Goal: Check status: Check status

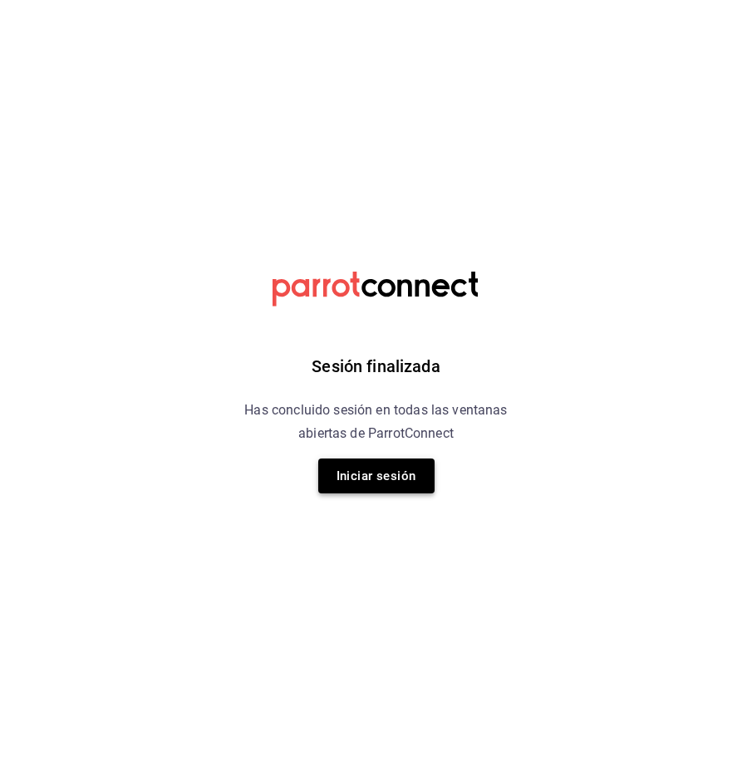
click at [351, 481] on button "Iniciar sesión" at bounding box center [376, 476] width 116 height 35
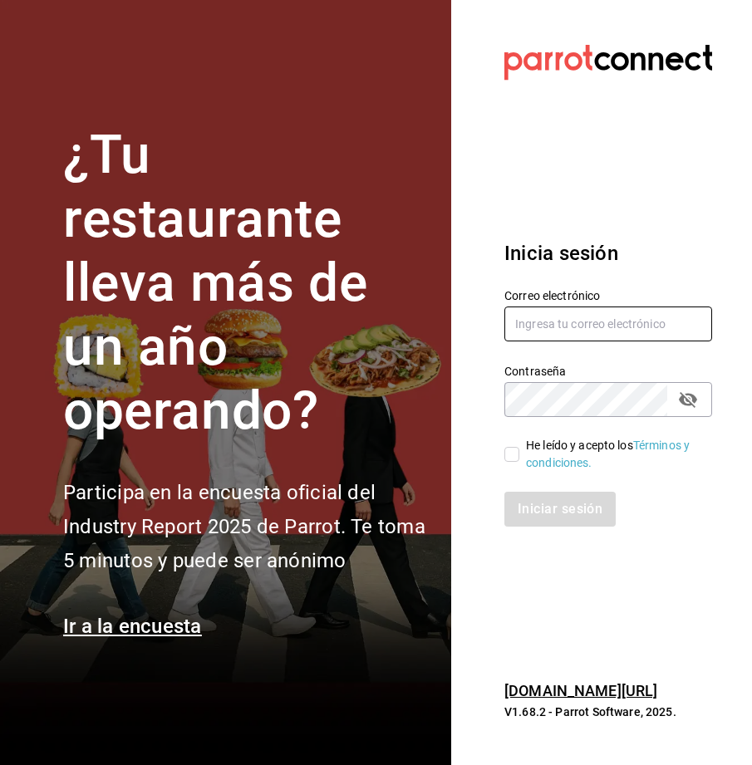
click at [535, 317] on input "text" at bounding box center [608, 324] width 208 height 35
type input "multiuser@toshitaidama.com"
click at [511, 449] on input "He leído y acepto los Términos y condiciones." at bounding box center [511, 454] width 15 height 15
checkbox input "true"
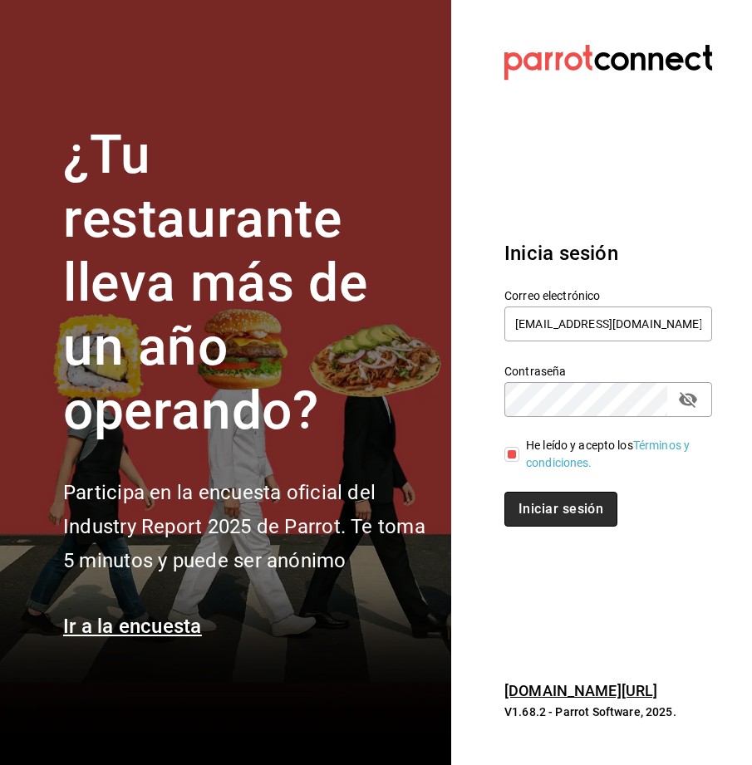
click at [532, 514] on button "Iniciar sesión" at bounding box center [560, 509] width 113 height 35
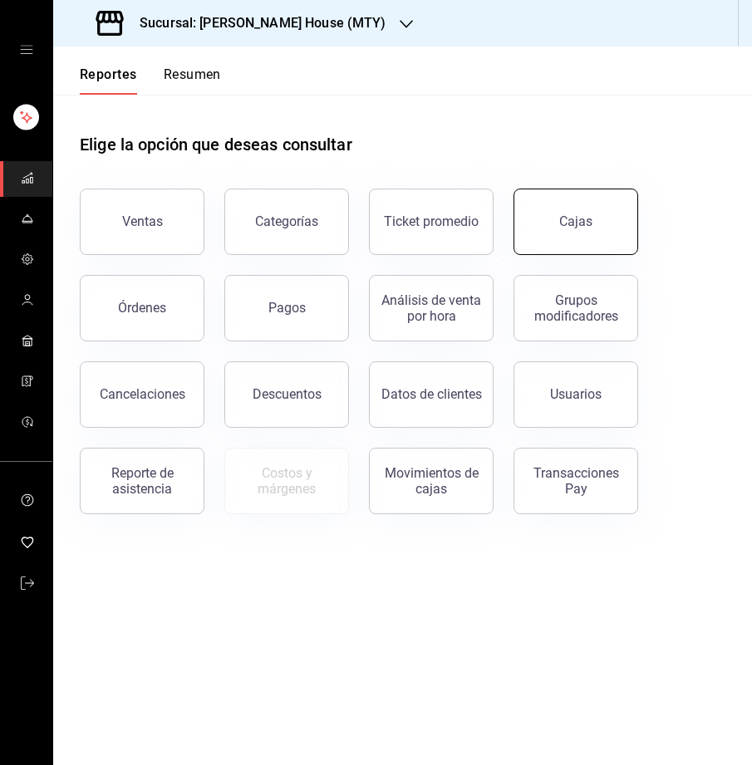
click at [562, 244] on button "Cajas" at bounding box center [576, 222] width 125 height 66
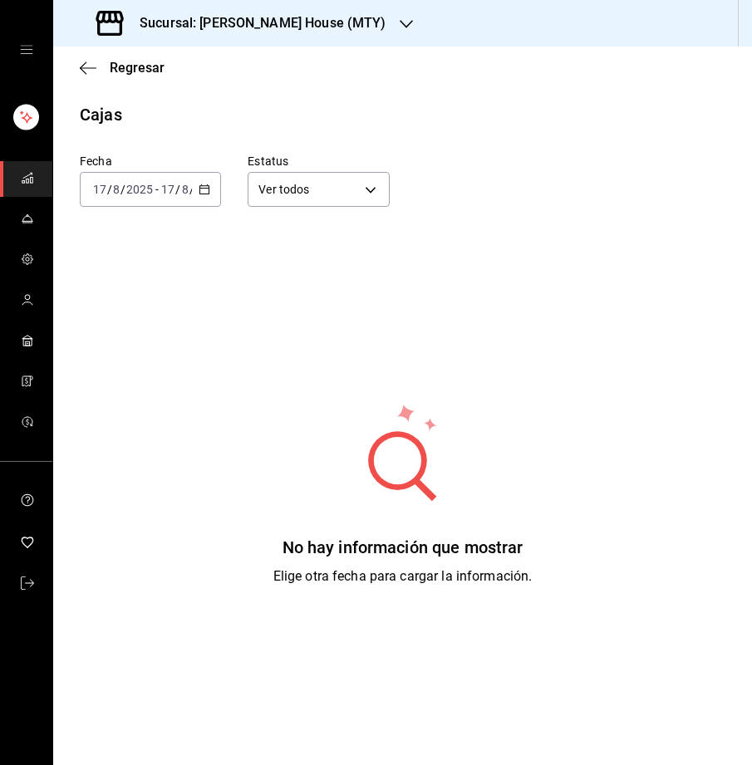
click at [207, 194] on icon "button" at bounding box center [205, 190] width 12 height 12
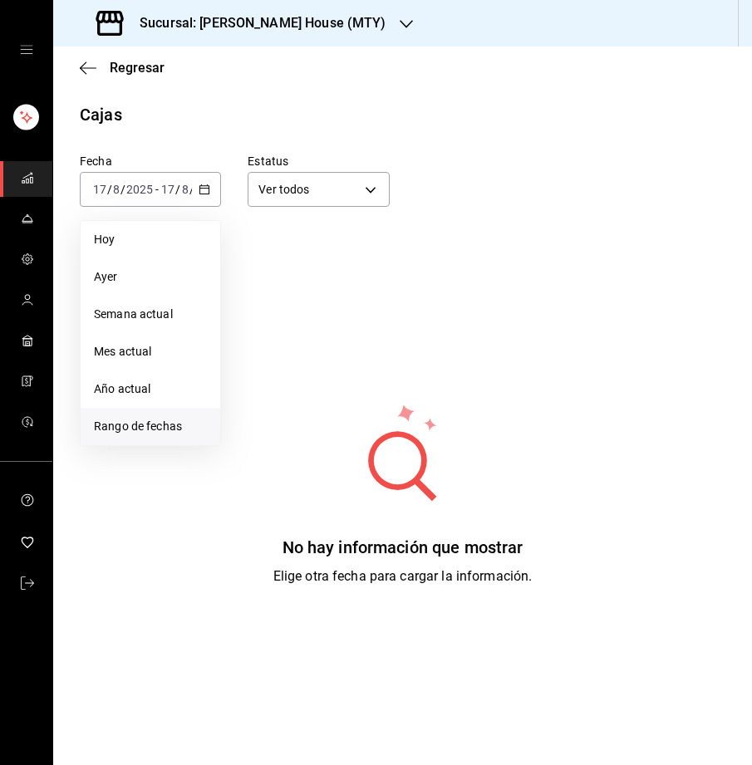
click at [154, 415] on li "Rango de fechas" at bounding box center [151, 426] width 140 height 37
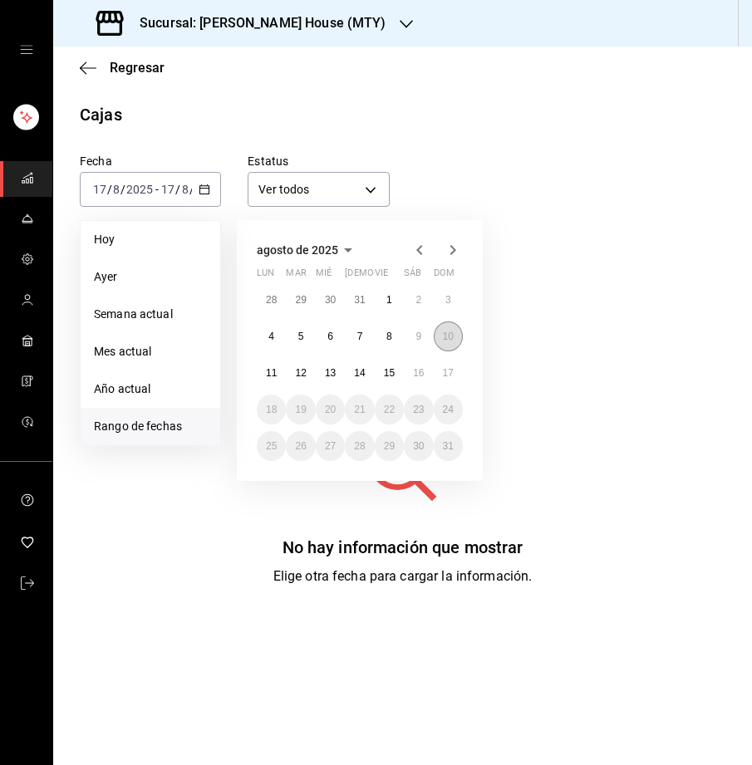
click at [450, 341] on abbr "10" at bounding box center [448, 337] width 11 height 12
click at [445, 375] on abbr "17" at bounding box center [448, 373] width 11 height 12
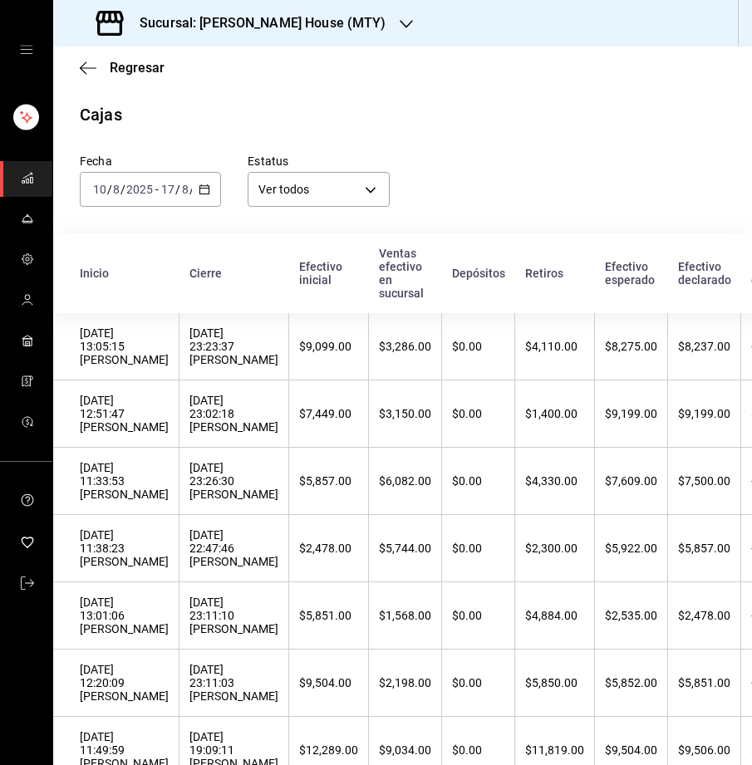
scroll to position [55, 0]
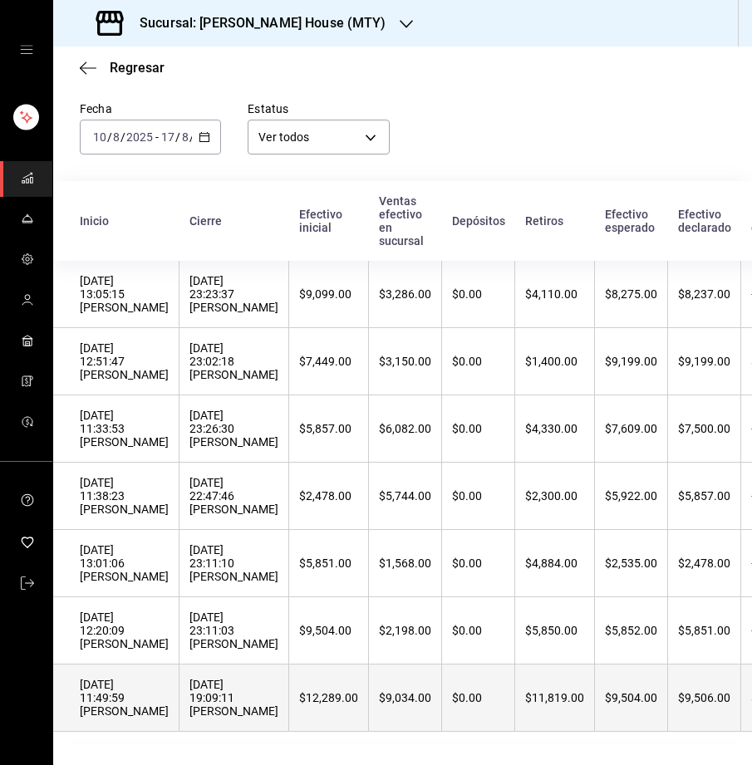
click at [145, 689] on div "10/08/2025 11:49:59 Leo Encigna" at bounding box center [124, 698] width 89 height 40
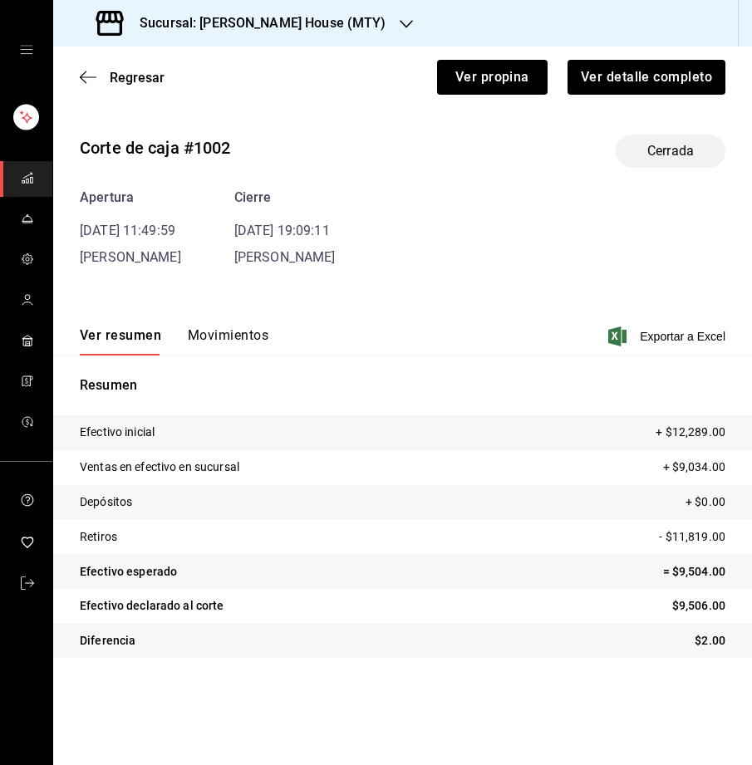
click at [208, 332] on button "Movimientos" at bounding box center [228, 341] width 81 height 28
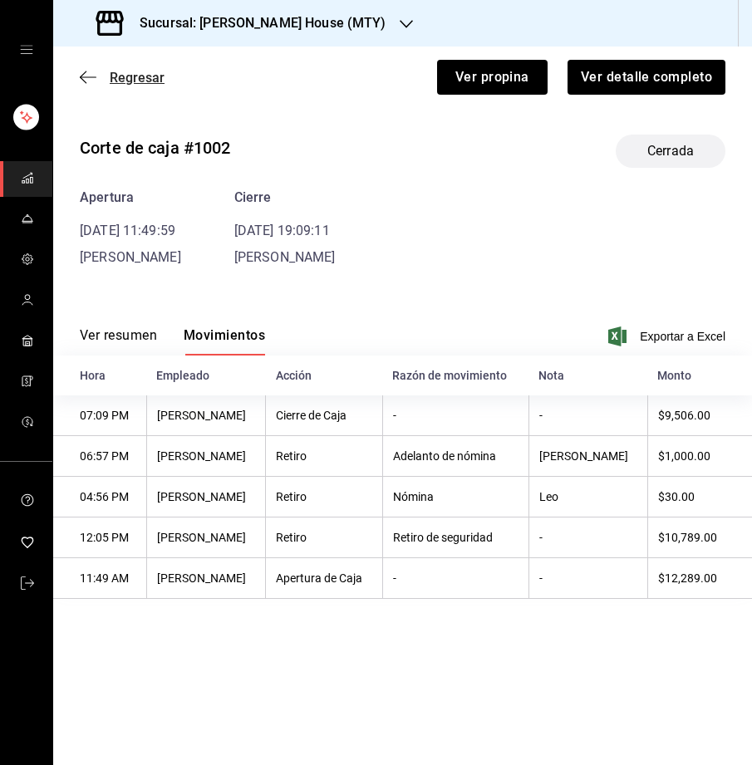
click at [132, 77] on span "Regresar" at bounding box center [137, 78] width 55 height 16
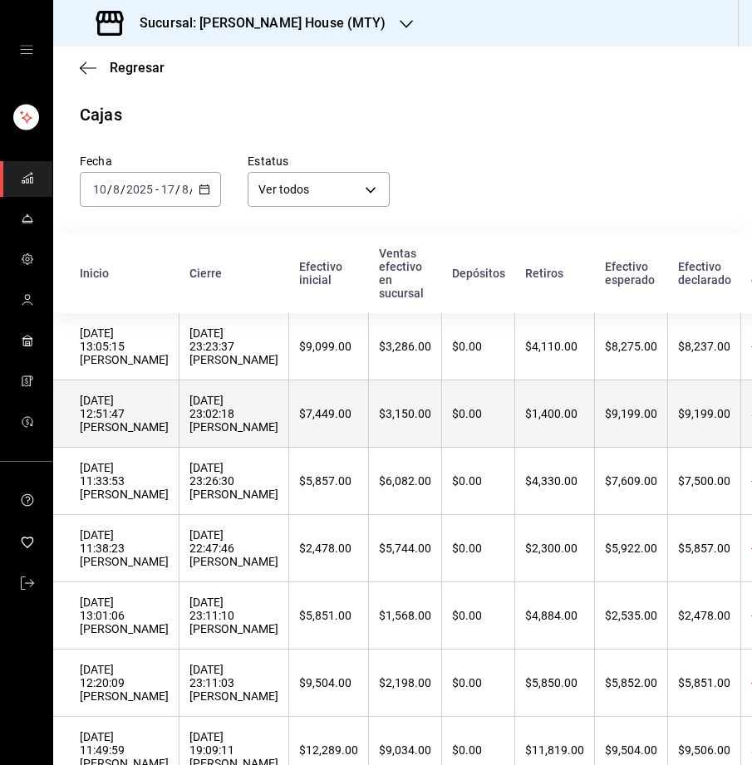
scroll to position [55, 0]
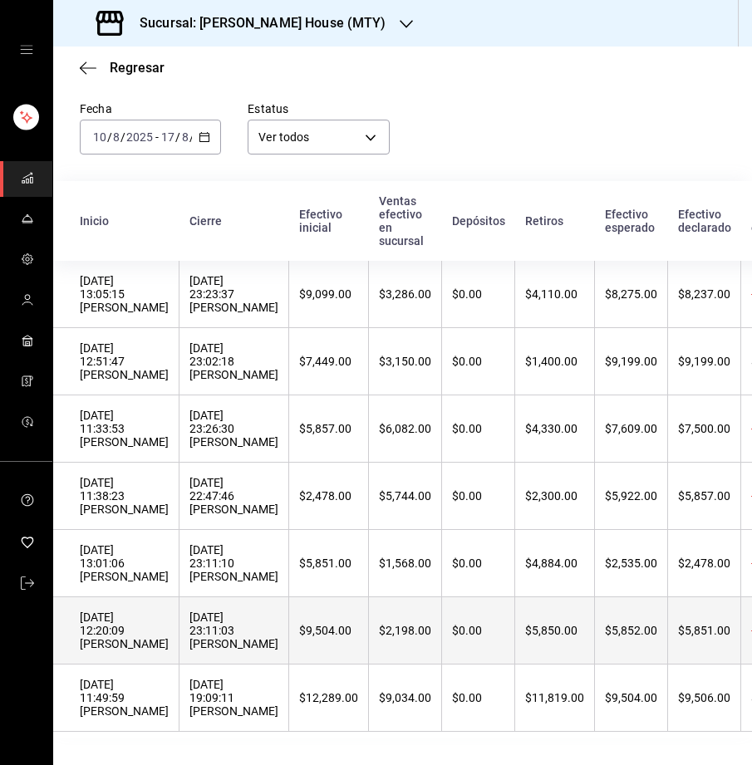
click at [205, 646] on div "11/08/2025 23:11:03 Leo Encigna" at bounding box center [233, 631] width 89 height 40
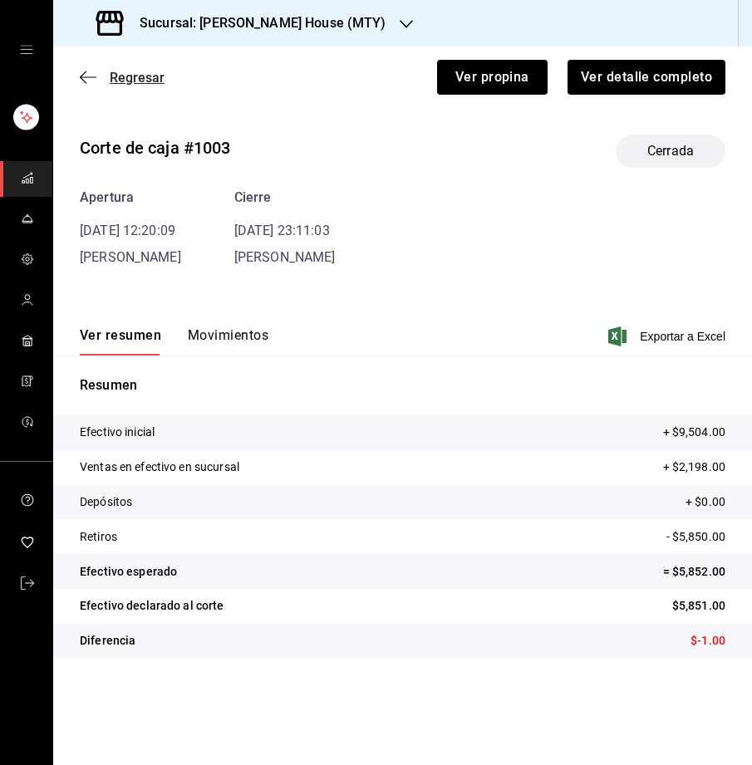
click at [123, 76] on span "Regresar" at bounding box center [137, 78] width 55 height 16
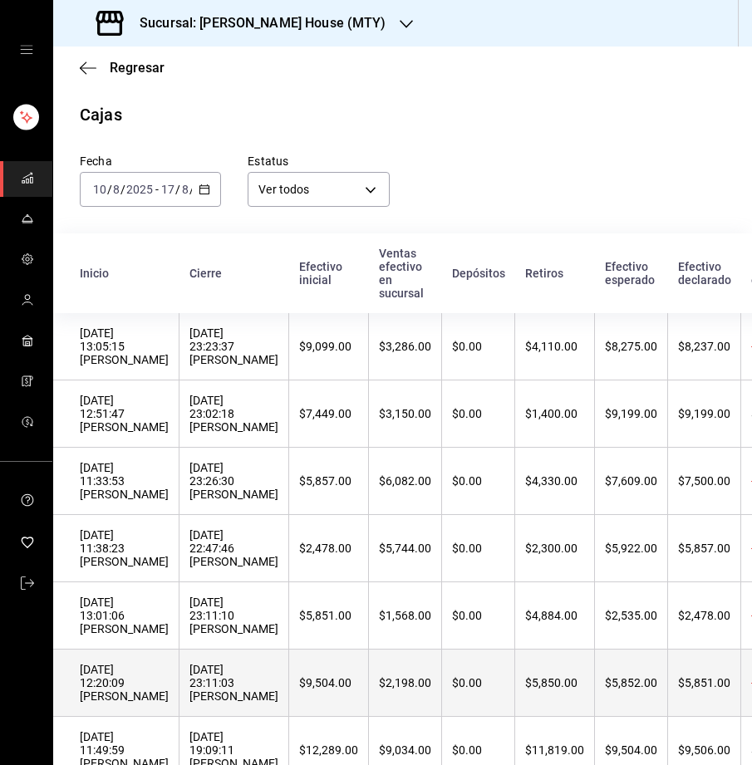
scroll to position [55, 0]
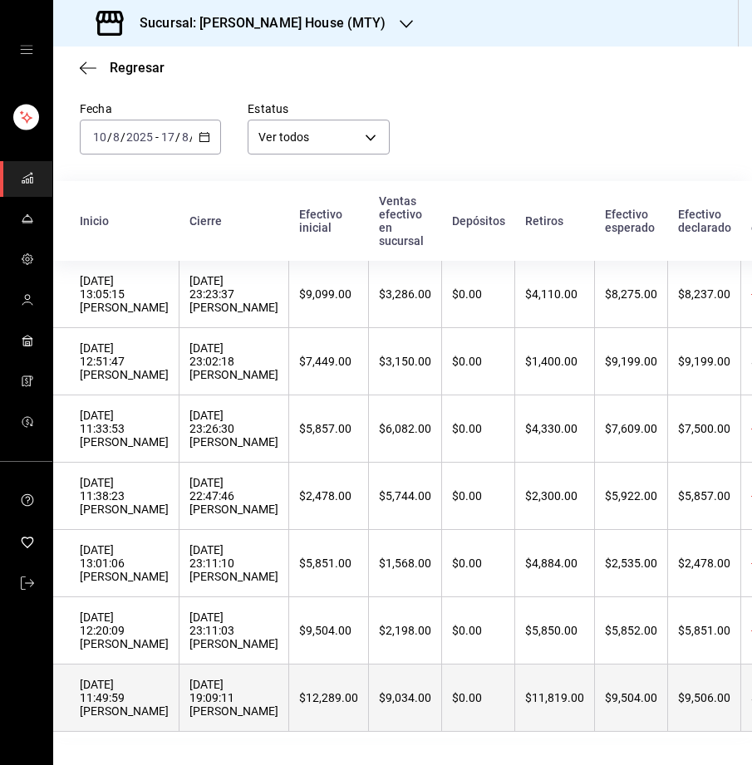
click at [184, 717] on th "10/08/2025 19:09:11 Juan Vielma" at bounding box center [234, 698] width 110 height 67
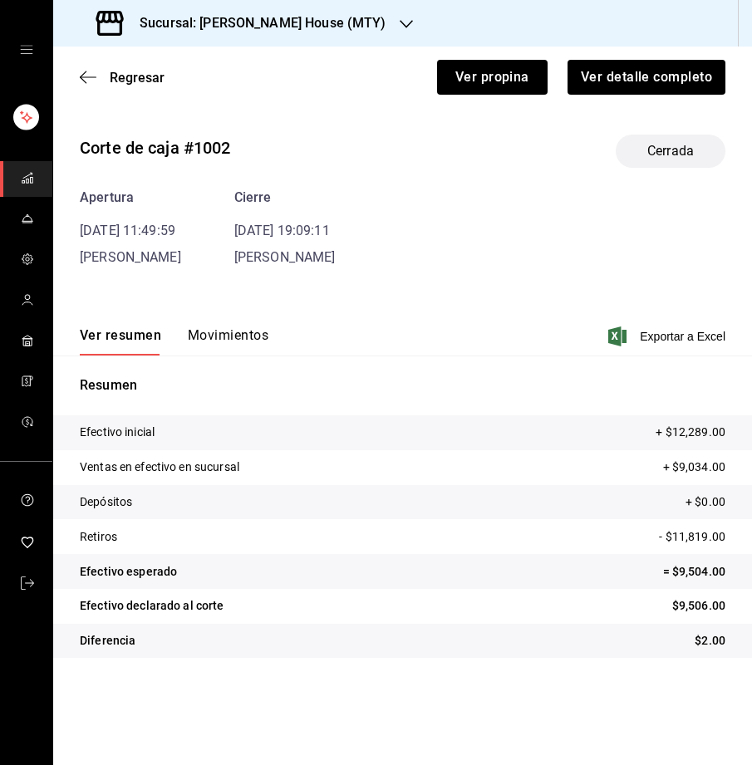
click at [222, 335] on button "Movimientos" at bounding box center [228, 341] width 81 height 28
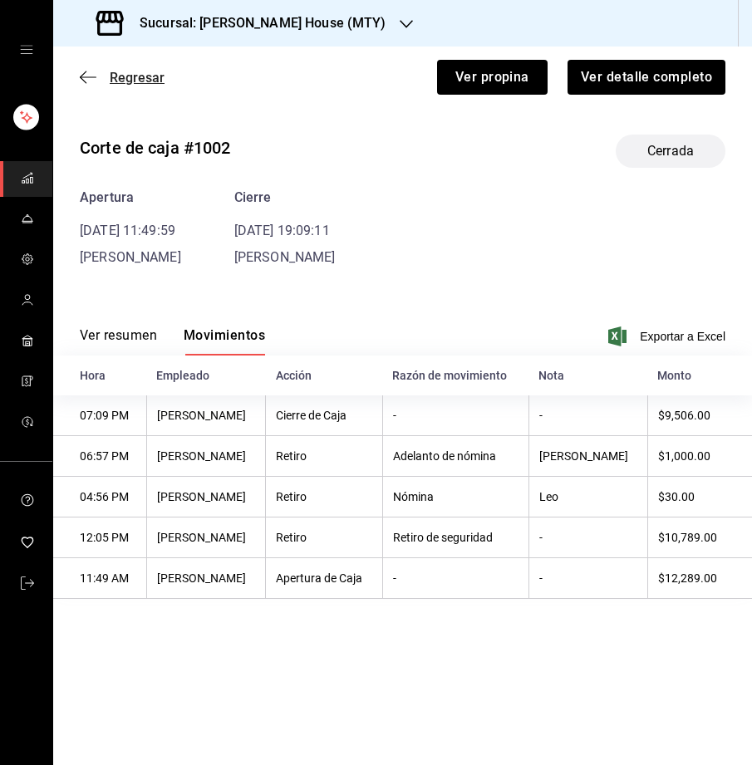
click at [121, 72] on span "Regresar" at bounding box center [137, 78] width 55 height 16
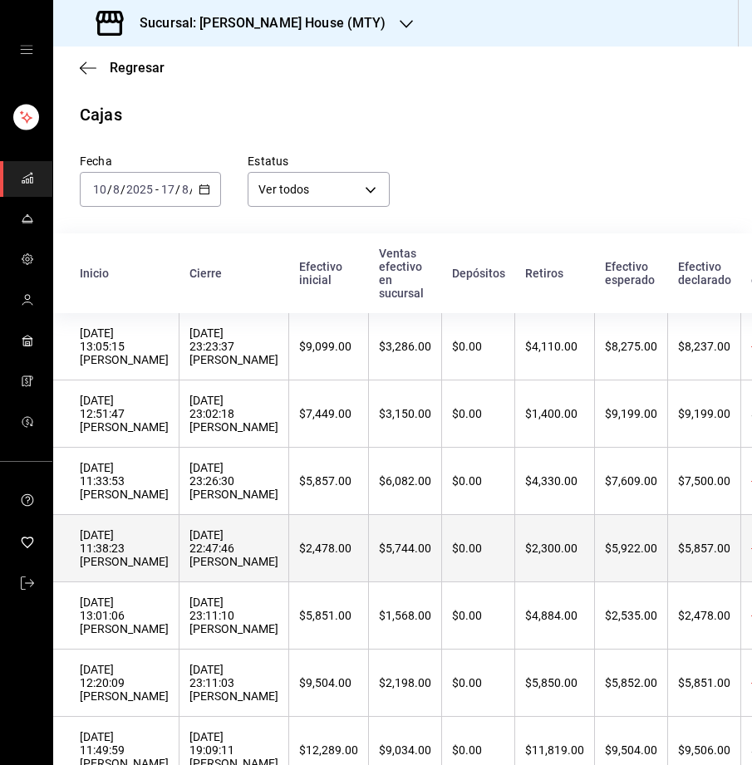
scroll to position [55, 0]
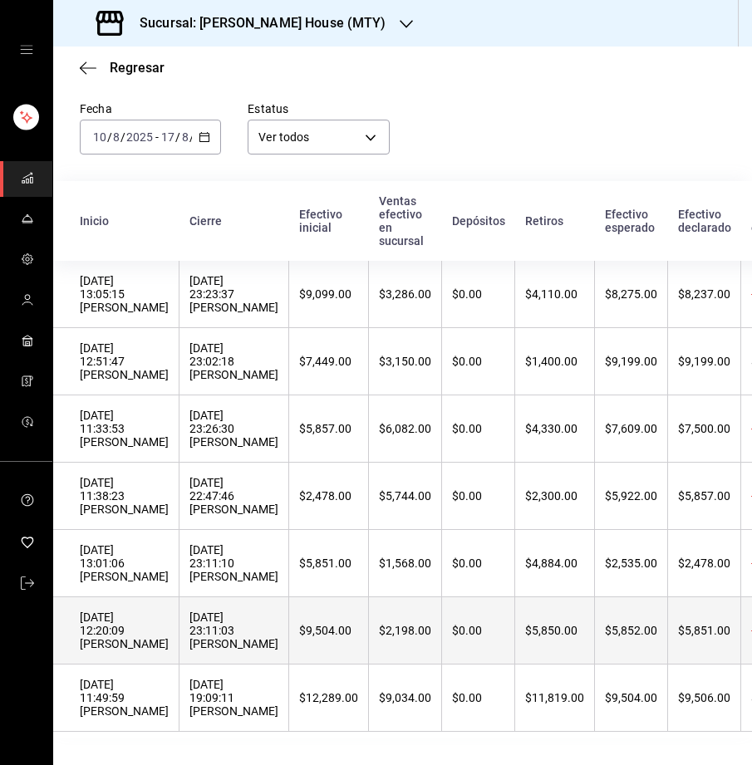
click at [170, 636] on th "11/08/2025 12:20:09 Leo Encigna" at bounding box center [116, 630] width 126 height 67
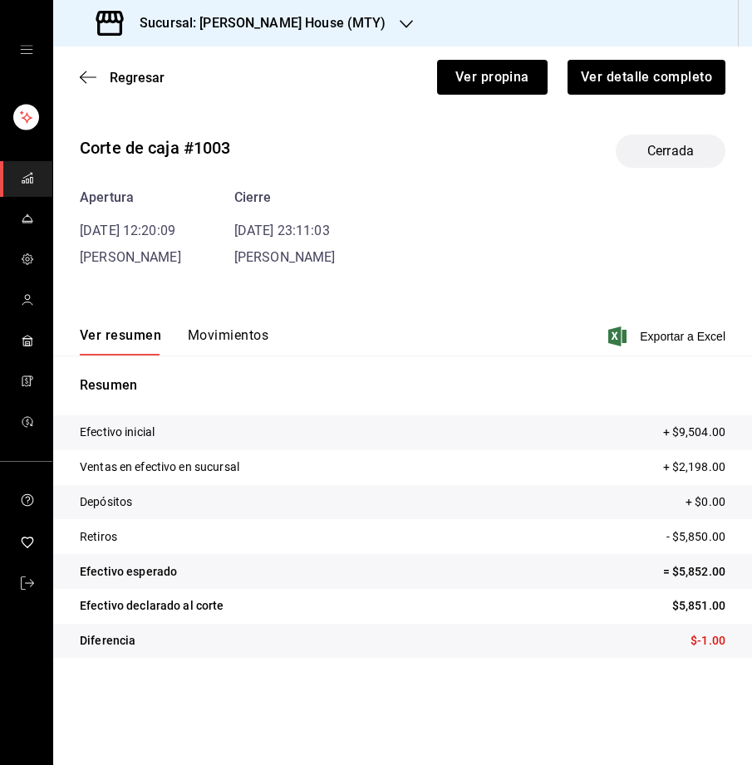
click at [229, 346] on button "Movimientos" at bounding box center [228, 341] width 81 height 28
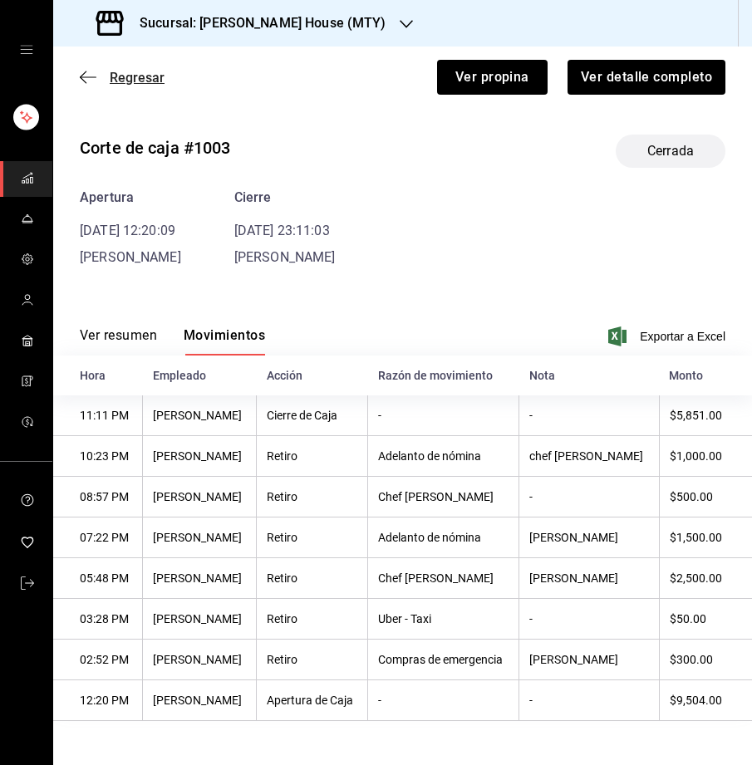
click at [139, 70] on span "Regresar" at bounding box center [137, 78] width 55 height 16
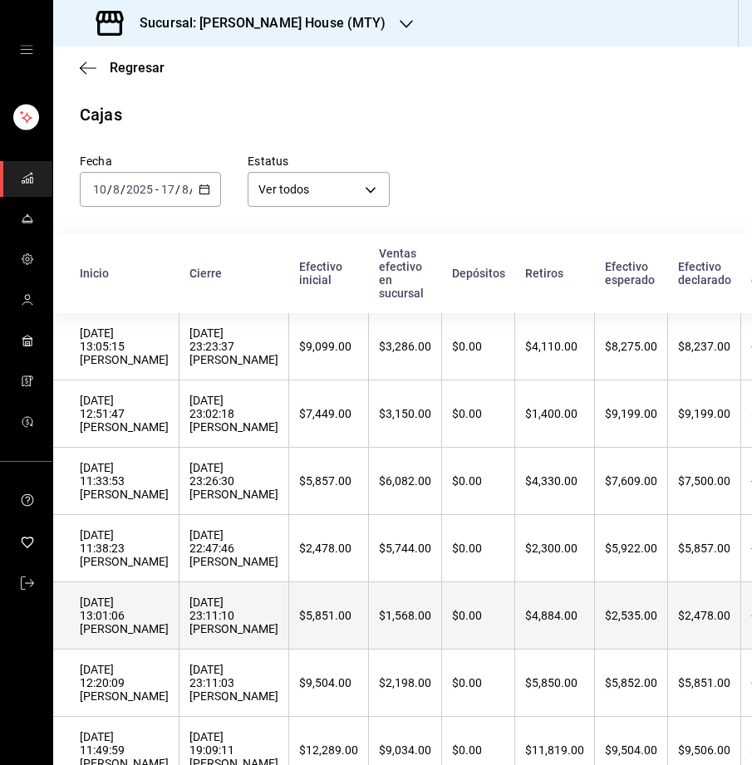
click at [151, 616] on div "12/08/2025 13:01:06 jordan velazquez" at bounding box center [124, 616] width 89 height 40
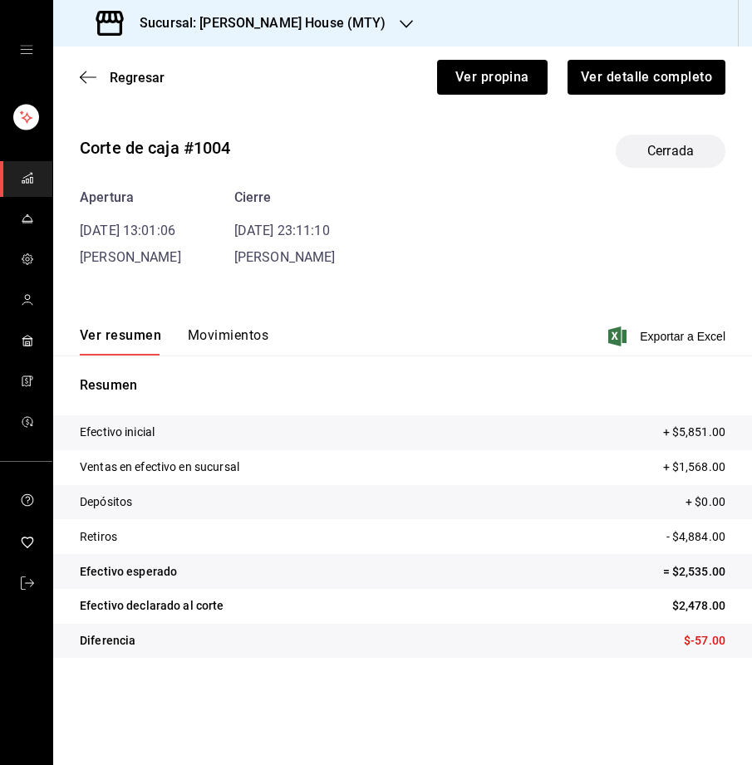
click at [197, 332] on button "Movimientos" at bounding box center [228, 341] width 81 height 28
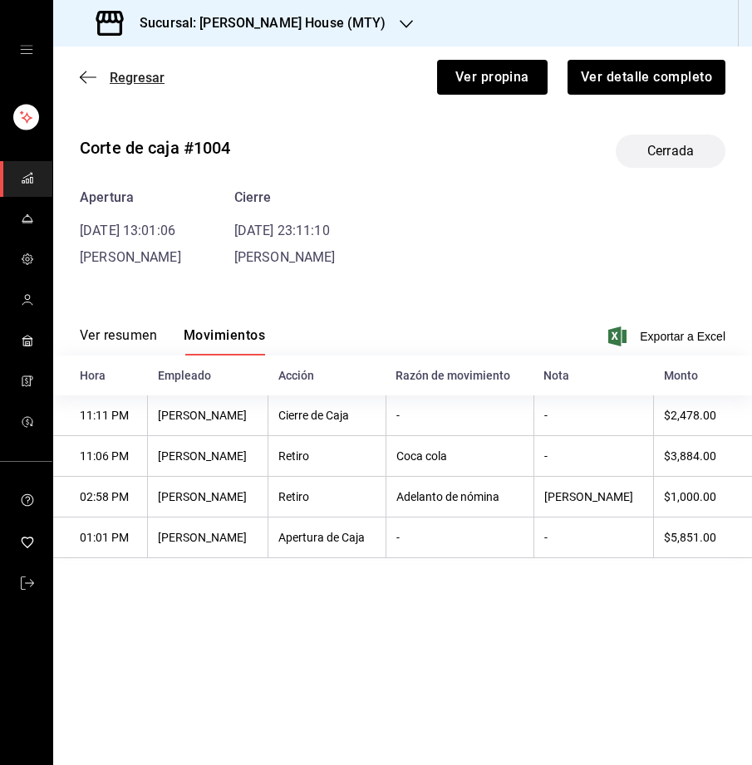
click at [119, 76] on span "Regresar" at bounding box center [137, 78] width 55 height 16
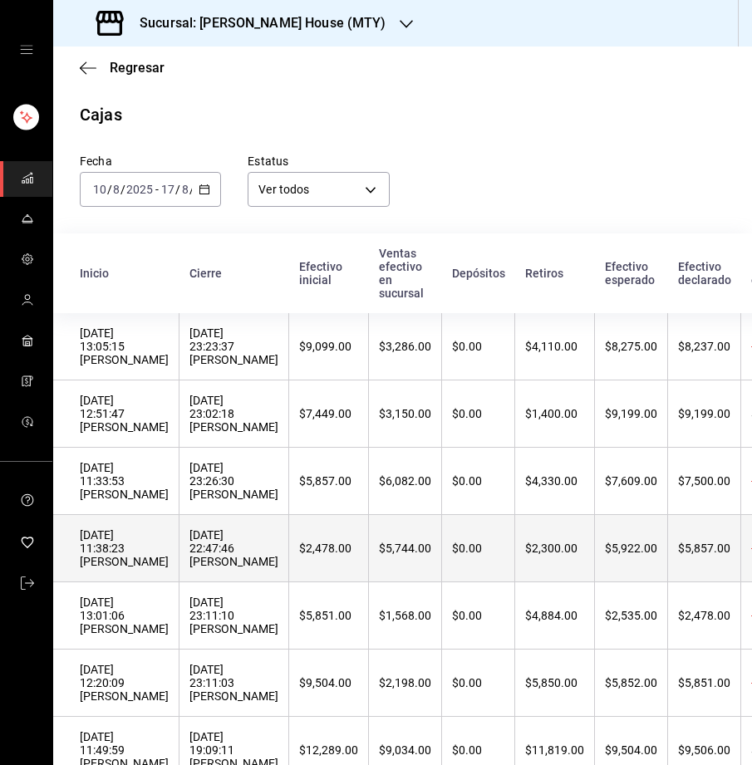
click at [139, 560] on div "13/08/2025 11:38:23 jordan velazquez" at bounding box center [124, 548] width 89 height 40
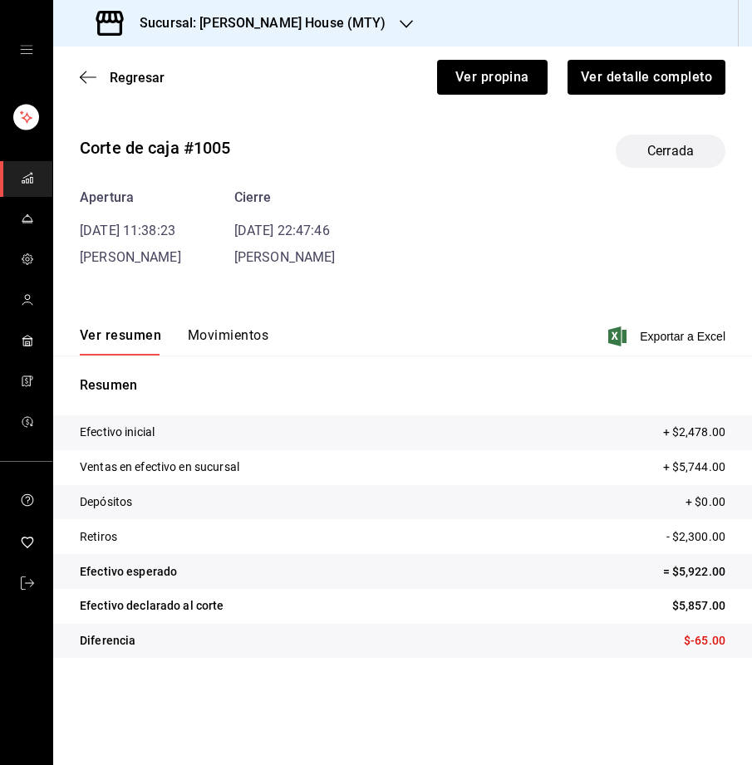
click at [204, 331] on button "Movimientos" at bounding box center [228, 341] width 81 height 28
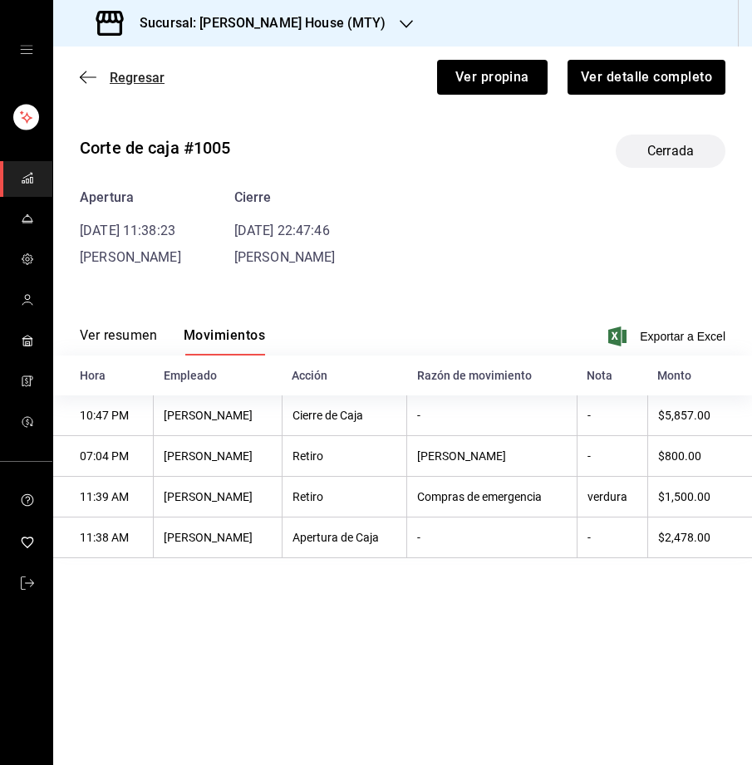
click at [153, 75] on span "Regresar" at bounding box center [137, 78] width 55 height 16
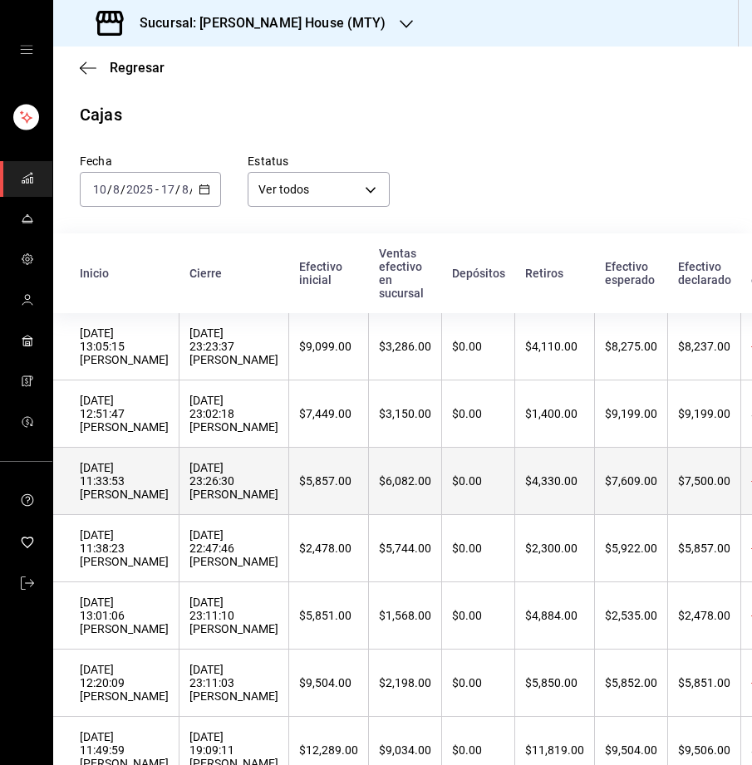
click at [154, 483] on div "14/08/2025 11:33:53 Leo Encigna" at bounding box center [124, 481] width 89 height 40
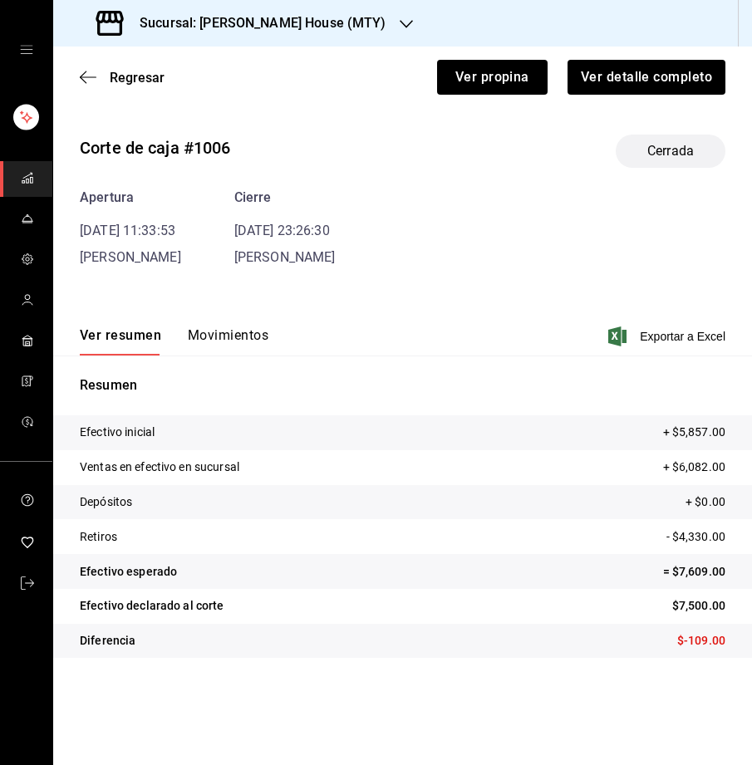
click at [196, 326] on div "Ver resumen Movimientos Exportar a Excel" at bounding box center [402, 331] width 699 height 48
click at [200, 334] on button "Movimientos" at bounding box center [228, 341] width 81 height 28
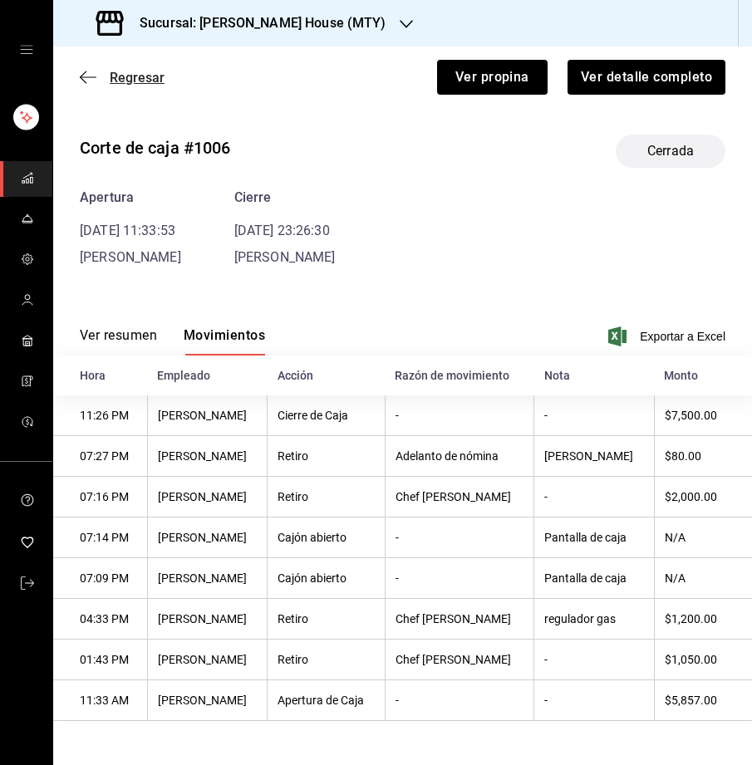
click at [126, 78] on span "Regresar" at bounding box center [137, 78] width 55 height 16
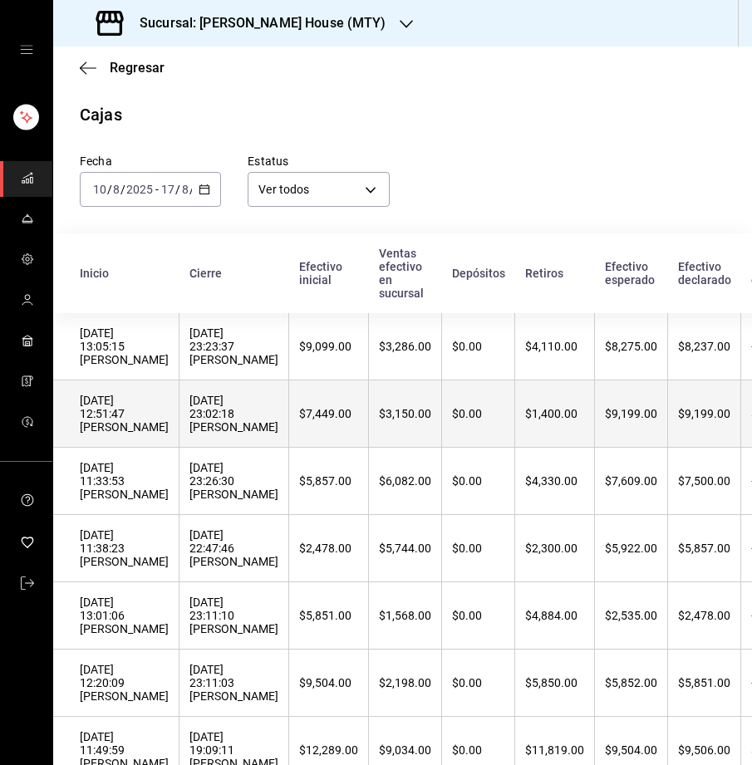
click at [185, 417] on th "15/08/2025 23:02:18 Leo Encigna" at bounding box center [234, 414] width 110 height 67
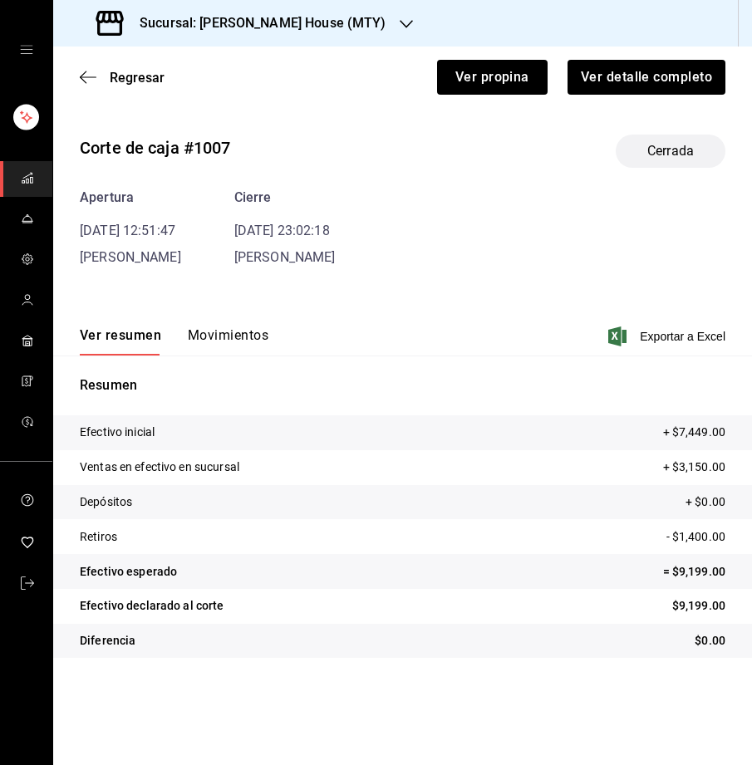
click at [209, 330] on button "Movimientos" at bounding box center [228, 341] width 81 height 28
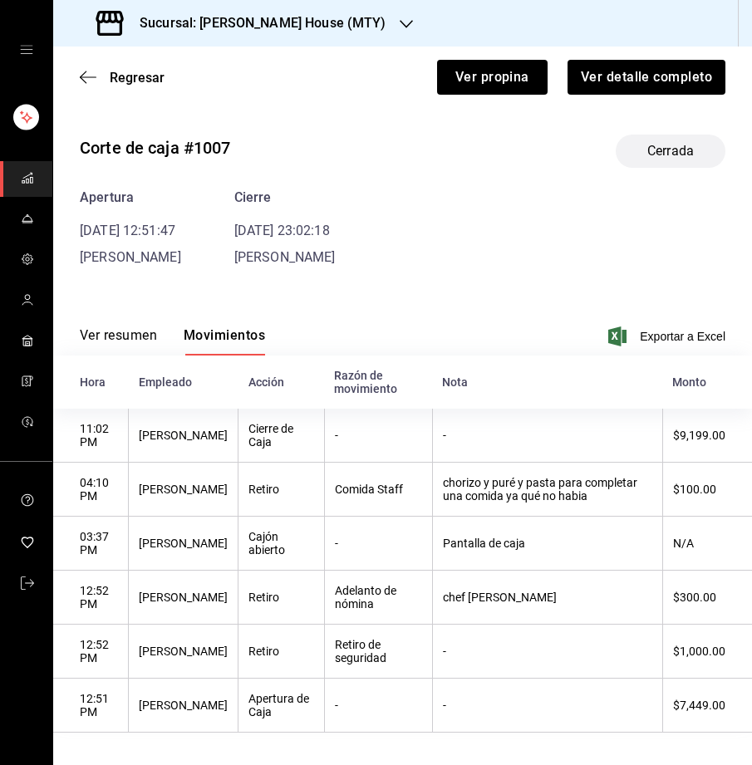
scroll to position [8, 0]
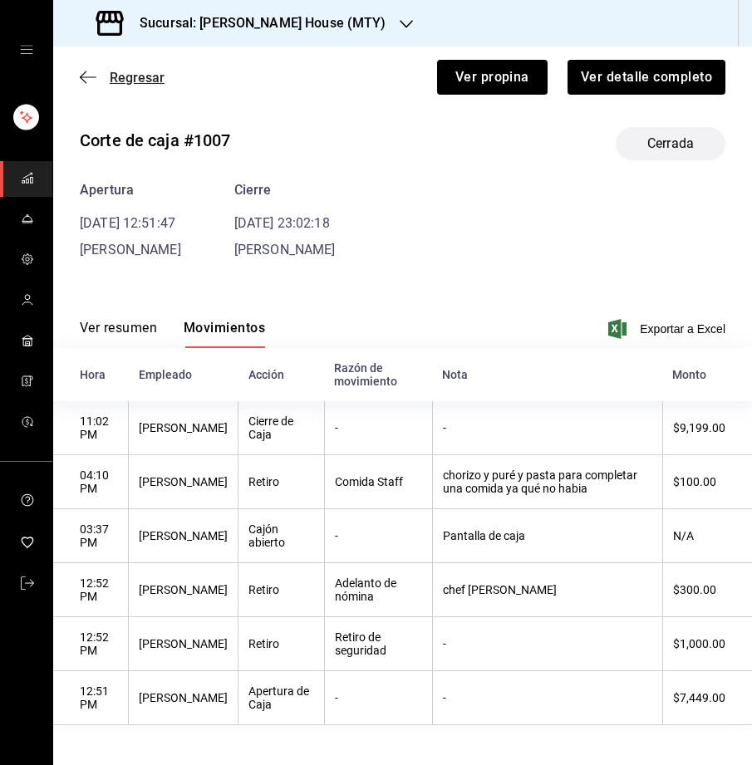
click at [132, 73] on span "Regresar" at bounding box center [137, 78] width 55 height 16
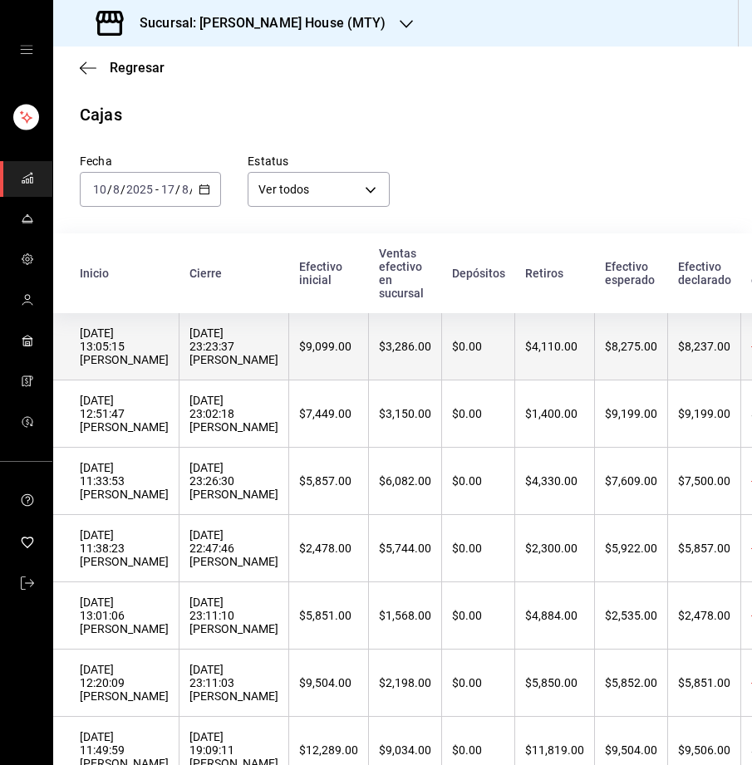
click at [172, 352] on th "16/08/2025 13:05:15 Juan Vielma" at bounding box center [116, 346] width 126 height 67
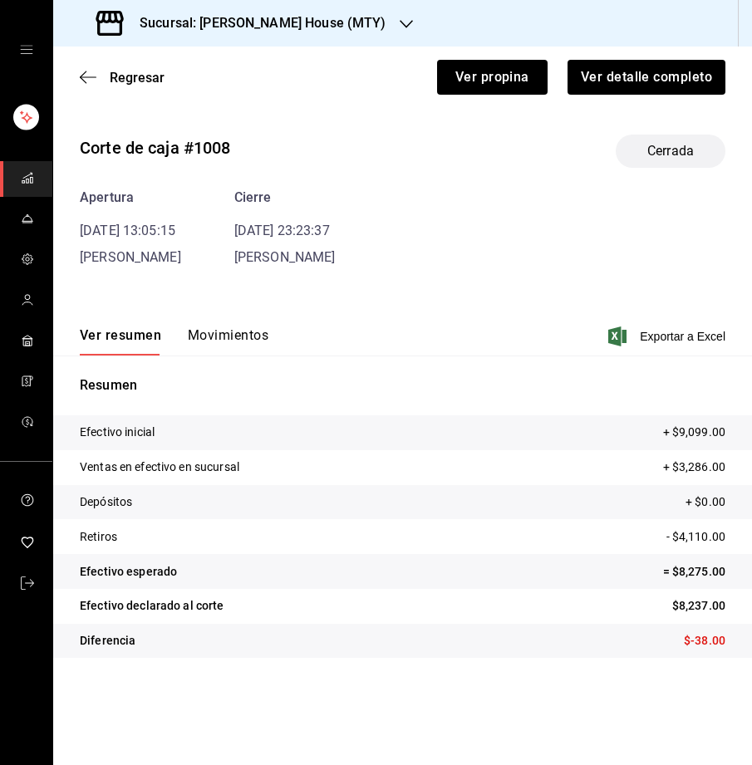
click at [199, 336] on button "Movimientos" at bounding box center [228, 341] width 81 height 28
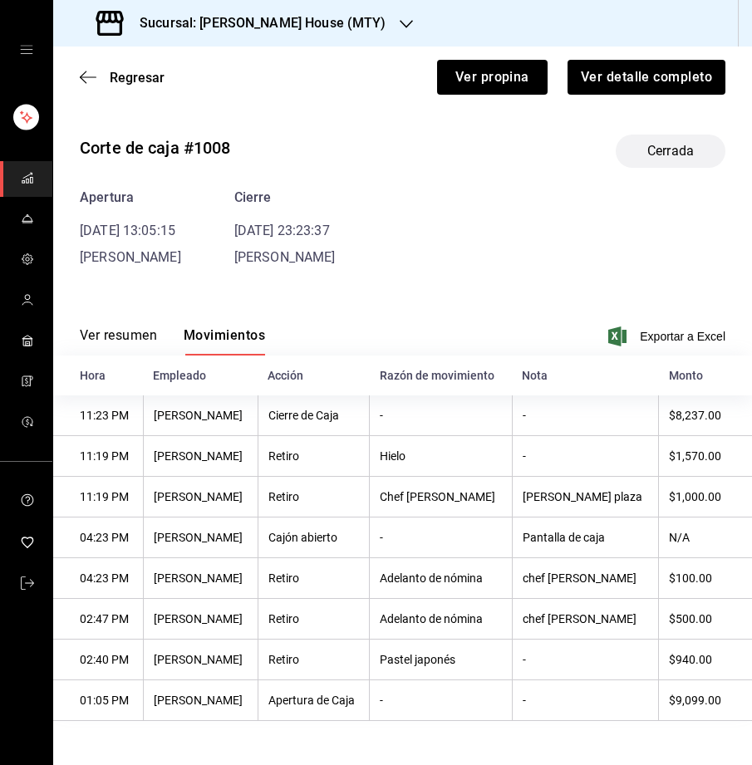
click at [121, 344] on button "Ver resumen" at bounding box center [118, 341] width 77 height 28
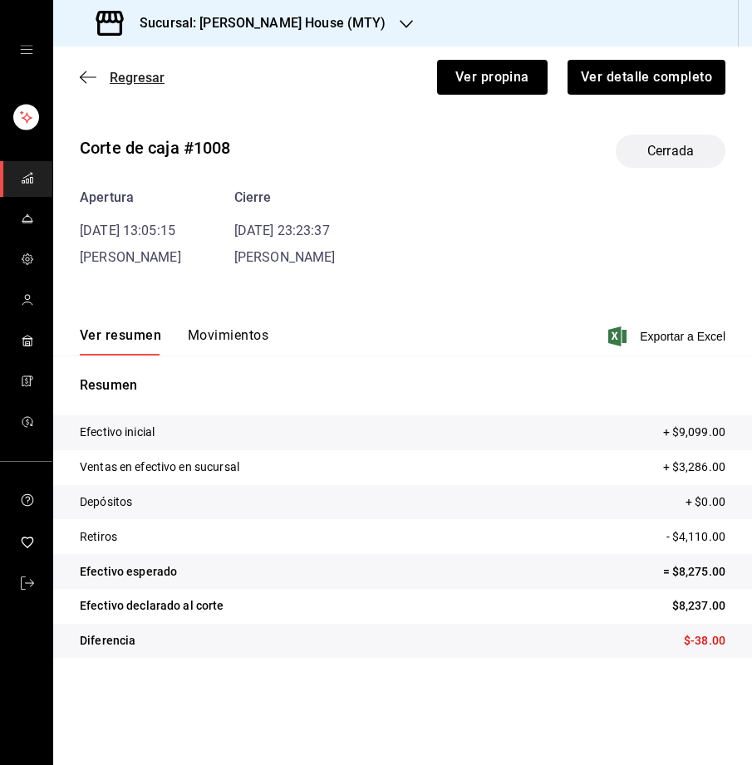
click at [135, 77] on span "Regresar" at bounding box center [137, 78] width 55 height 16
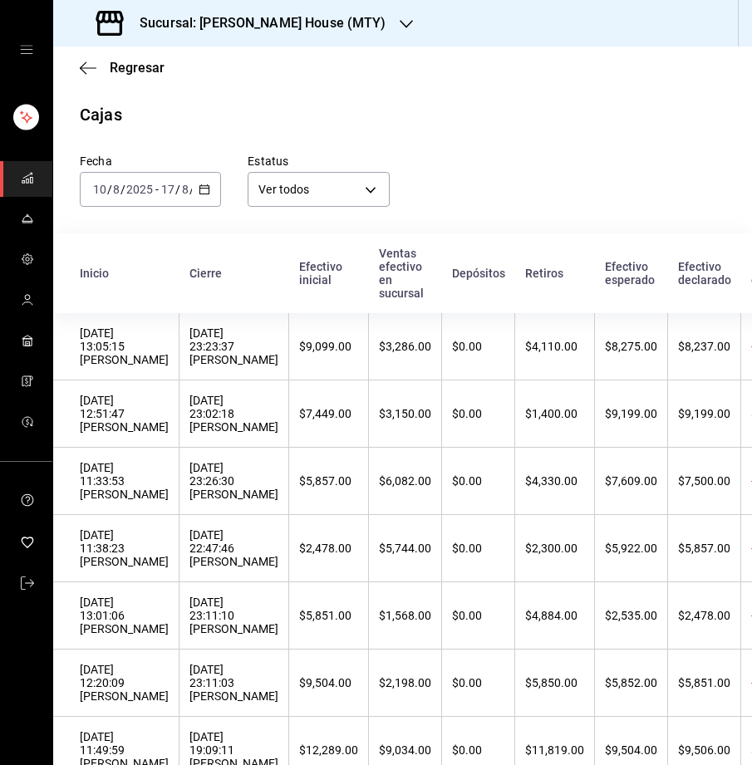
click at [289, 34] on div "Sucursal: Tadaima Ramen House (MTY)" at bounding box center [242, 23] width 353 height 47
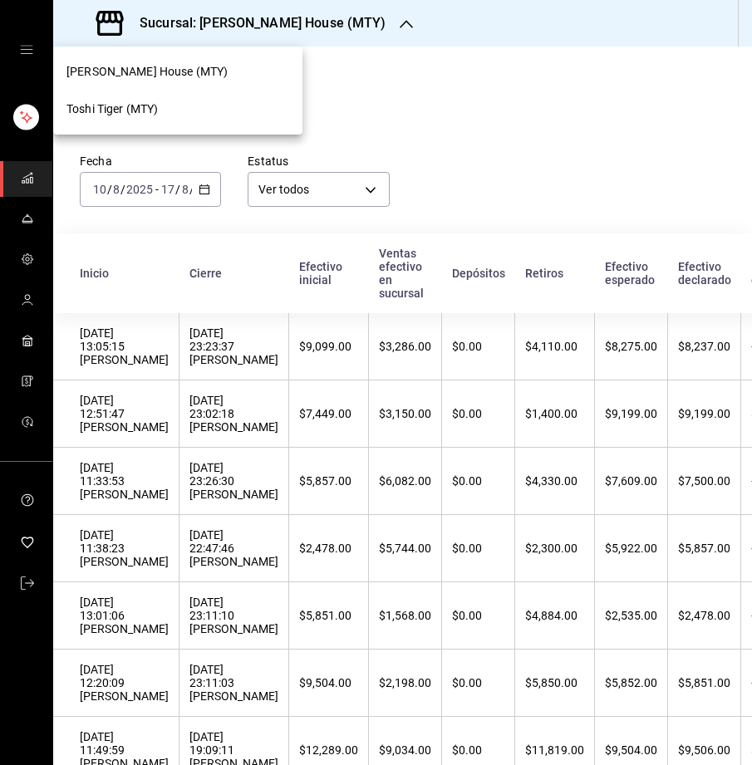
click at [186, 108] on div "Toshi Tiger (MTY)" at bounding box center [177, 109] width 223 height 17
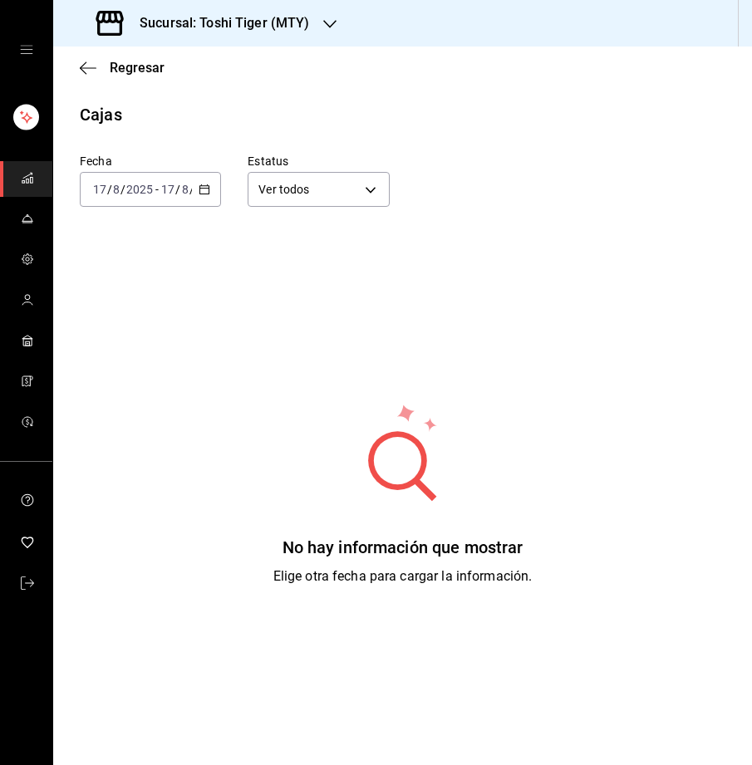
click at [199, 191] on icon "button" at bounding box center [205, 190] width 12 height 12
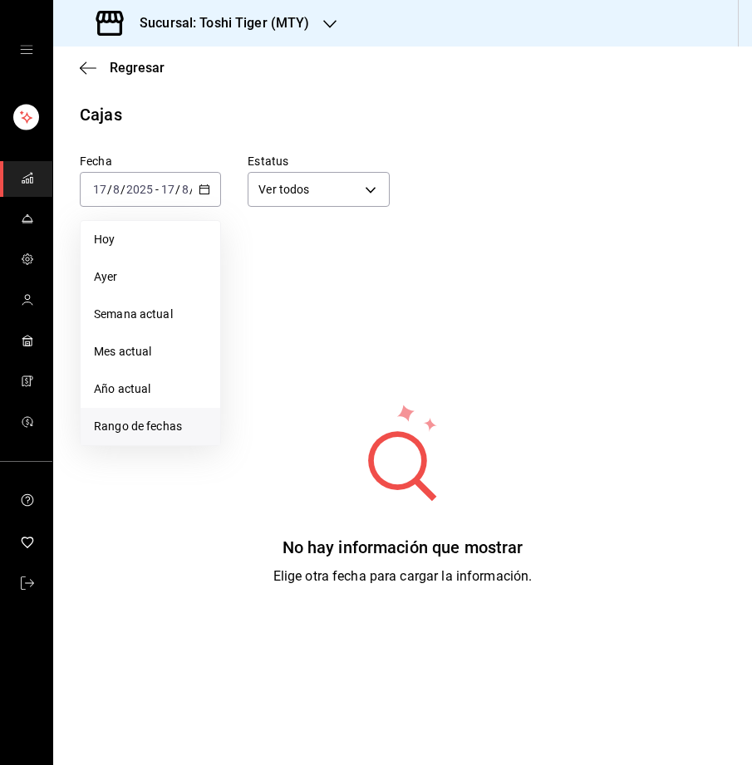
click at [157, 421] on span "Rango de fechas" at bounding box center [150, 426] width 113 height 17
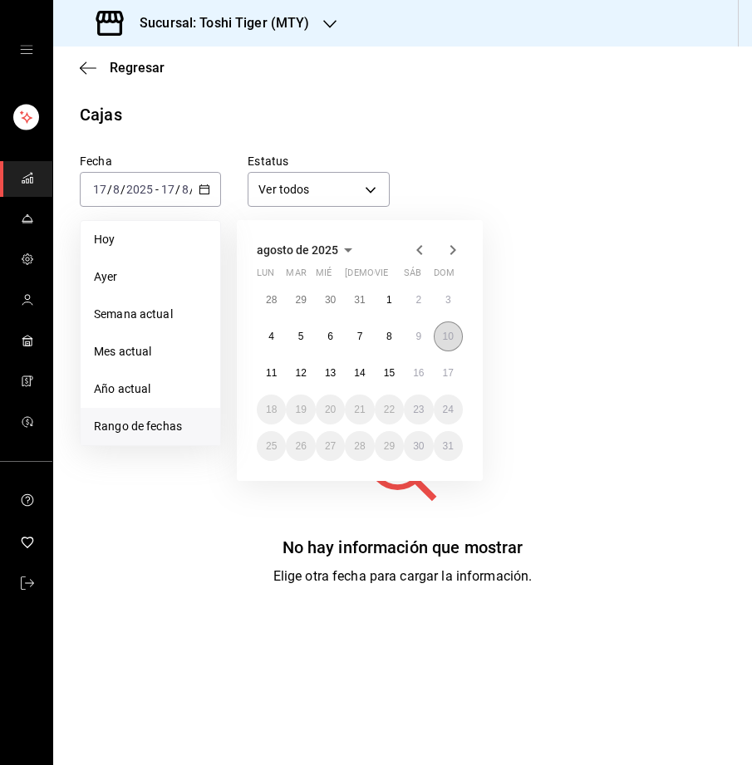
click at [443, 336] on abbr "10" at bounding box center [448, 337] width 11 height 12
click at [450, 374] on abbr "17" at bounding box center [448, 373] width 11 height 12
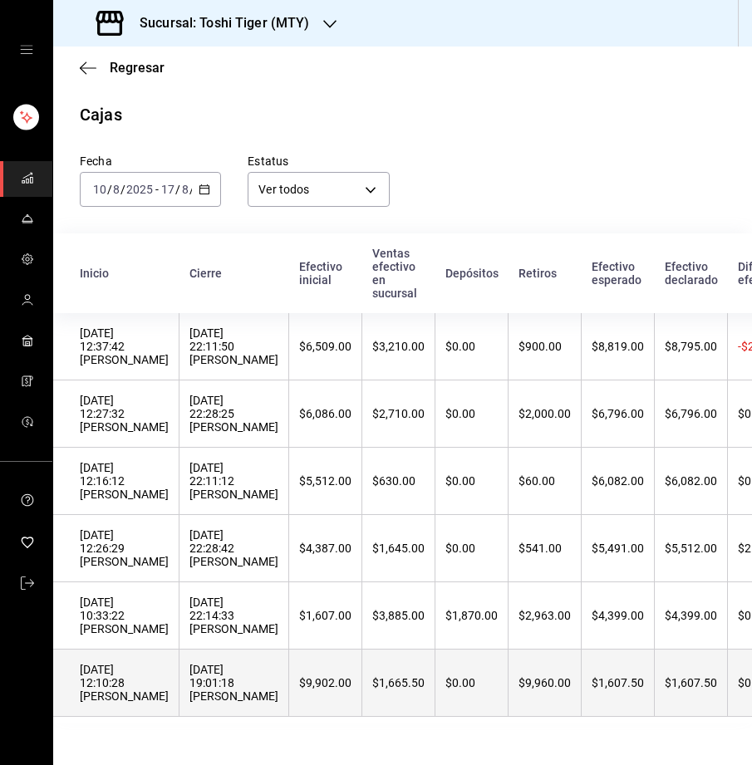
click at [145, 672] on div "10/08/2025 12:10:28 Maria Cervantes" at bounding box center [124, 683] width 89 height 40
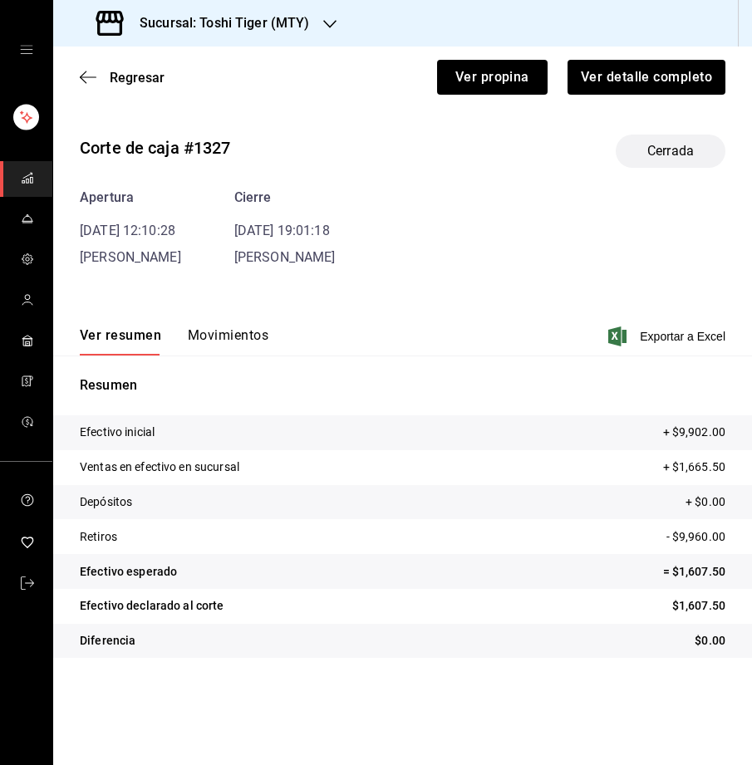
click at [207, 326] on div "Ver resumen Movimientos Exportar a Excel" at bounding box center [402, 331] width 699 height 48
click at [202, 332] on button "Movimientos" at bounding box center [228, 341] width 81 height 28
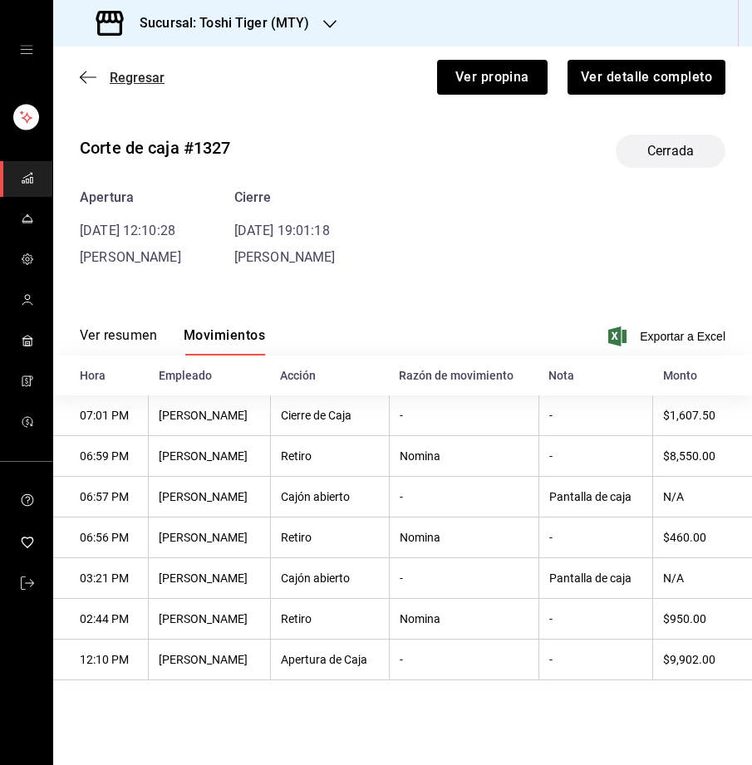
click at [142, 78] on span "Regresar" at bounding box center [137, 78] width 55 height 16
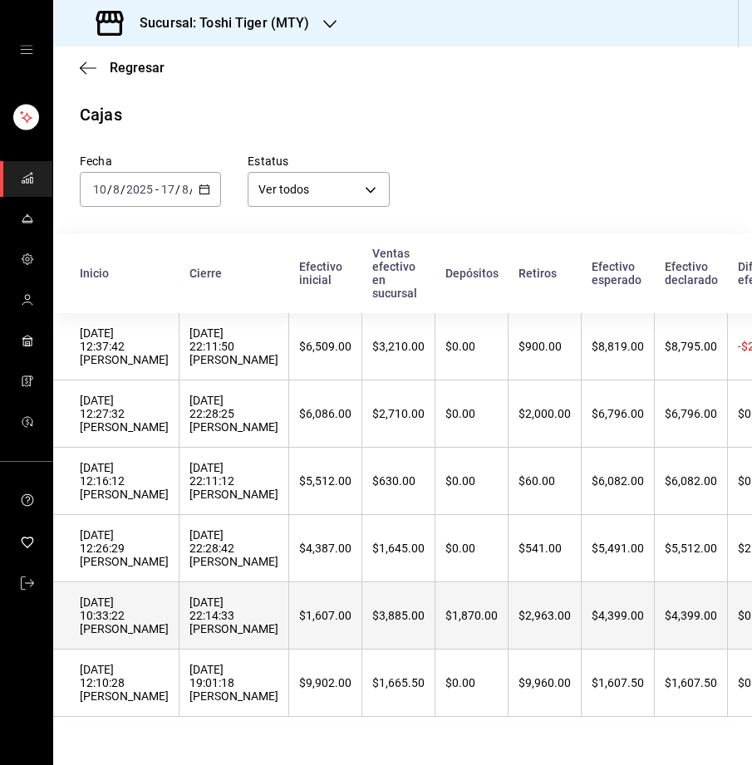
click at [145, 609] on div "11/08/2025 10:33:22 Debany Díaz" at bounding box center [124, 616] width 89 height 40
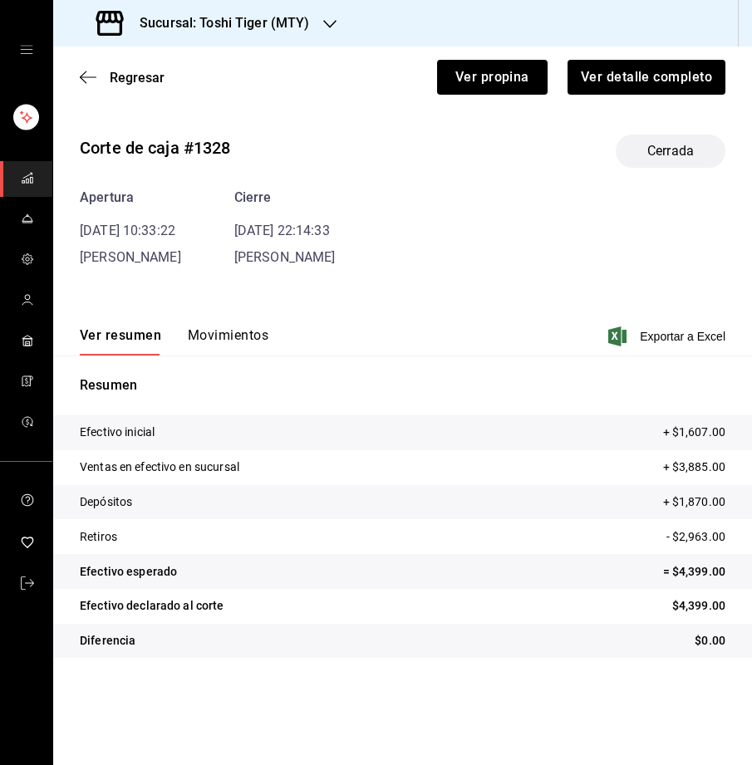
click at [212, 330] on button "Movimientos" at bounding box center [228, 341] width 81 height 28
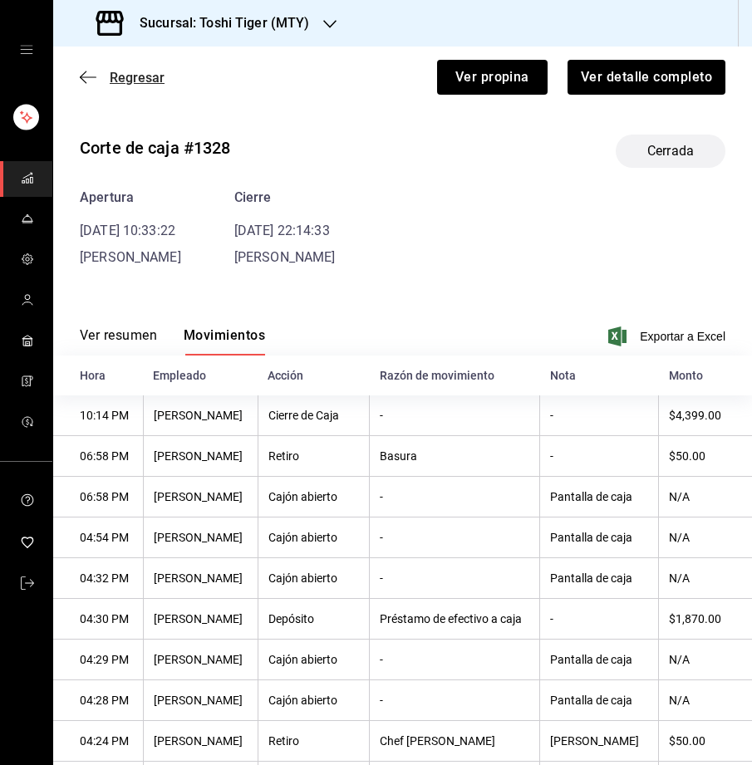
click at [133, 75] on span "Regresar" at bounding box center [137, 78] width 55 height 16
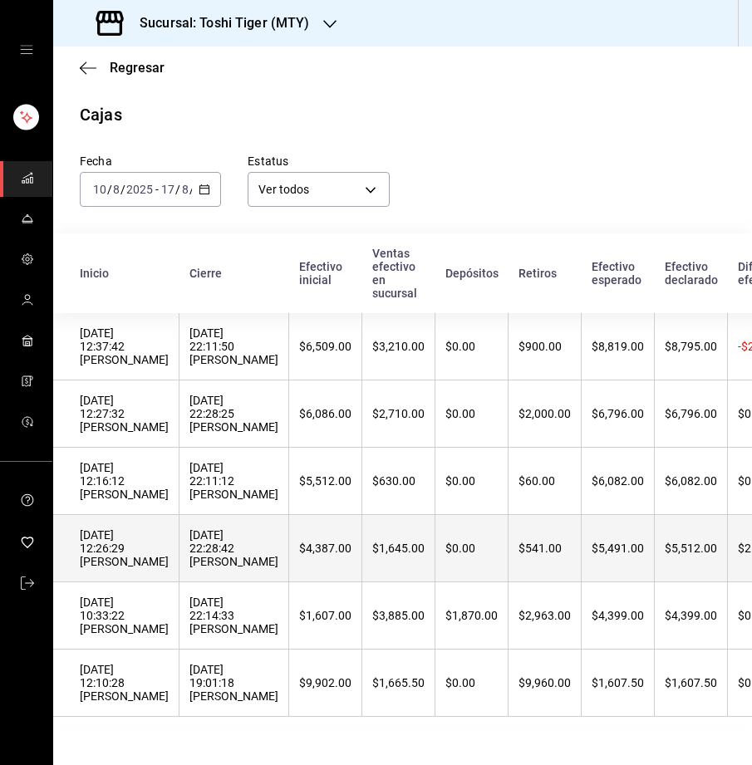
click at [148, 547] on div "13/08/2025 12:26:29 ivan cantu" at bounding box center [124, 548] width 89 height 40
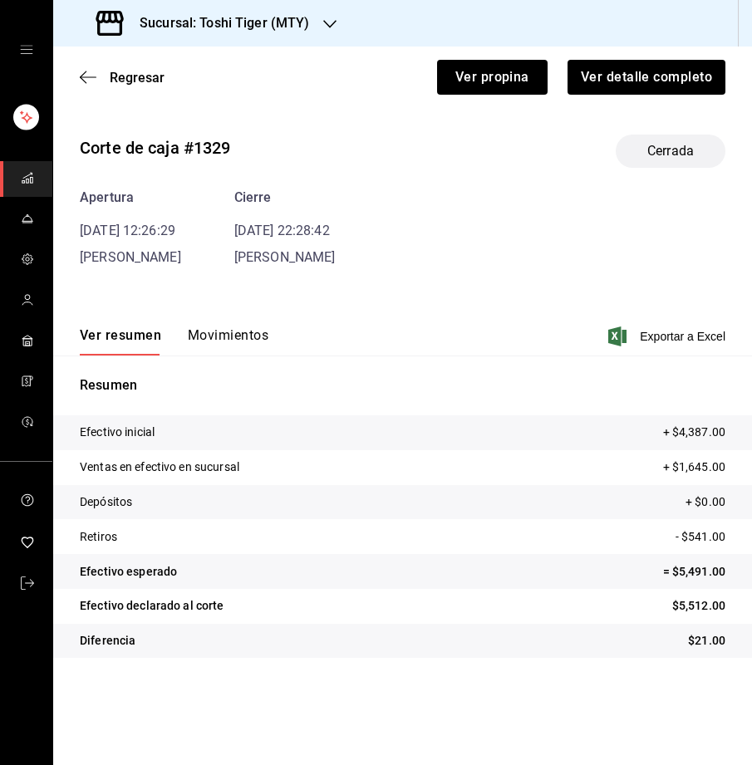
click at [219, 330] on button "Movimientos" at bounding box center [228, 341] width 81 height 28
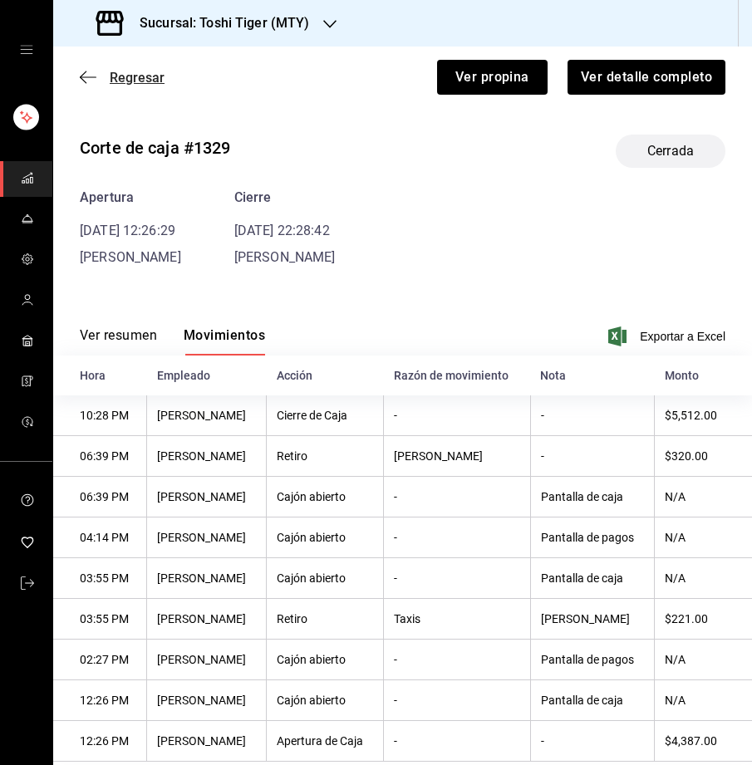
click at [129, 74] on span "Regresar" at bounding box center [137, 78] width 55 height 16
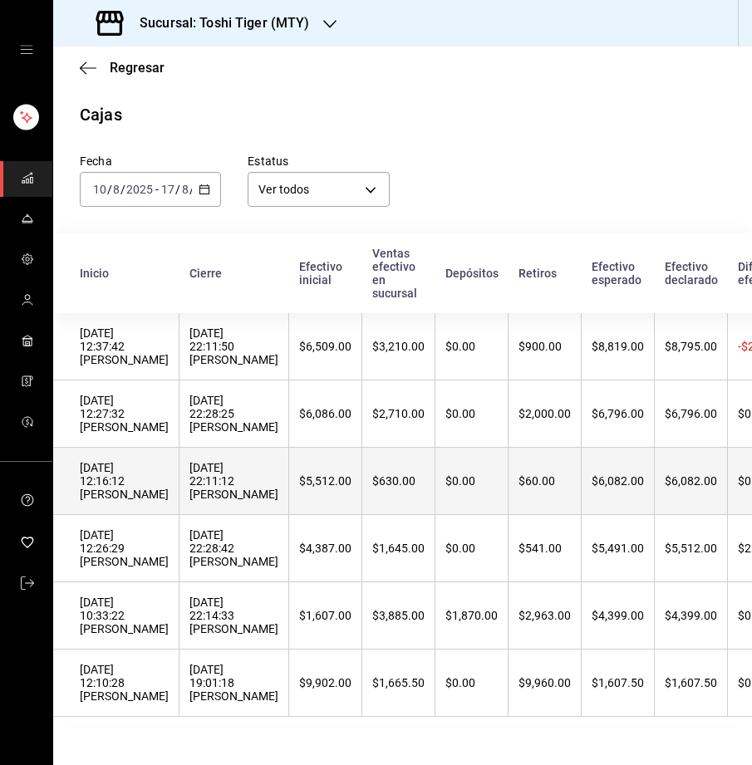
click at [127, 487] on div "14/08/2025 12:16:12 ivan cantu" at bounding box center [124, 481] width 89 height 40
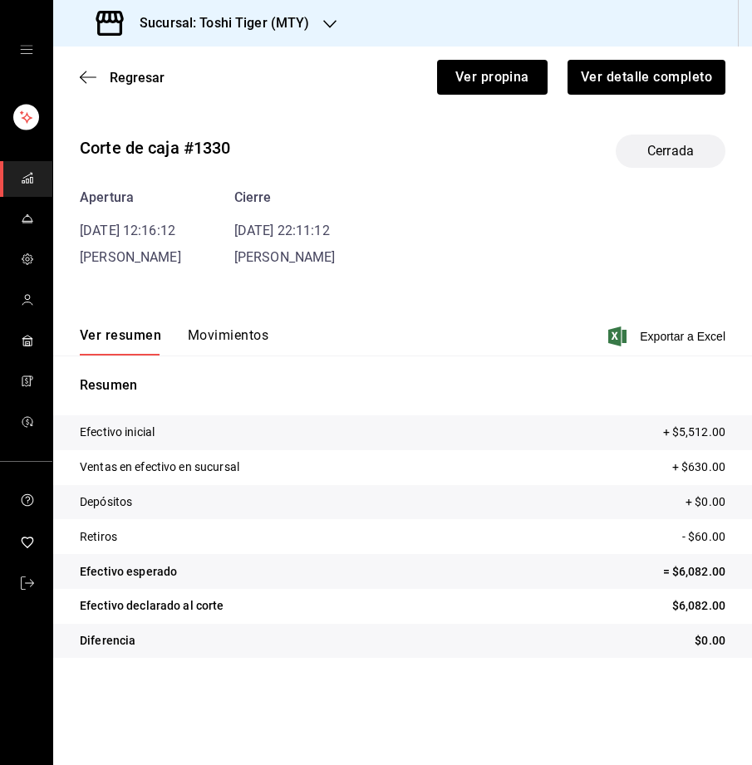
click at [212, 340] on button "Movimientos" at bounding box center [228, 341] width 81 height 28
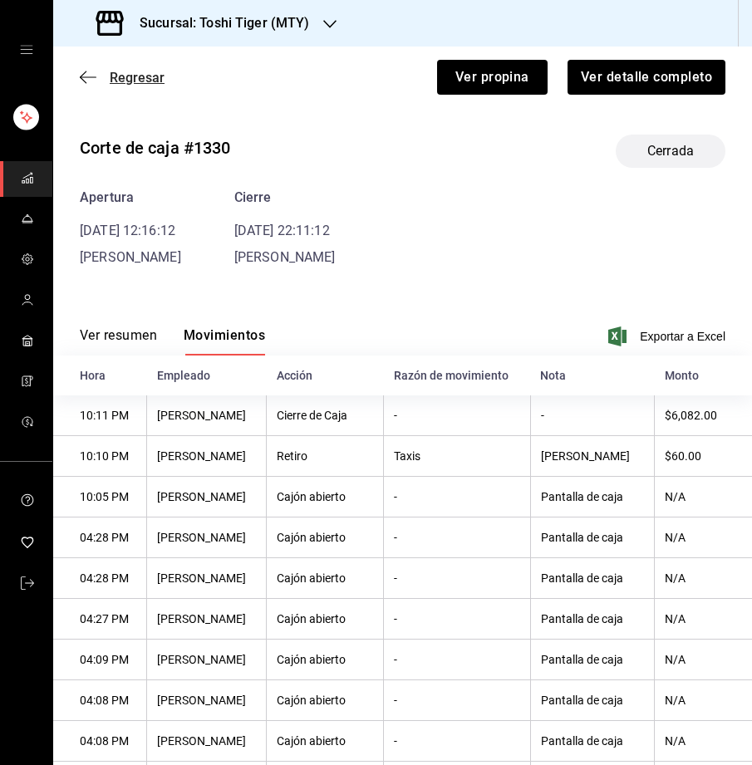
click at [149, 71] on span "Regresar" at bounding box center [137, 78] width 55 height 16
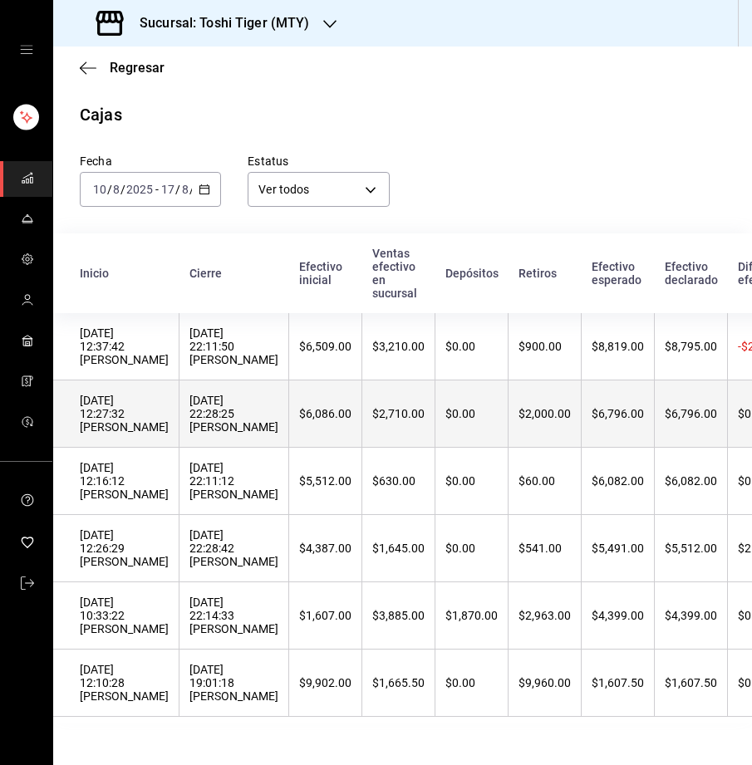
click at [189, 417] on div "15/08/2025 22:28:25 ivan cantu" at bounding box center [233, 414] width 89 height 40
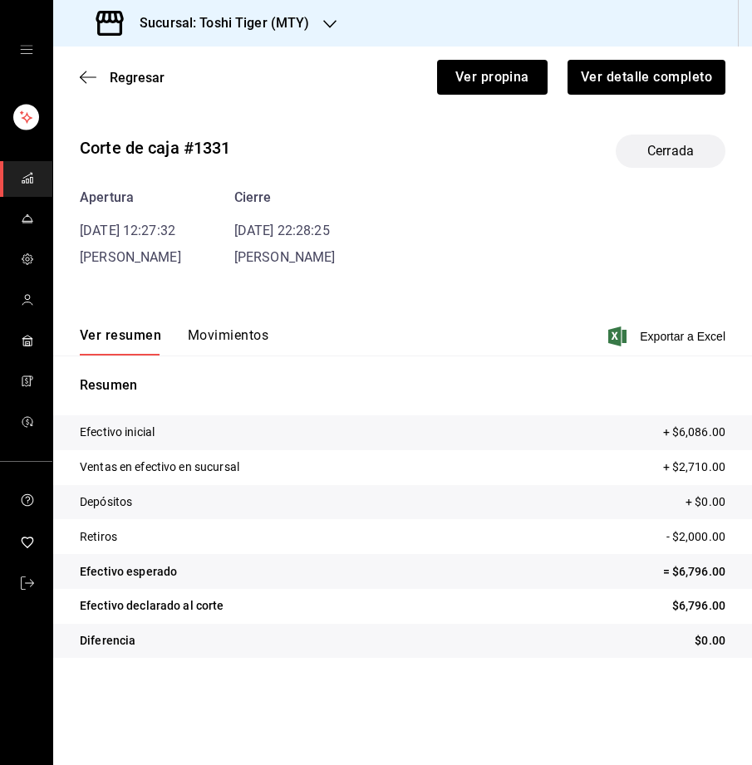
click at [206, 327] on button "Movimientos" at bounding box center [228, 341] width 81 height 28
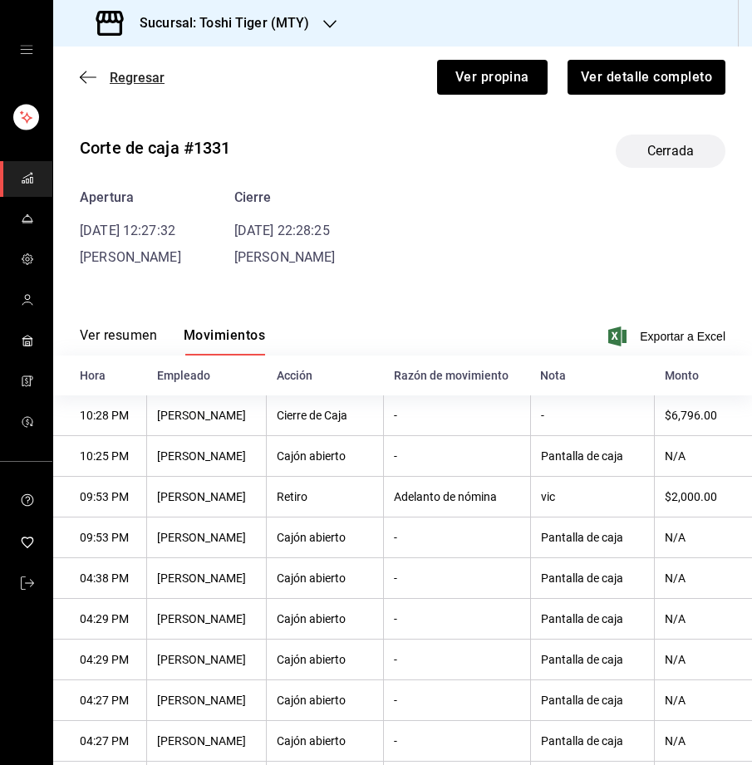
click at [128, 76] on span "Regresar" at bounding box center [137, 78] width 55 height 16
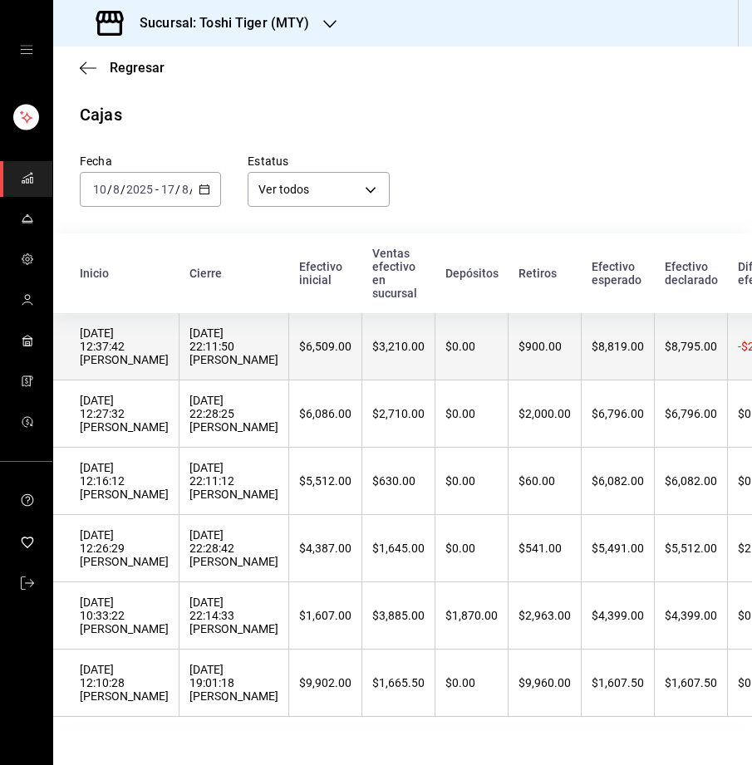
click at [188, 370] on th "16/08/2025 22:11:50 Andrea Macías" at bounding box center [234, 346] width 110 height 67
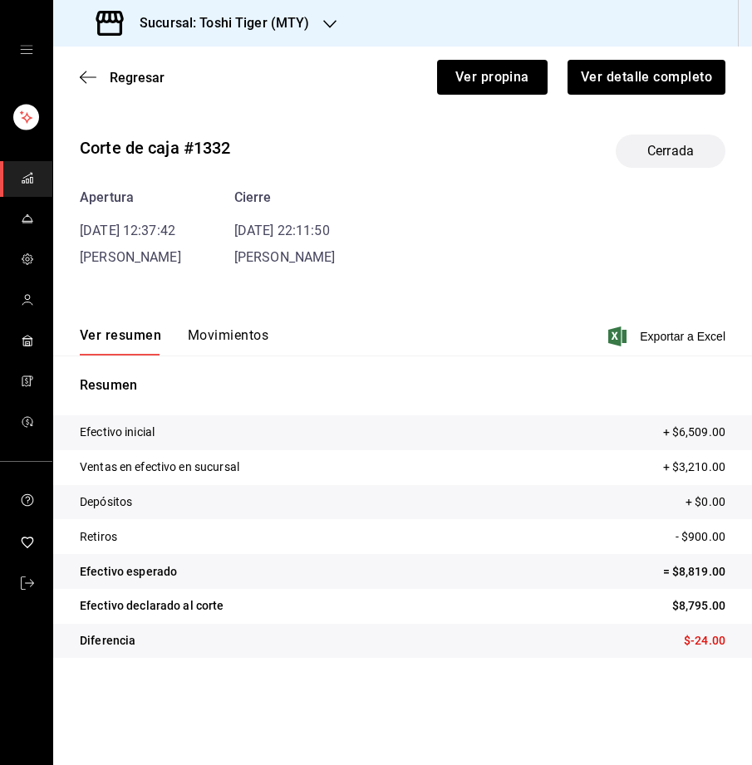
click at [188, 341] on button "Movimientos" at bounding box center [228, 341] width 81 height 28
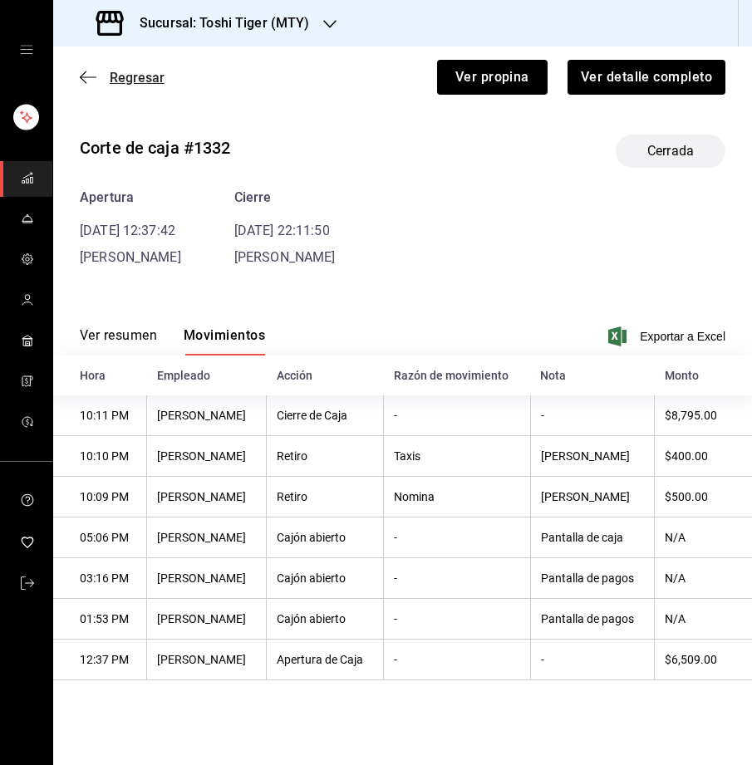
click at [134, 78] on span "Regresar" at bounding box center [137, 78] width 55 height 16
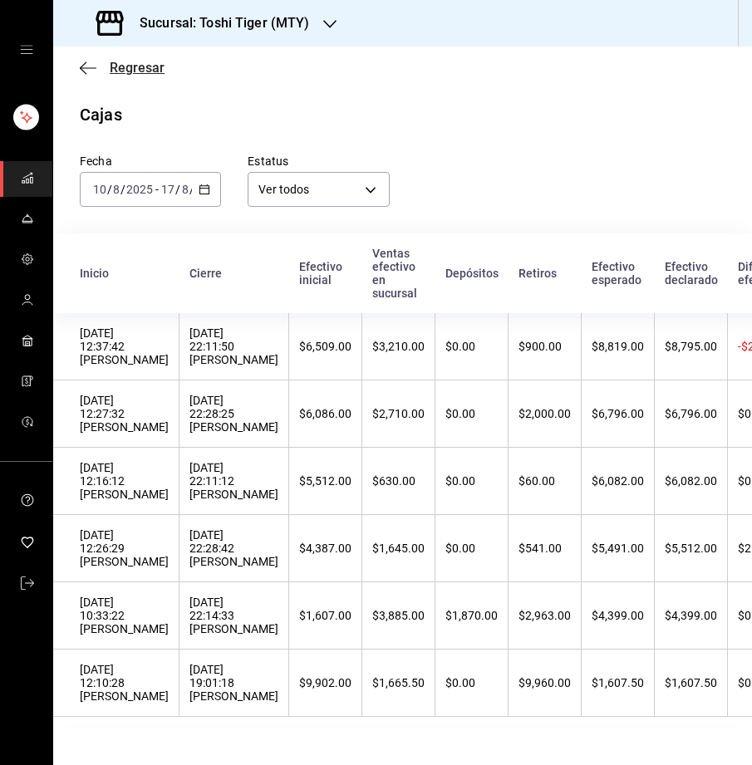
click at [143, 67] on span "Regresar" at bounding box center [137, 68] width 55 height 16
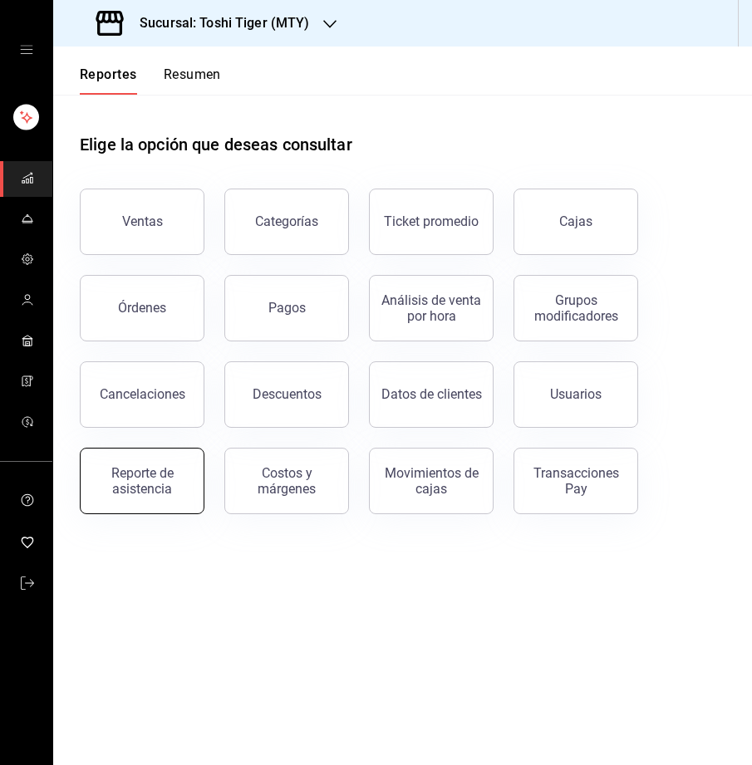
click at [143, 478] on div "Reporte de asistencia" at bounding box center [142, 481] width 103 height 32
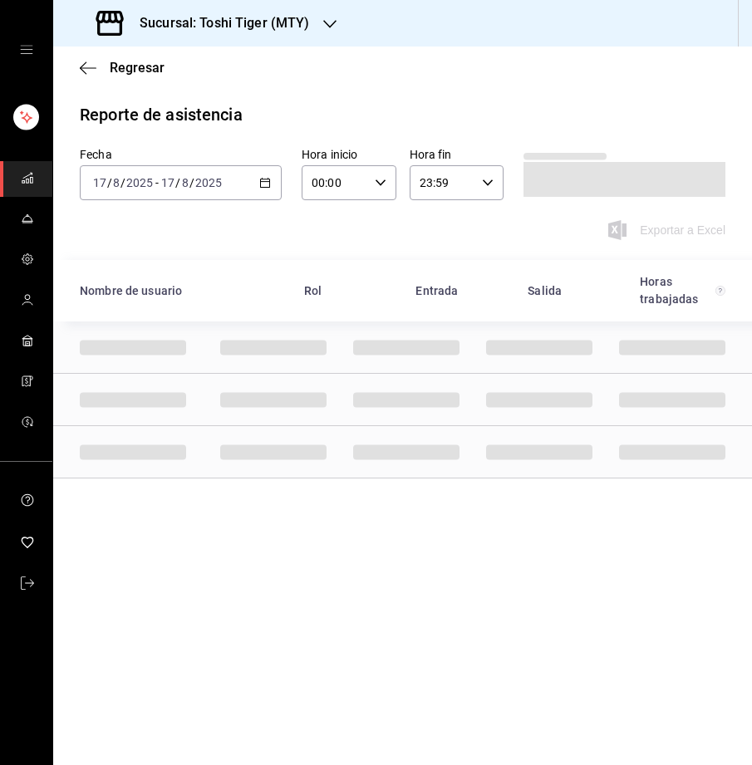
click at [267, 180] on icon "button" at bounding box center [265, 183] width 12 height 12
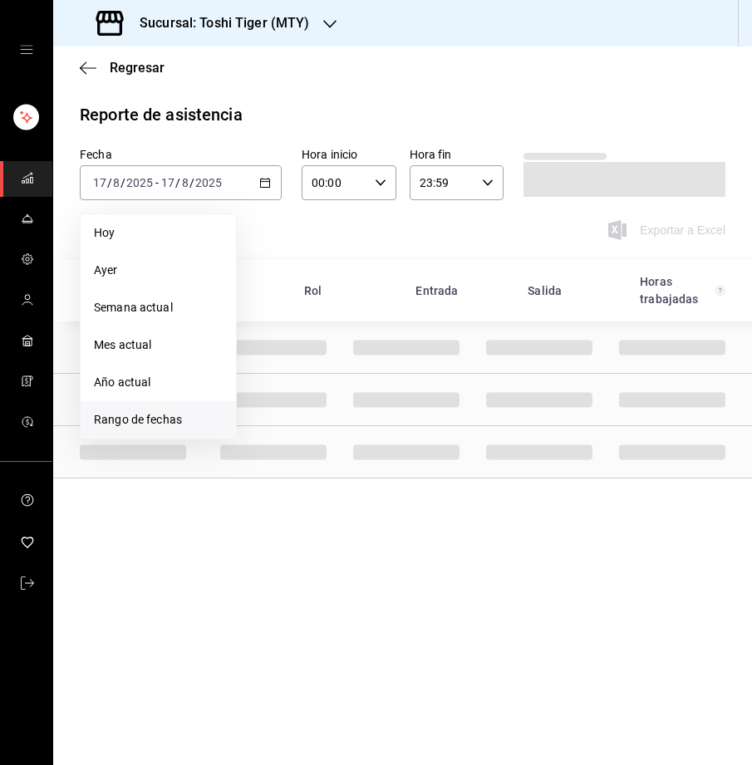
click at [136, 415] on span "Rango de fechas" at bounding box center [158, 419] width 129 height 17
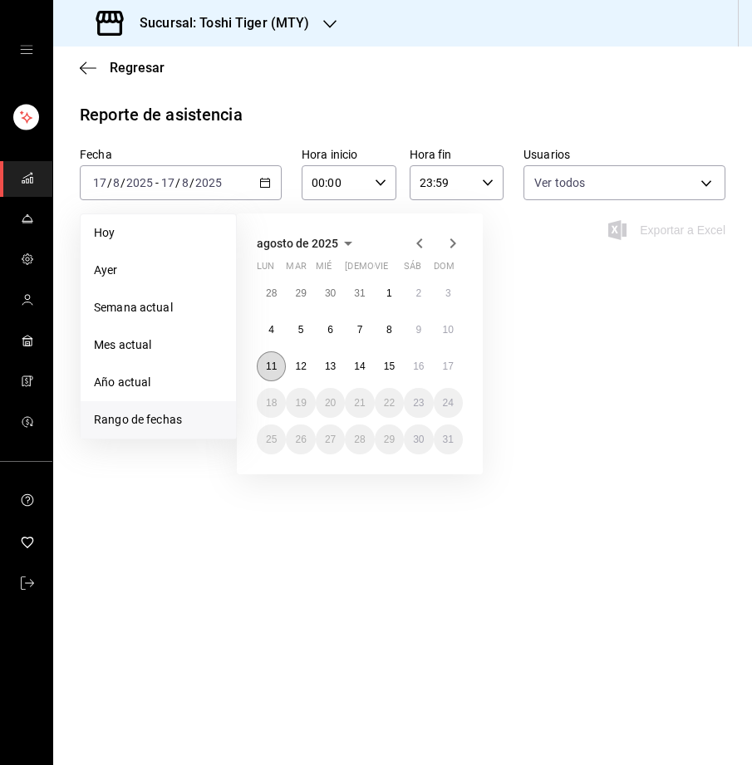
click at [273, 361] on abbr "11" at bounding box center [271, 367] width 11 height 12
click at [444, 364] on abbr "17" at bounding box center [448, 367] width 11 height 12
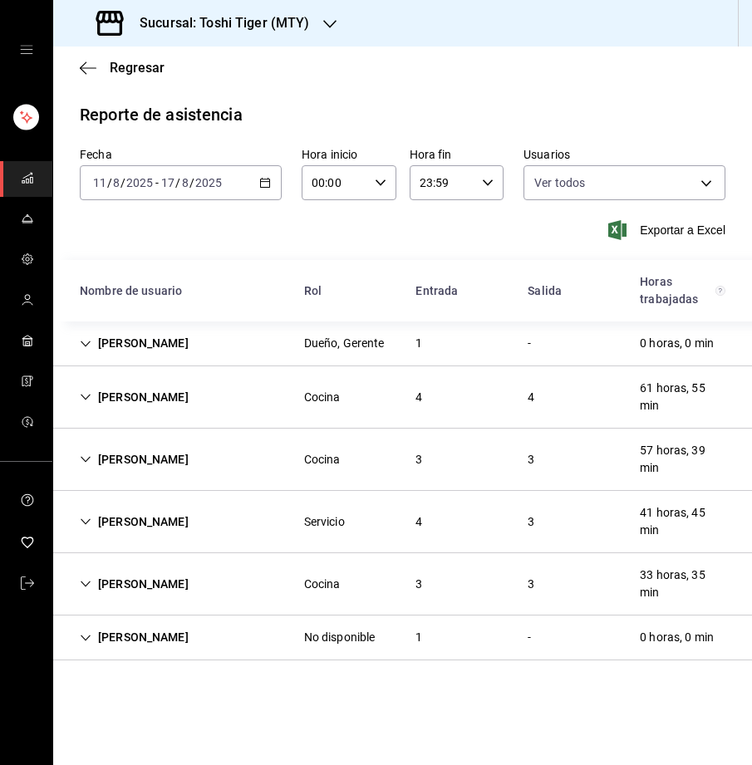
click at [82, 341] on icon "Cell" at bounding box center [86, 344] width 12 height 12
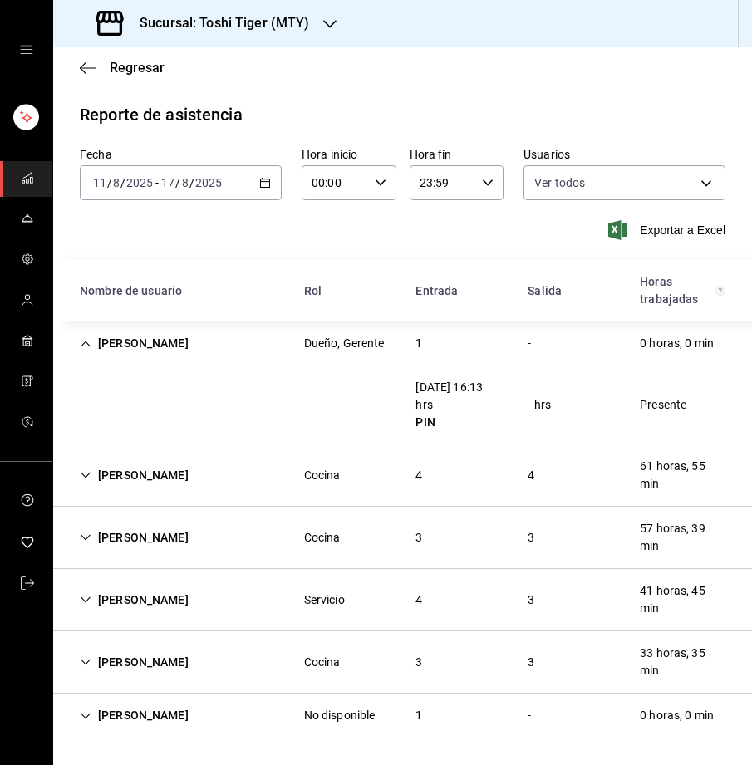
click at [86, 341] on icon "Cell" at bounding box center [86, 344] width 12 height 12
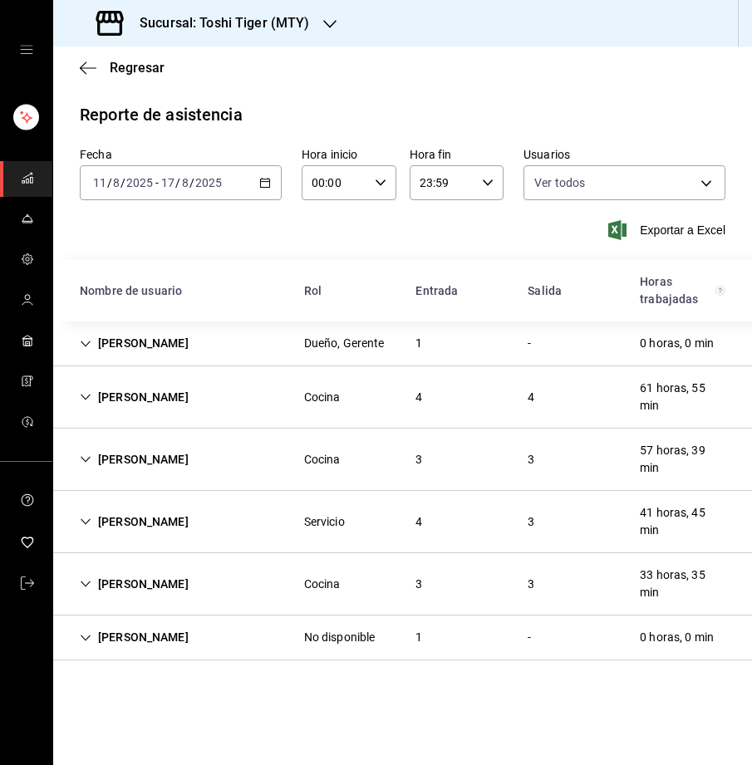
click at [87, 343] on icon "Cell" at bounding box center [86, 344] width 12 height 12
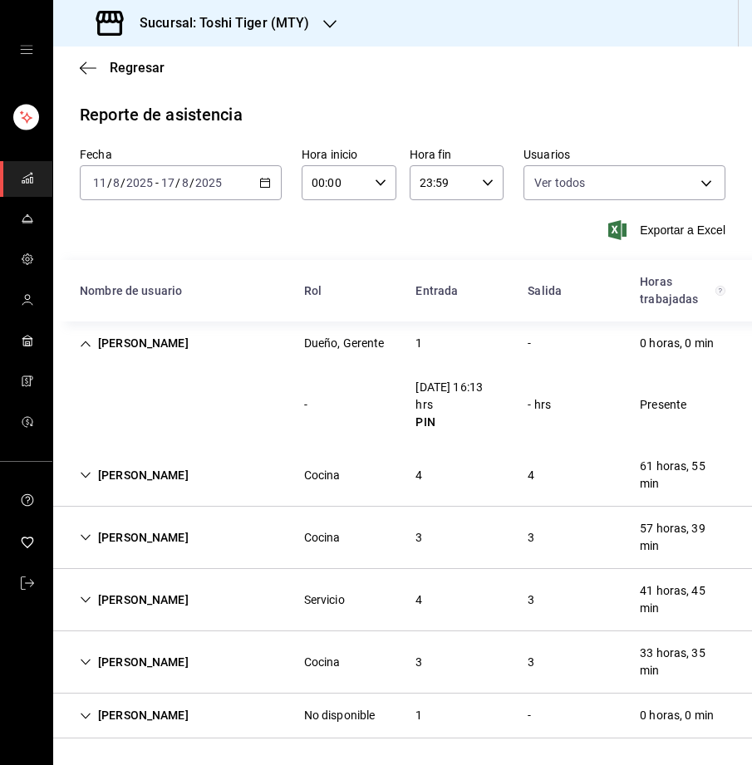
click at [87, 343] on icon "Cell" at bounding box center [86, 344] width 10 height 6
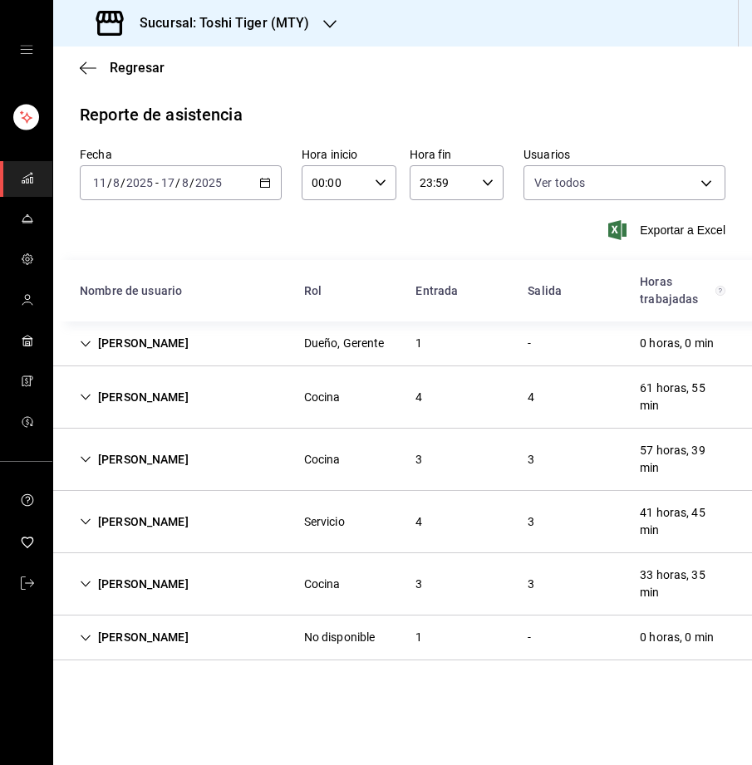
click at [86, 396] on icon "Cell" at bounding box center [86, 397] width 12 height 12
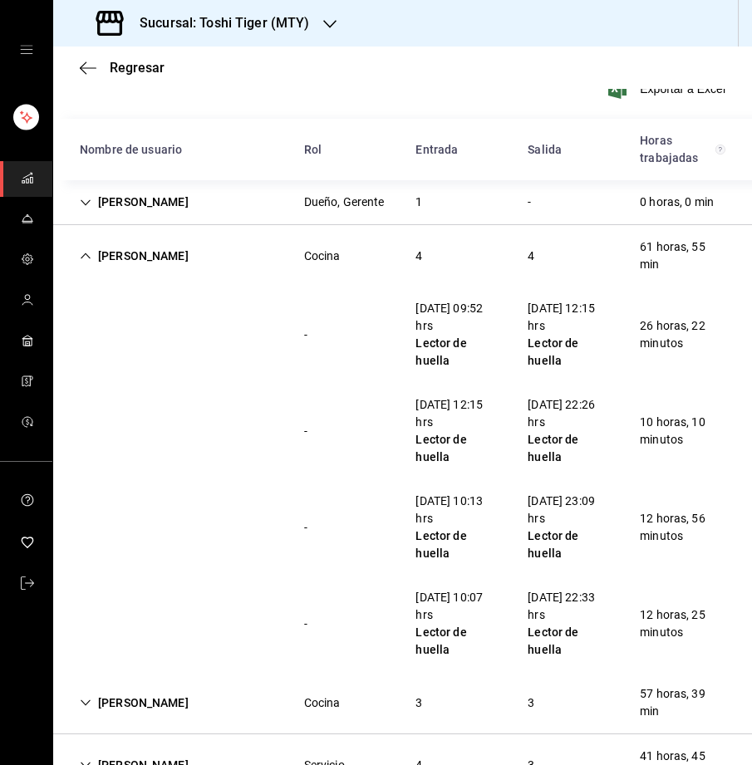
scroll to position [143, 0]
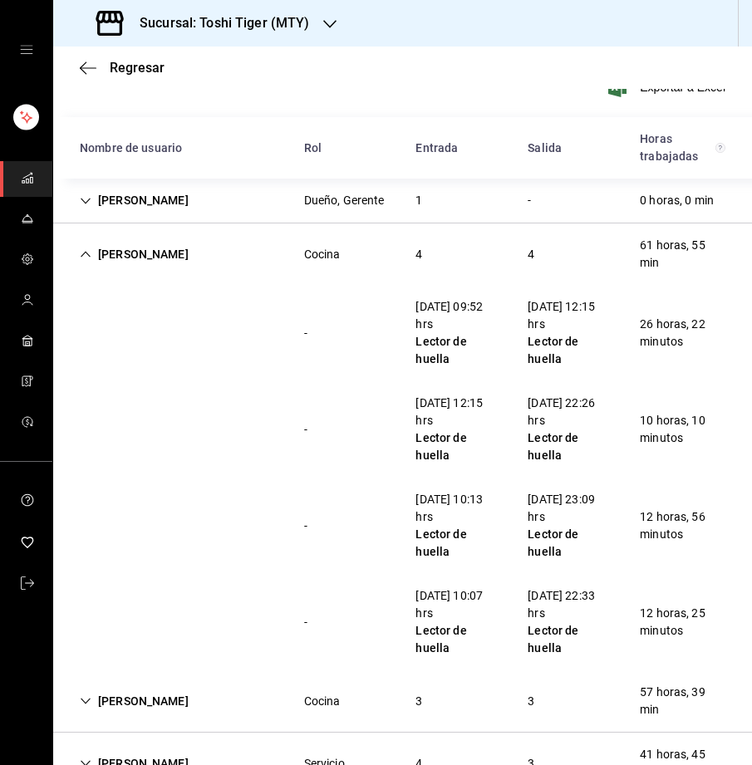
click at [82, 249] on icon "Cell" at bounding box center [86, 254] width 12 height 12
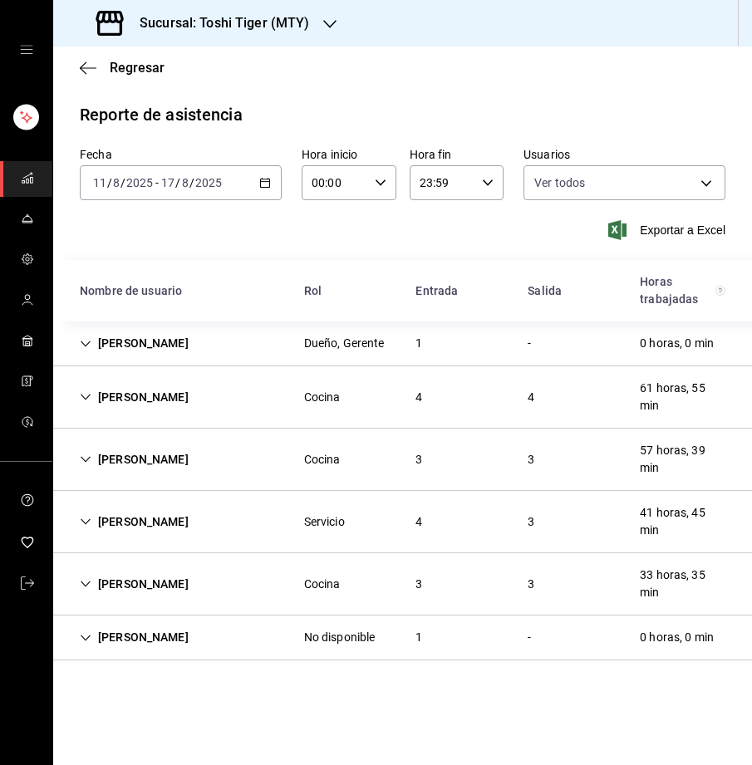
scroll to position [0, 0]
click at [84, 456] on icon "Cell" at bounding box center [86, 460] width 12 height 12
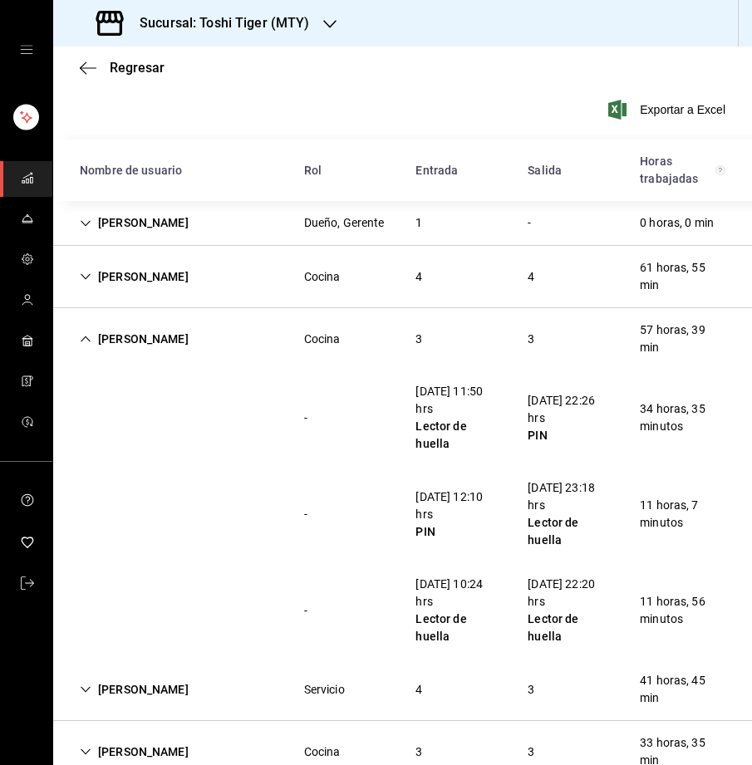
scroll to position [155, 0]
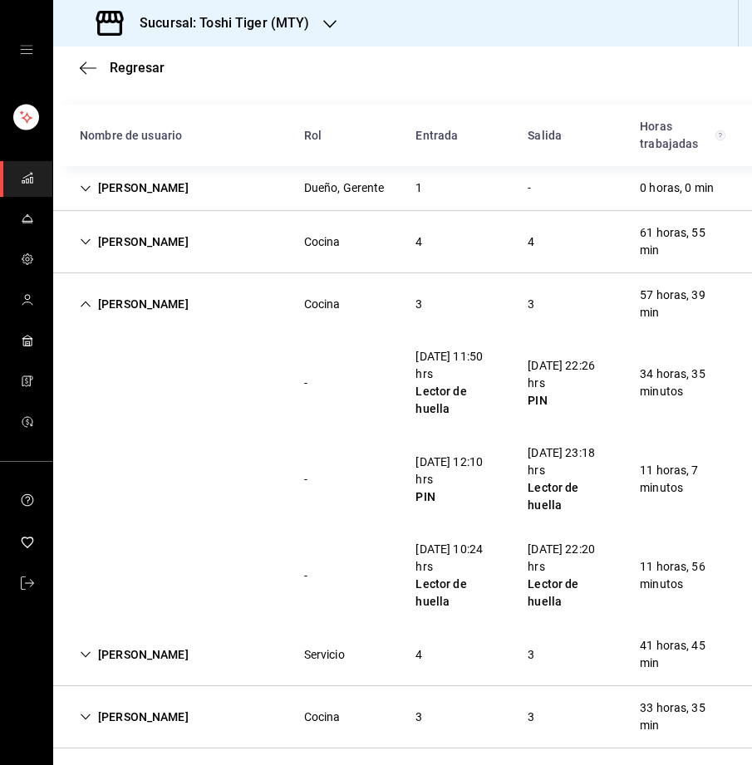
click at [89, 304] on icon "Cell" at bounding box center [86, 305] width 10 height 6
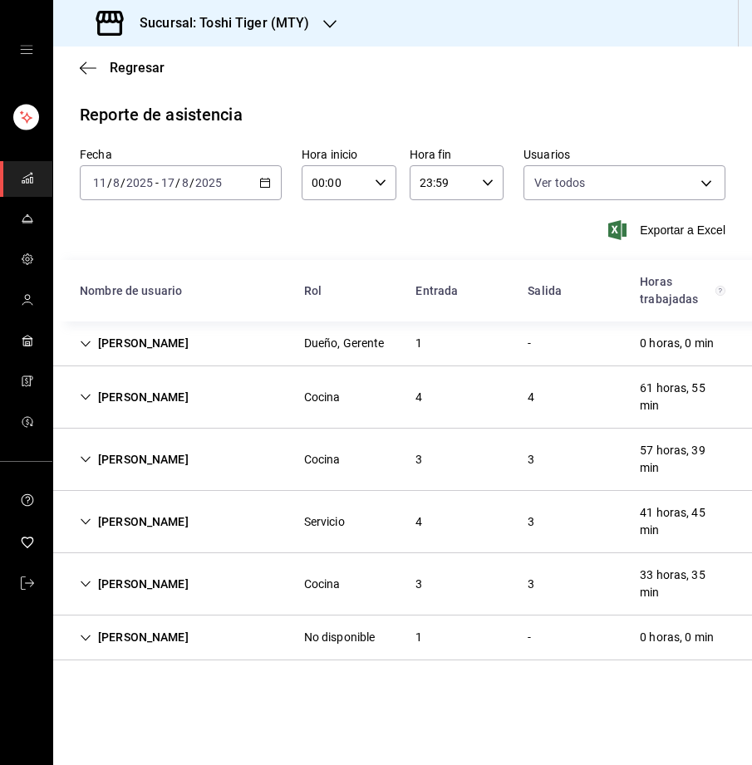
scroll to position [0, 0]
click at [86, 519] on icon "Cell" at bounding box center [86, 522] width 12 height 12
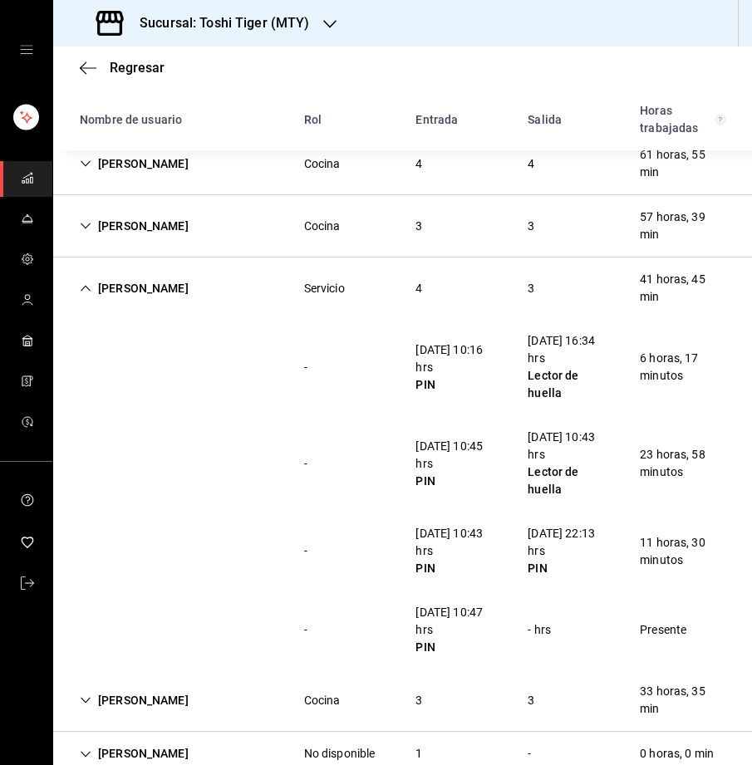
scroll to position [234, 0]
click at [83, 284] on icon "Cell" at bounding box center [86, 288] width 12 height 12
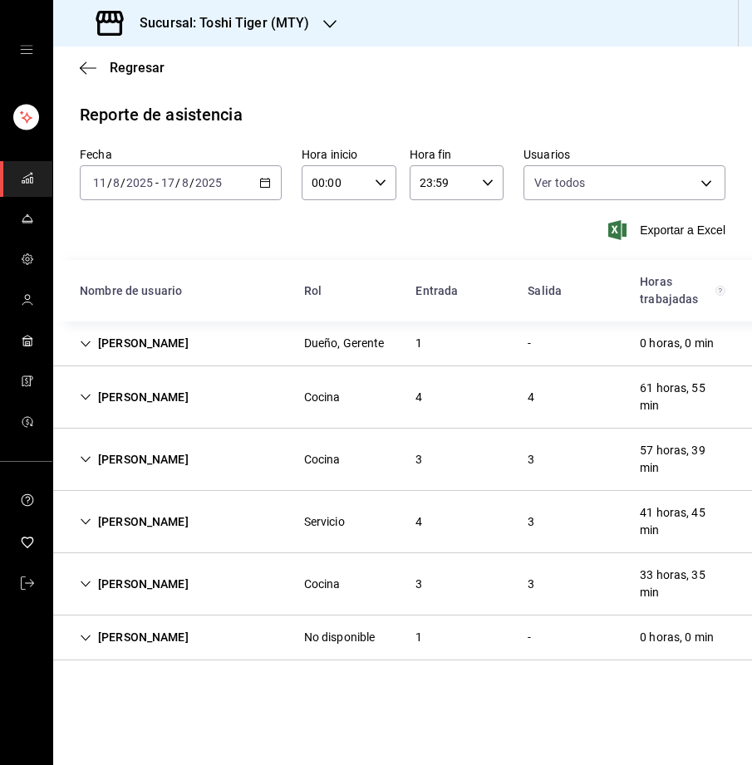
scroll to position [0, 0]
click at [88, 579] on icon "Cell" at bounding box center [86, 584] width 12 height 12
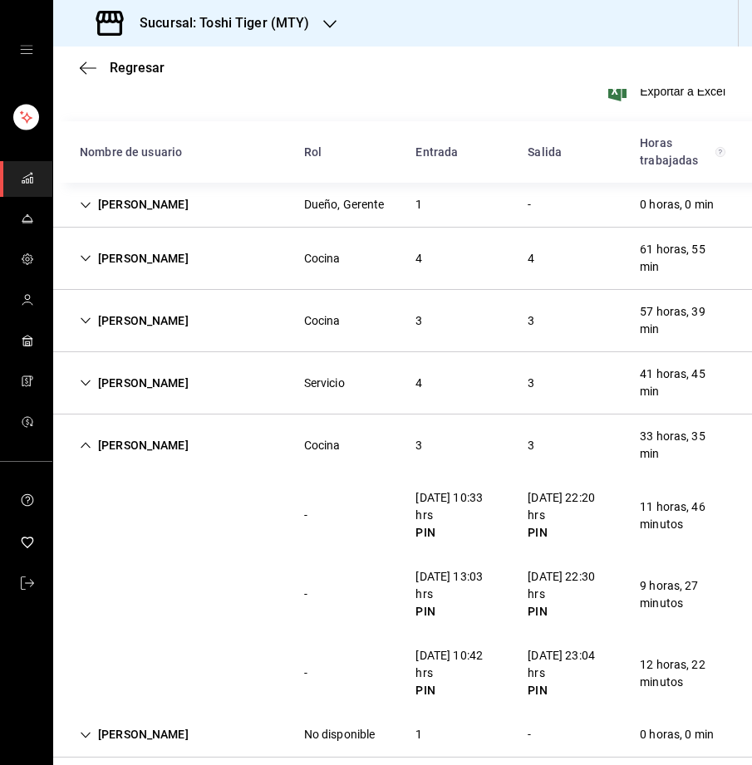
scroll to position [155, 0]
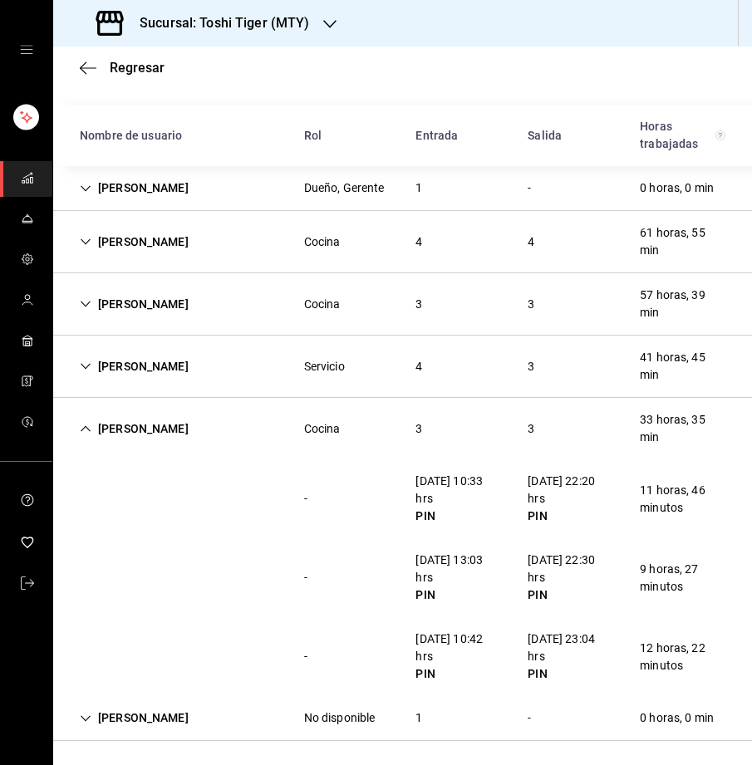
click at [84, 426] on icon "Cell" at bounding box center [86, 429] width 10 height 6
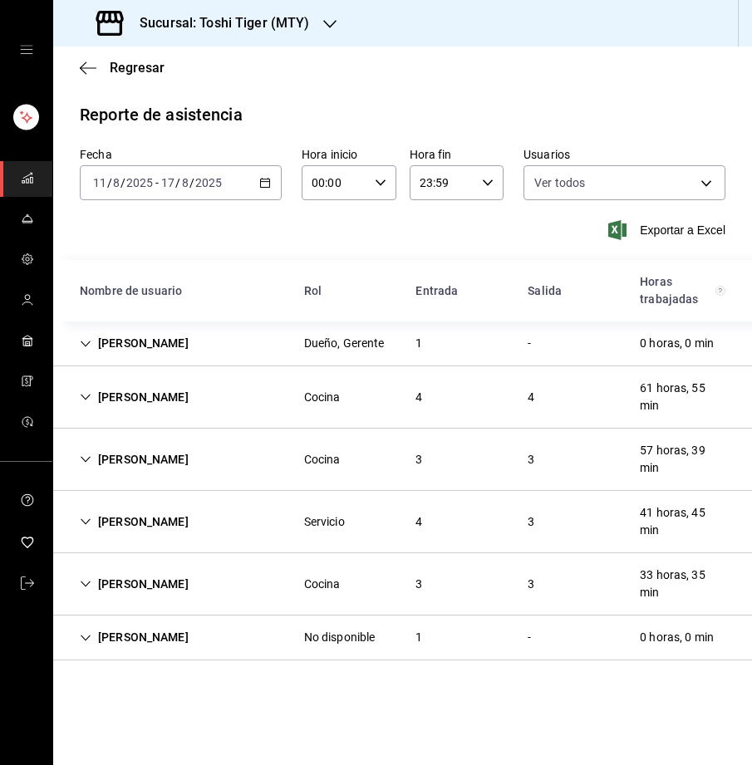
scroll to position [0, 0]
click at [85, 632] on icon "Cell" at bounding box center [86, 638] width 12 height 12
click at [87, 637] on icon "Cell" at bounding box center [86, 638] width 12 height 12
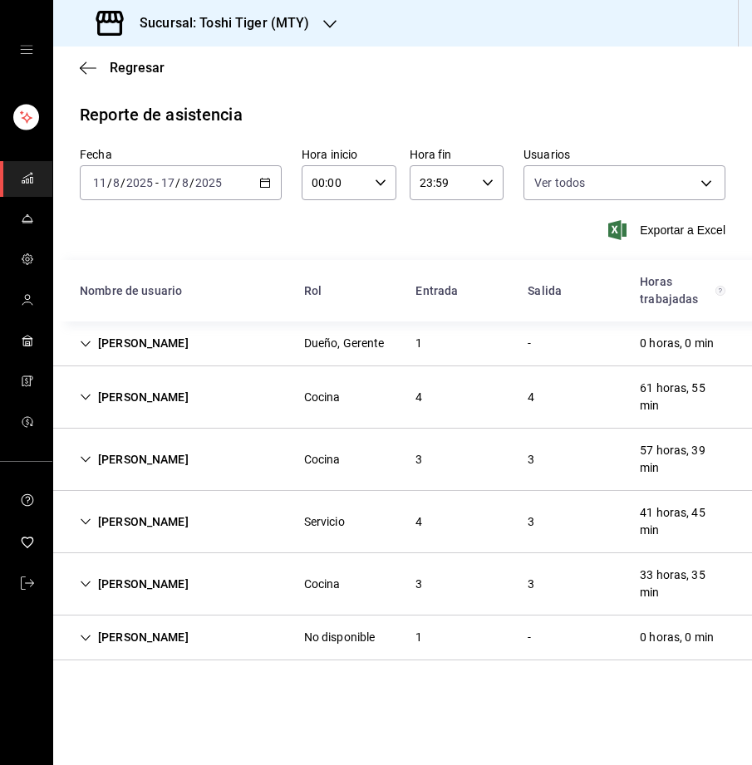
click at [88, 638] on icon "Cell" at bounding box center [86, 638] width 12 height 12
click at [87, 636] on icon "Cell" at bounding box center [86, 638] width 10 height 6
click at [289, 26] on h3 "Sucursal: Toshi Tiger (MTY)" at bounding box center [218, 23] width 184 height 20
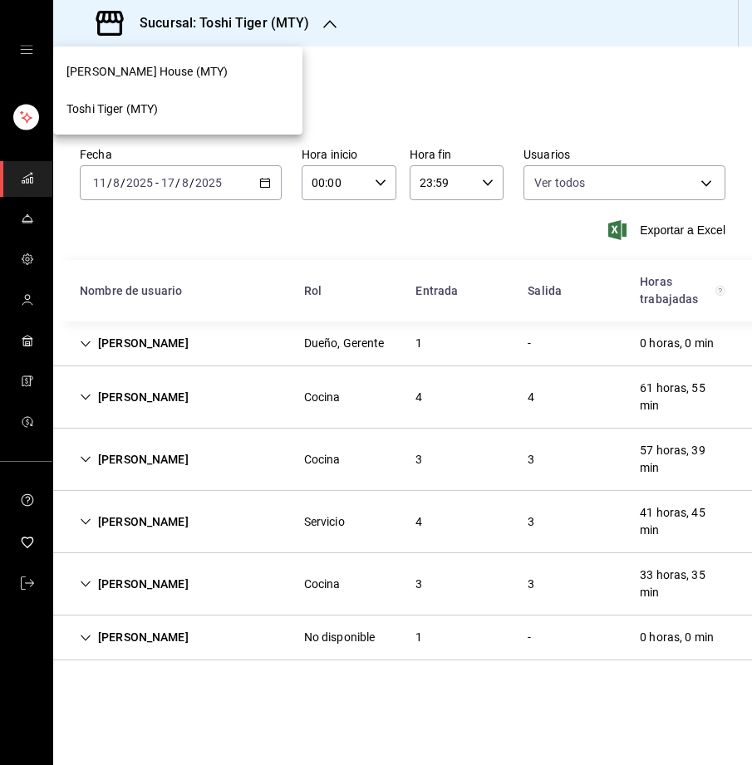
click at [214, 75] on span "Tadaima Ramen House (MTY)" at bounding box center [146, 71] width 161 height 17
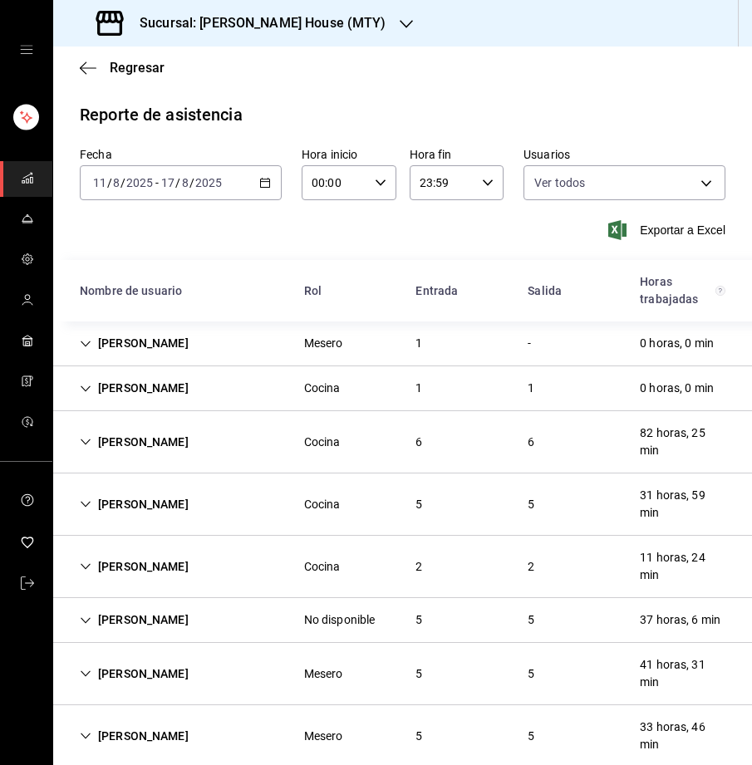
click at [263, 184] on icon "button" at bounding box center [265, 183] width 12 height 12
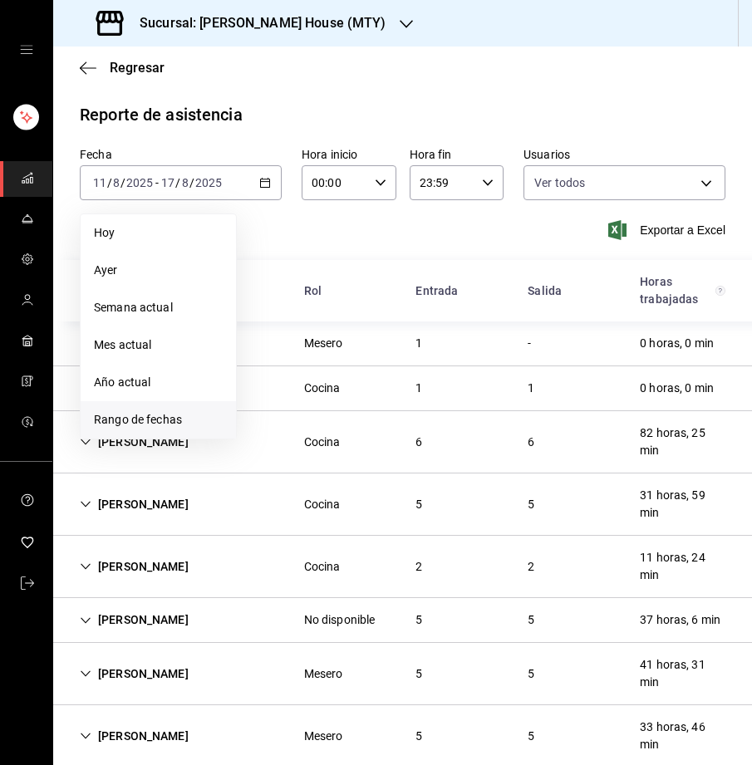
click at [145, 412] on span "Rango de fechas" at bounding box center [158, 419] width 129 height 17
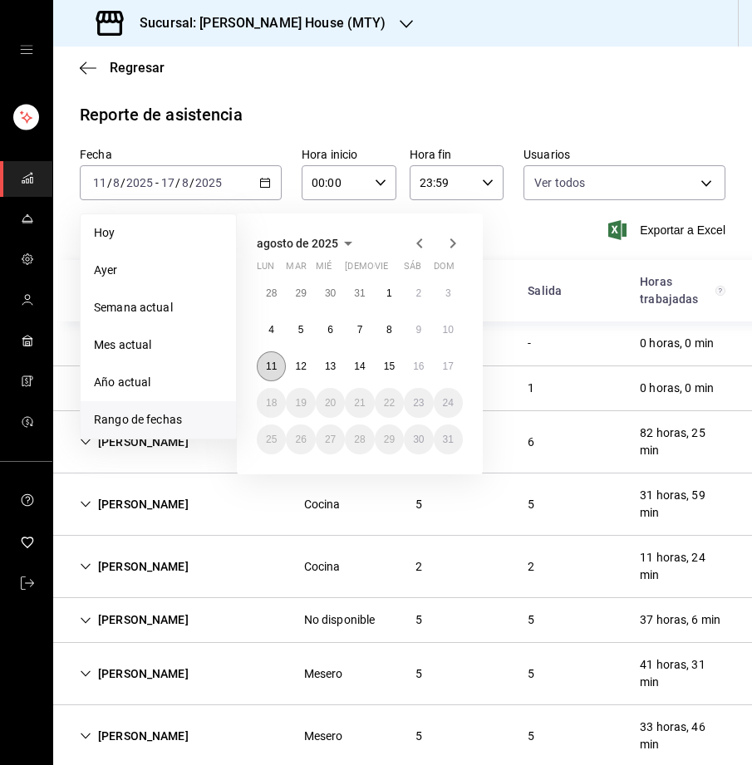
click at [274, 362] on abbr "11" at bounding box center [271, 367] width 11 height 12
click at [451, 370] on abbr "17" at bounding box center [448, 367] width 11 height 12
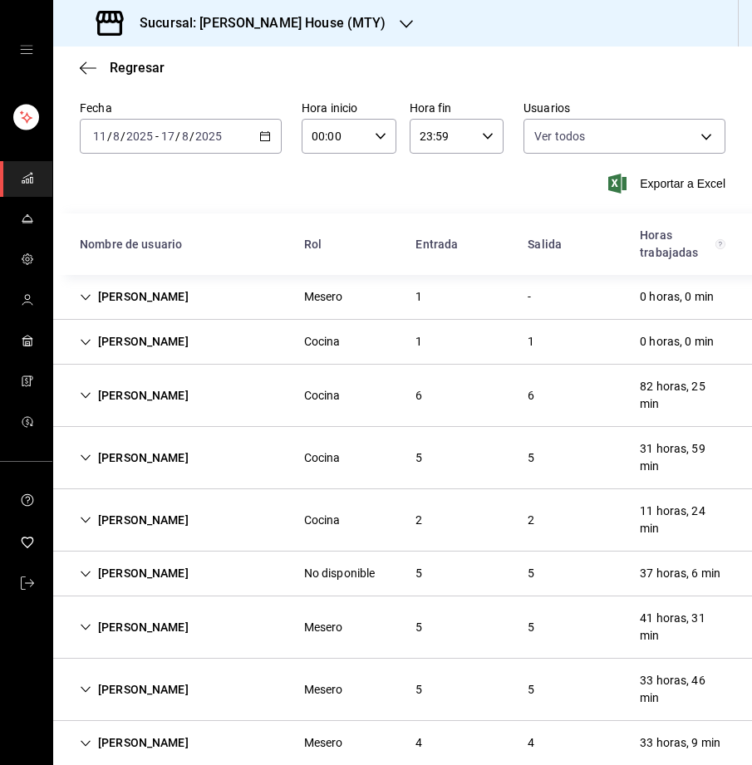
scroll to position [71, 0]
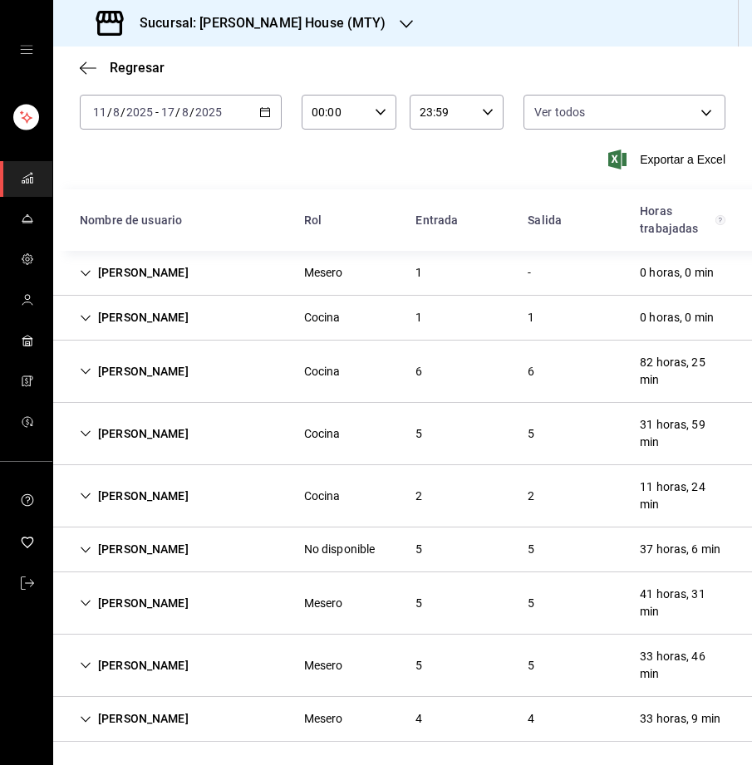
click at [84, 273] on icon "Cell" at bounding box center [86, 274] width 12 height 12
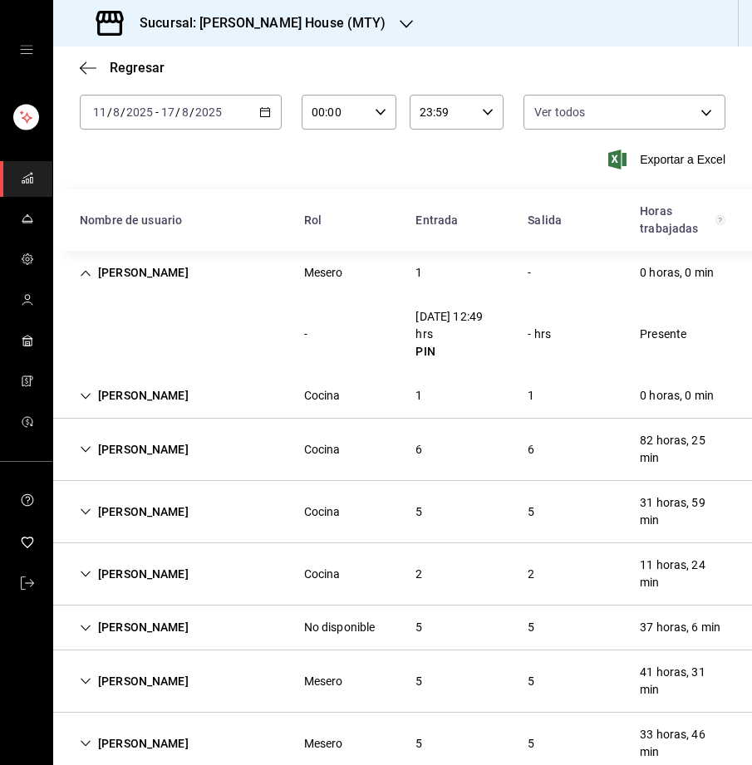
click at [87, 268] on icon "Cell" at bounding box center [86, 274] width 12 height 12
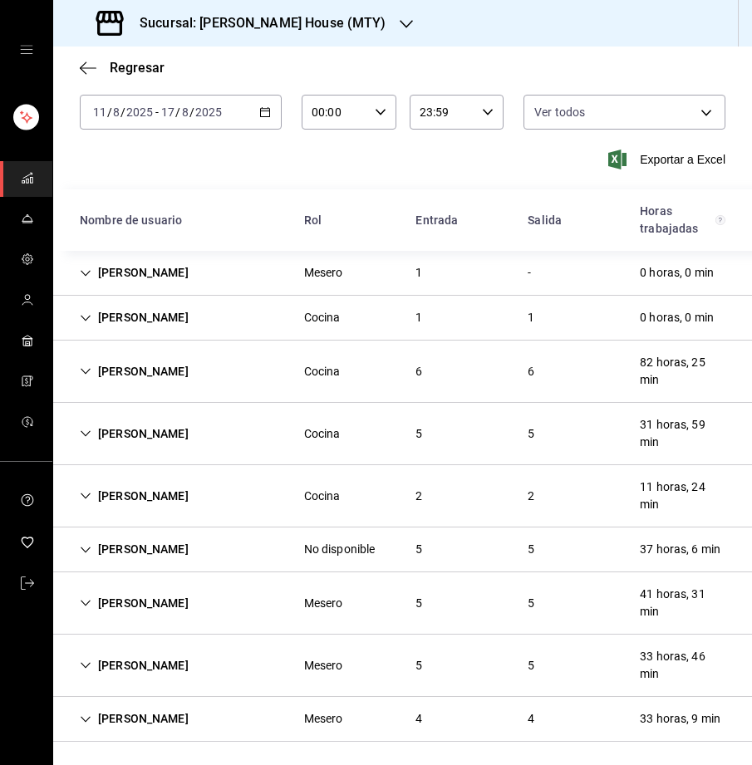
click at [83, 317] on icon "Cell" at bounding box center [86, 318] width 10 height 6
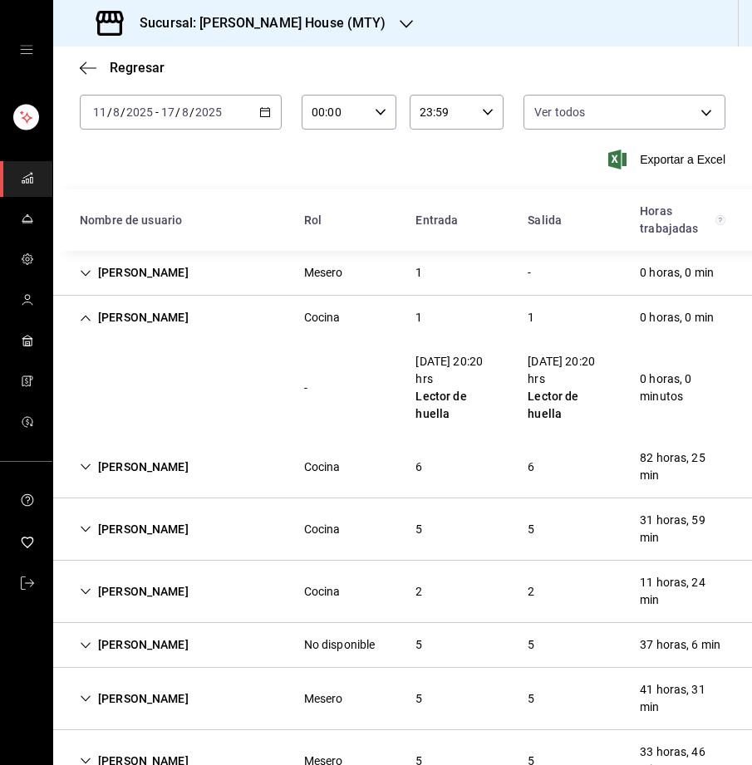
click at [88, 317] on icon "Cell" at bounding box center [86, 318] width 12 height 12
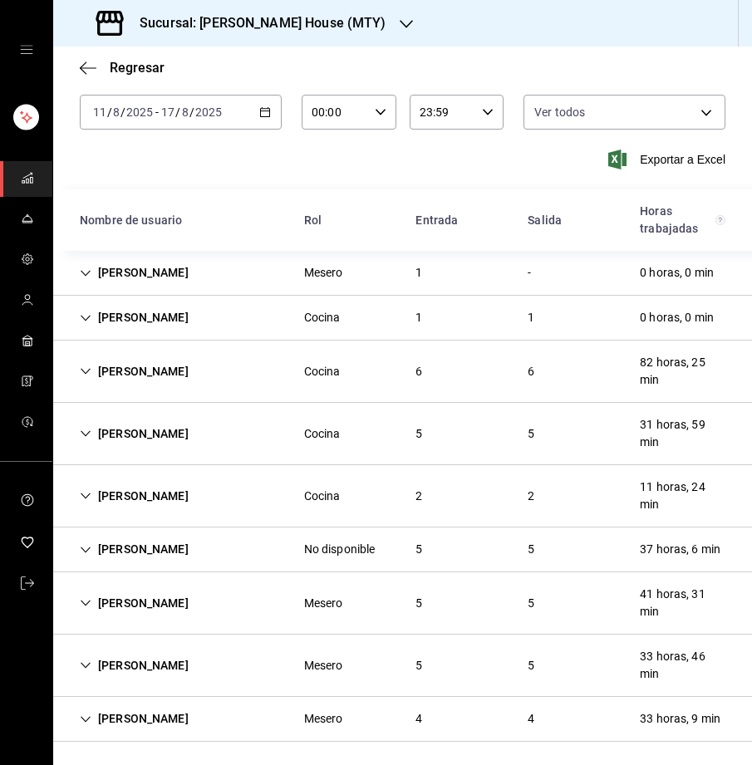
click at [208, 27] on h3 "Sucursal: Tadaima Ramen House (MTY)" at bounding box center [256, 23] width 260 height 20
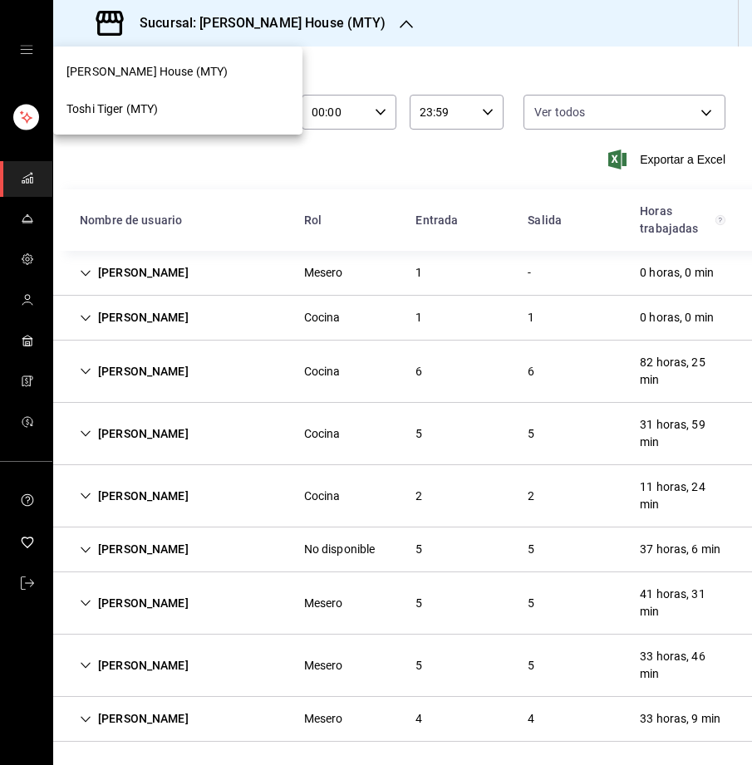
click at [162, 108] on div "Toshi Tiger (MTY)" at bounding box center [177, 109] width 223 height 17
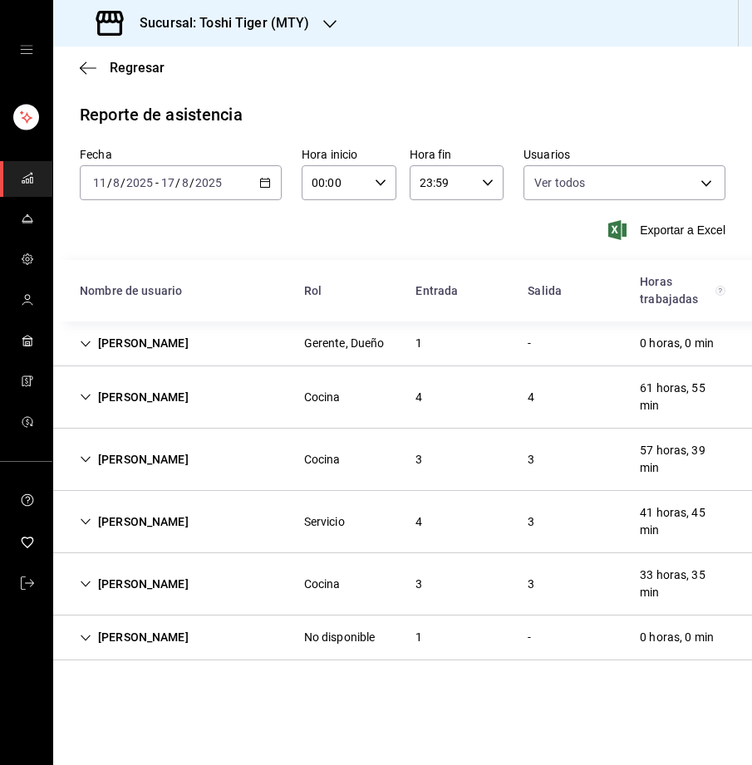
click at [81, 395] on icon "Cell" at bounding box center [86, 398] width 10 height 6
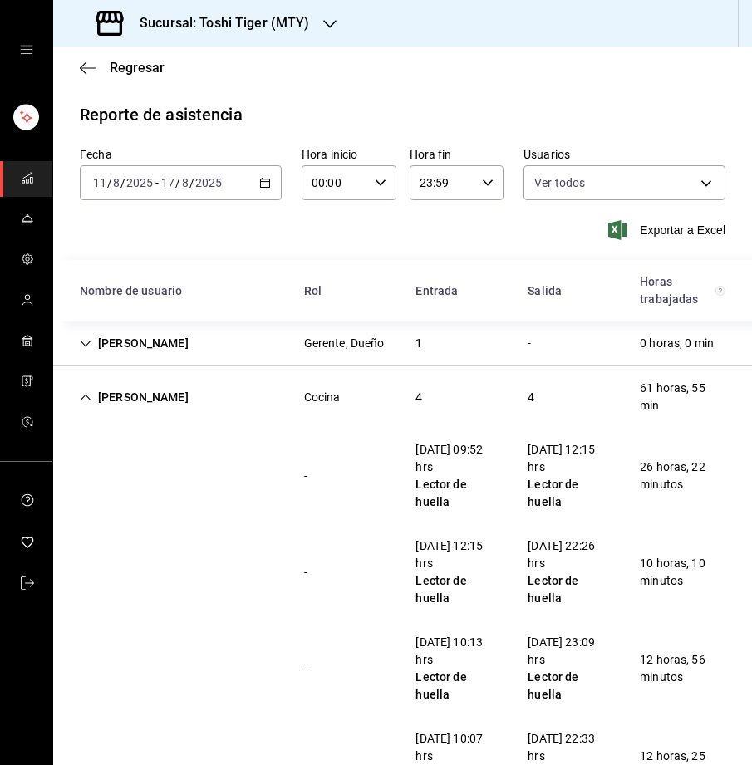
click at [240, 29] on h3 "Sucursal: Toshi Tiger (MTY)" at bounding box center [218, 23] width 184 height 20
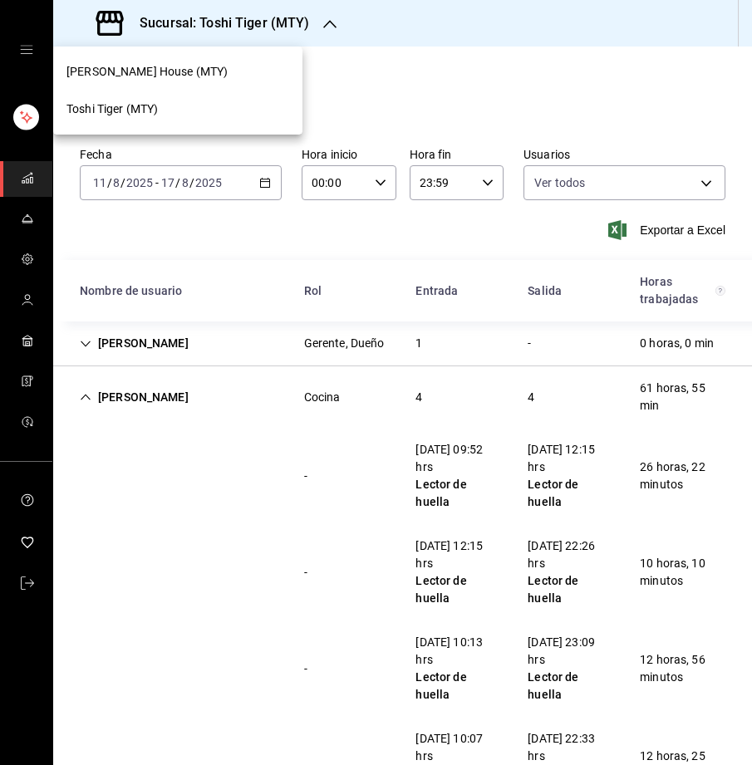
click at [191, 99] on div "Toshi Tiger (MTY)" at bounding box center [177, 109] width 249 height 37
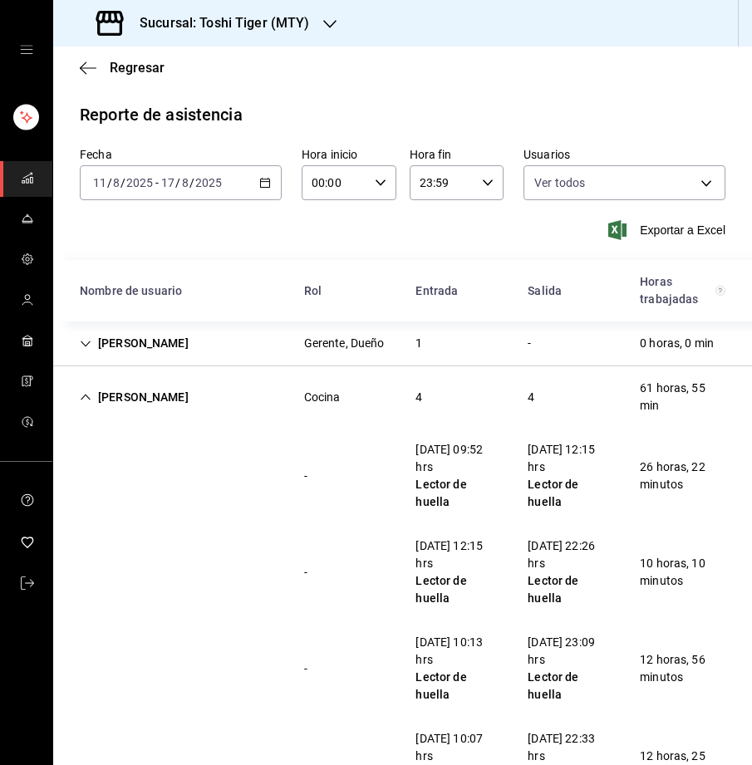
click at [86, 394] on icon "Cell" at bounding box center [86, 397] width 12 height 12
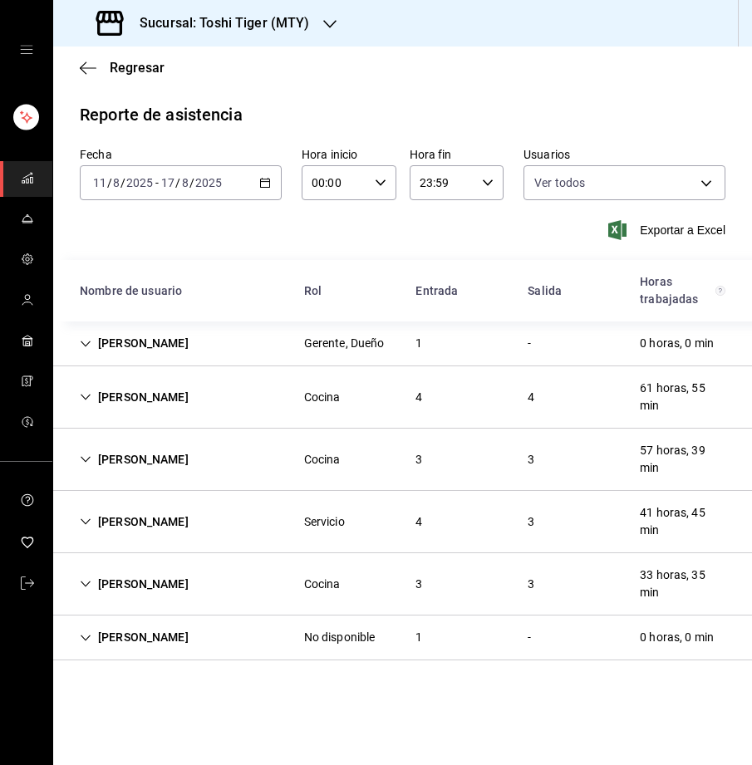
click at [87, 455] on icon "Cell" at bounding box center [86, 460] width 12 height 12
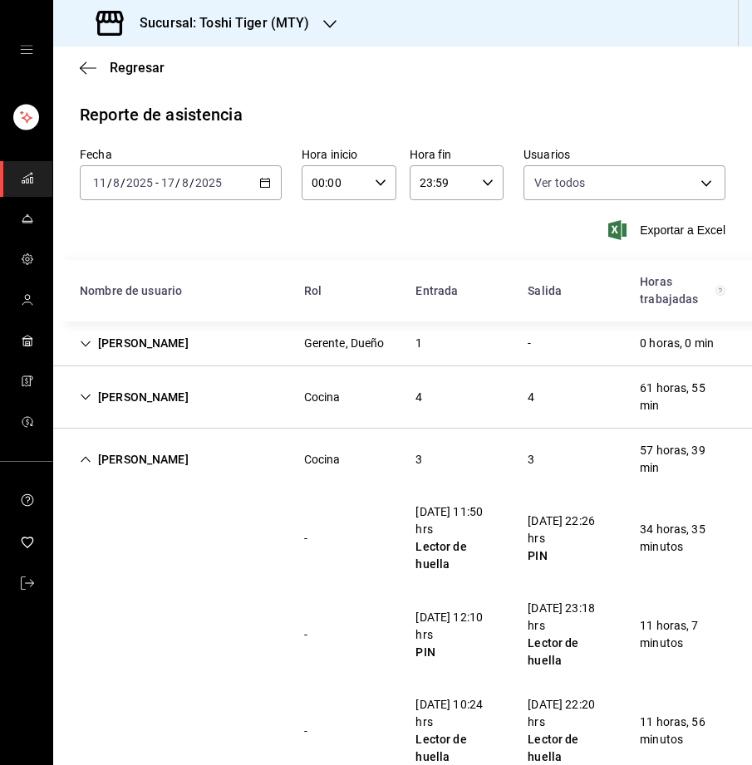
click at [238, 28] on h3 "Sucursal: Toshi Tiger (MTY)" at bounding box center [218, 23] width 184 height 20
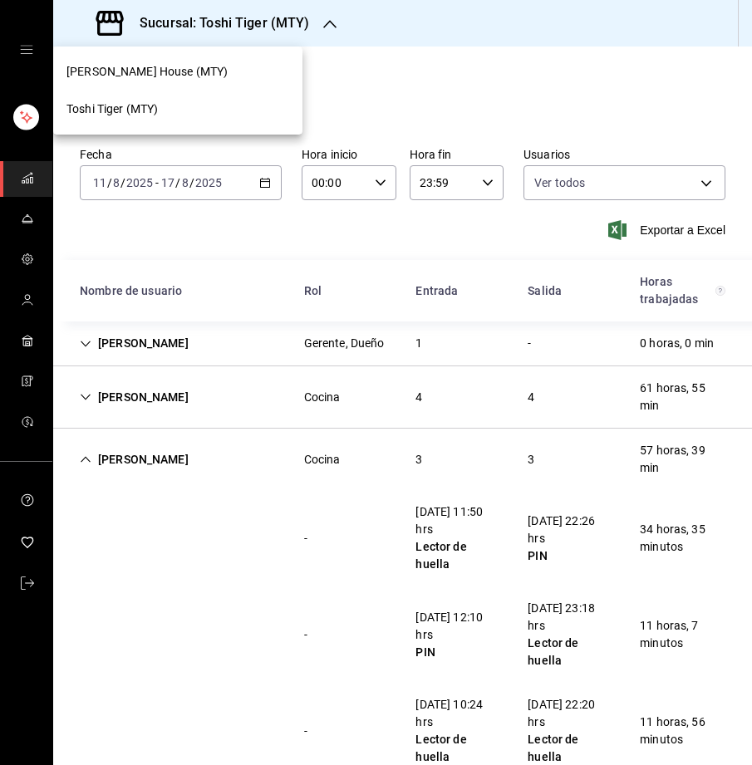
click at [199, 75] on span "Tadaima Ramen House (MTY)" at bounding box center [146, 71] width 161 height 17
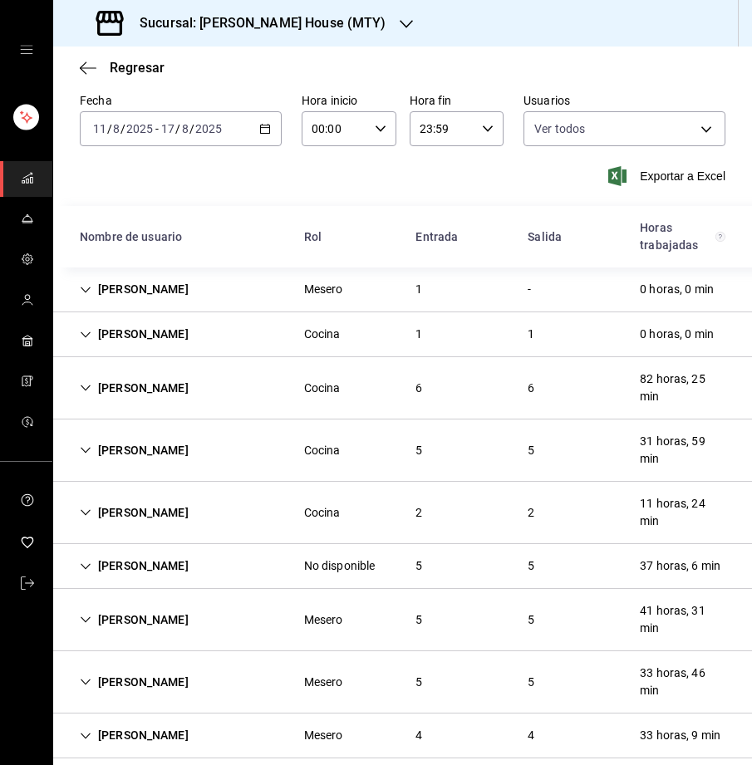
scroll to position [60, 0]
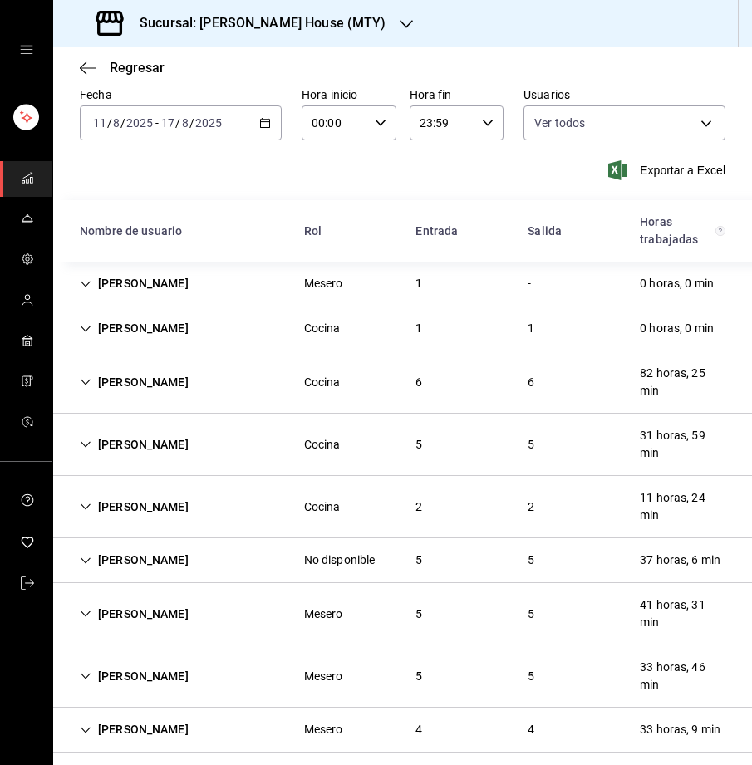
click at [85, 498] on div "Jeremy Tadaima" at bounding box center [133, 507] width 135 height 31
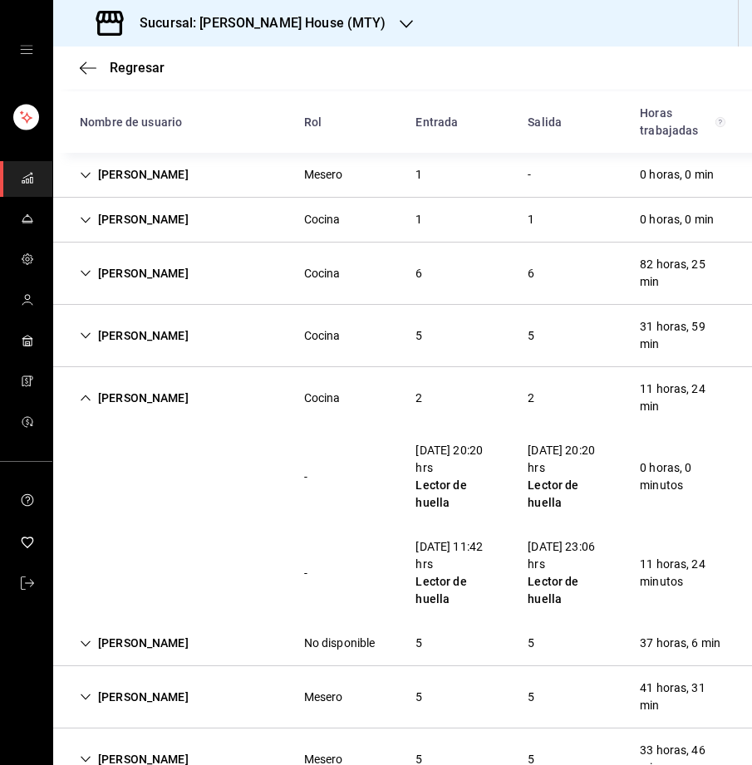
scroll to position [210, 0]
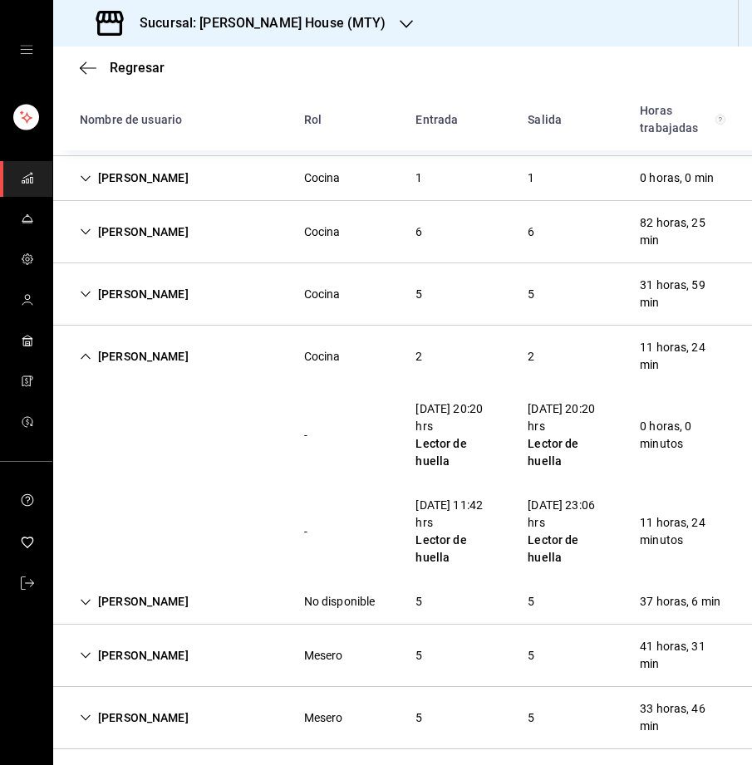
click at [84, 354] on icon "Cell" at bounding box center [86, 357] width 10 height 6
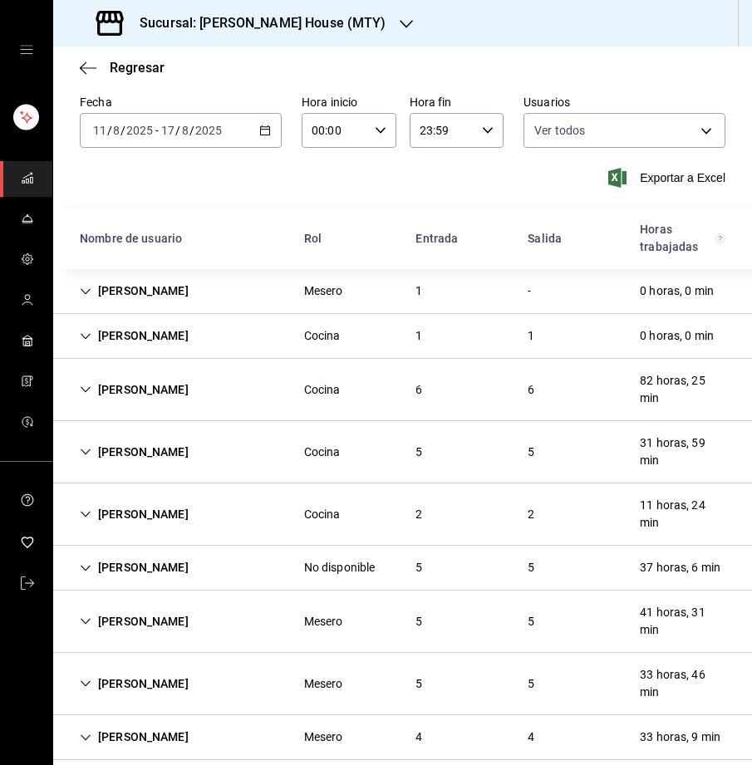
scroll to position [71, 0]
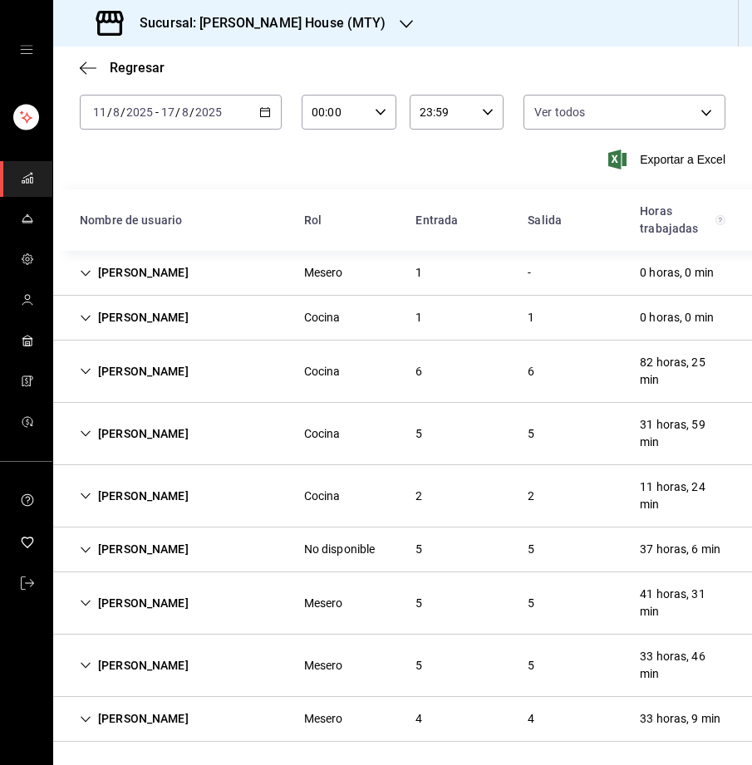
click at [89, 370] on icon "Cell" at bounding box center [86, 372] width 12 height 12
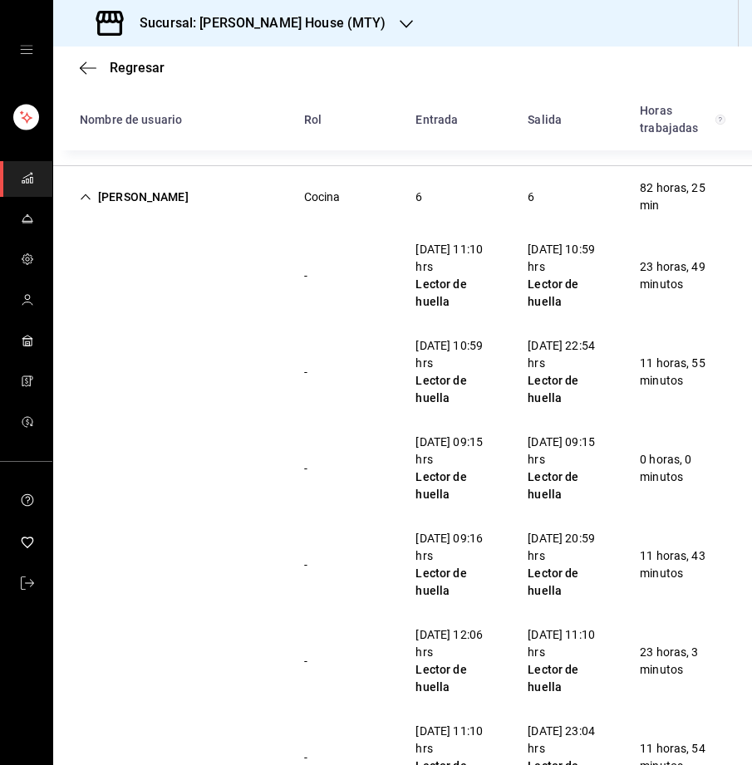
scroll to position [227, 0]
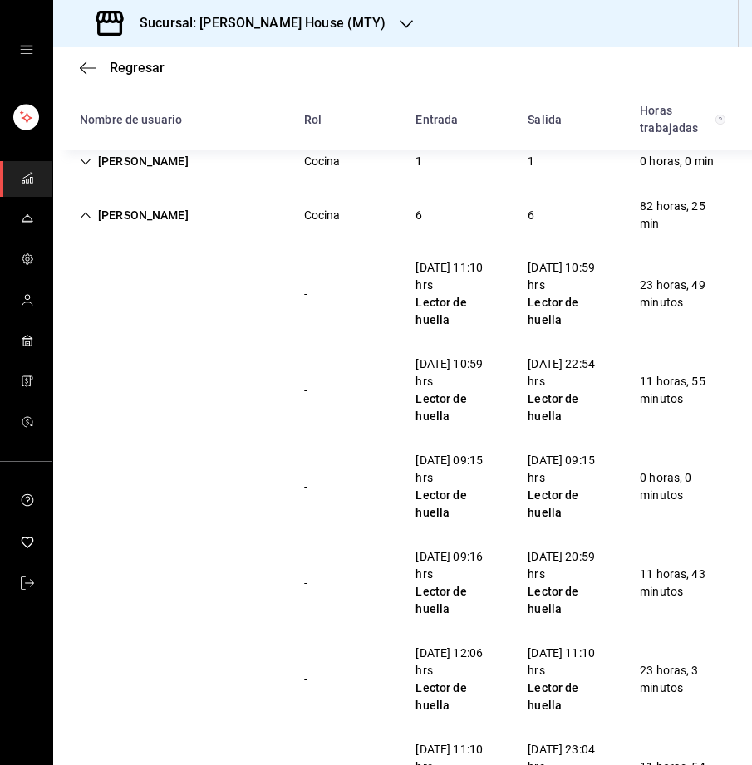
click at [88, 210] on icon "Cell" at bounding box center [86, 215] width 12 height 12
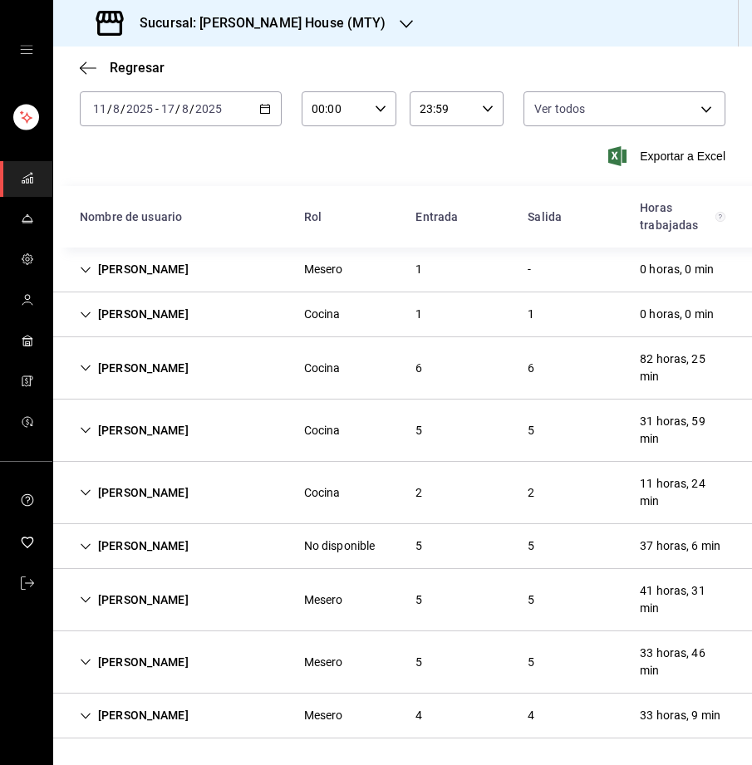
scroll to position [71, 0]
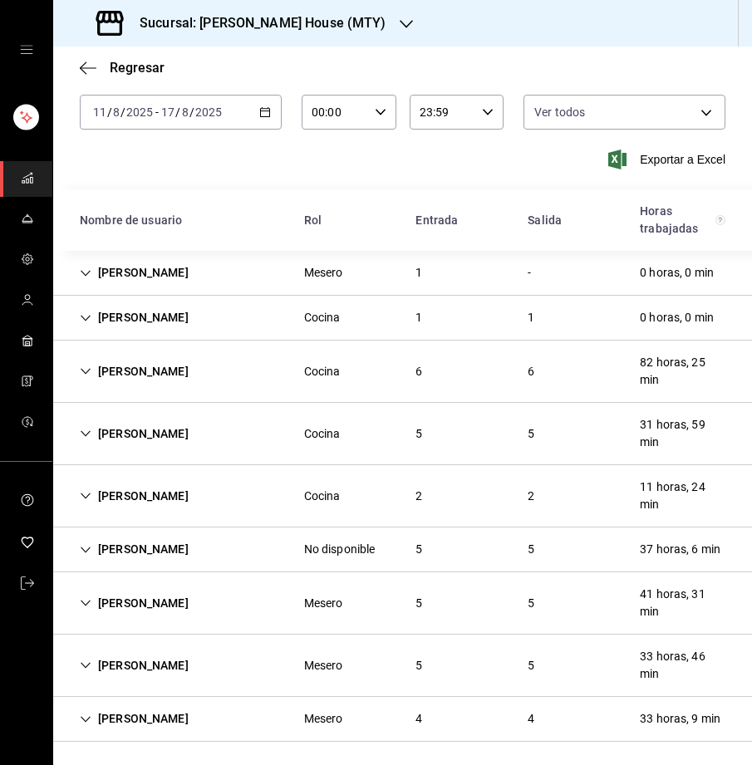
click at [84, 434] on icon "Cell" at bounding box center [86, 434] width 12 height 12
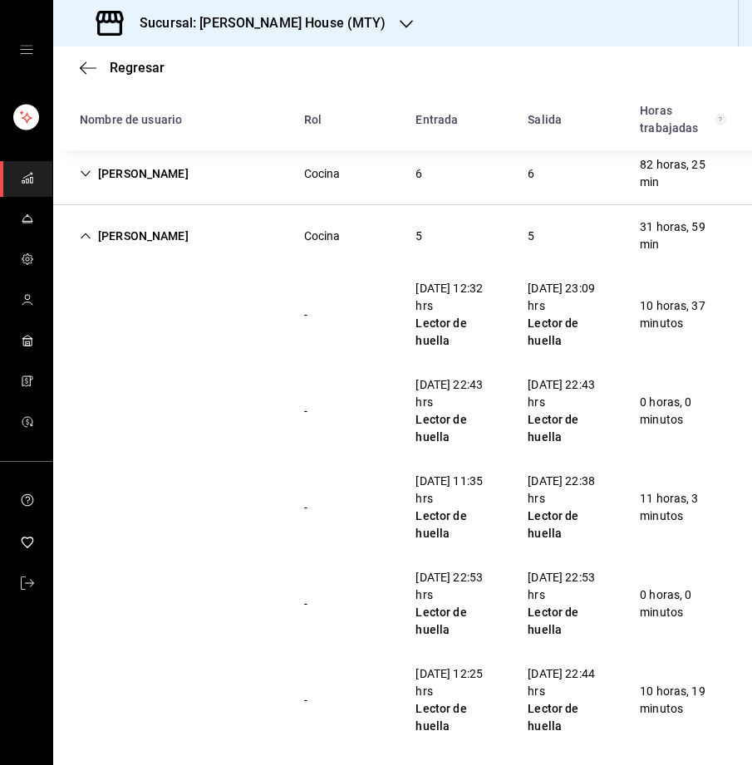
scroll to position [270, 0]
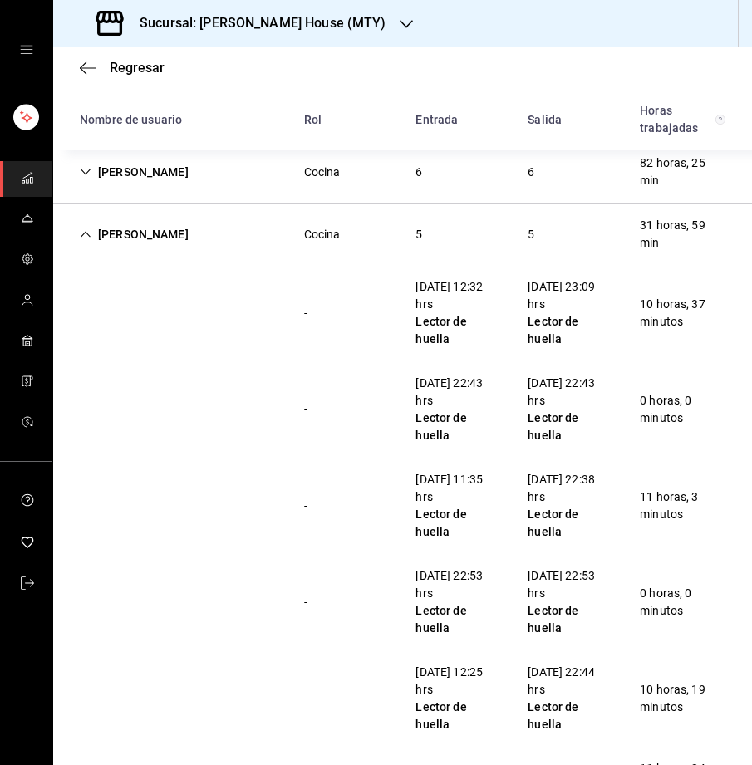
click at [82, 232] on icon "Cell" at bounding box center [86, 235] width 12 height 12
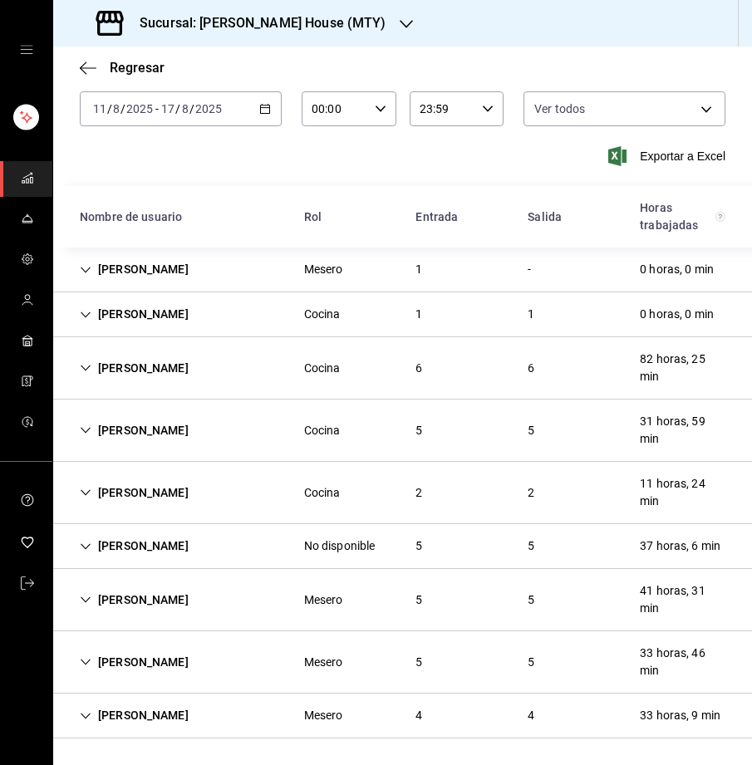
scroll to position [71, 0]
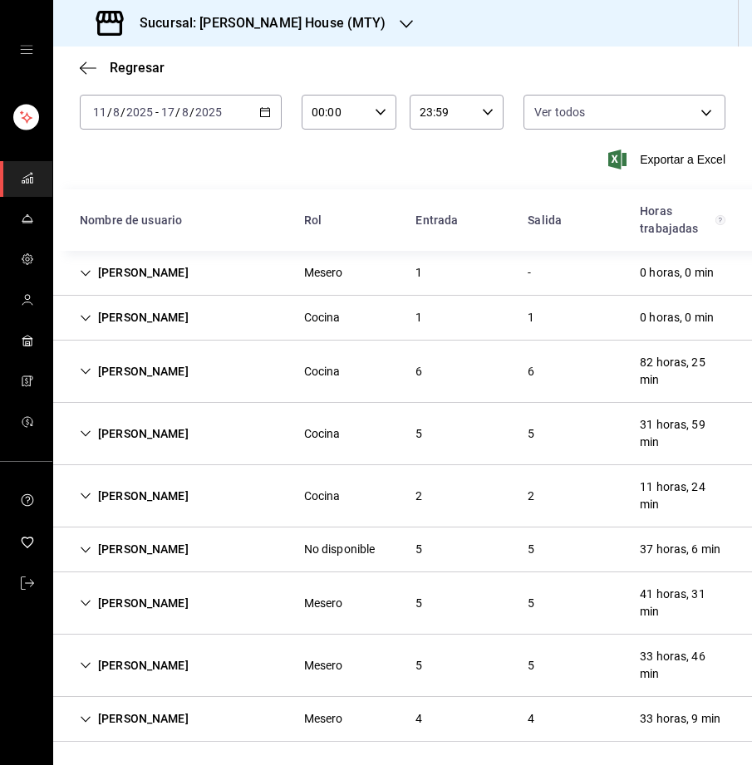
click at [85, 494] on icon "Cell" at bounding box center [86, 496] width 12 height 12
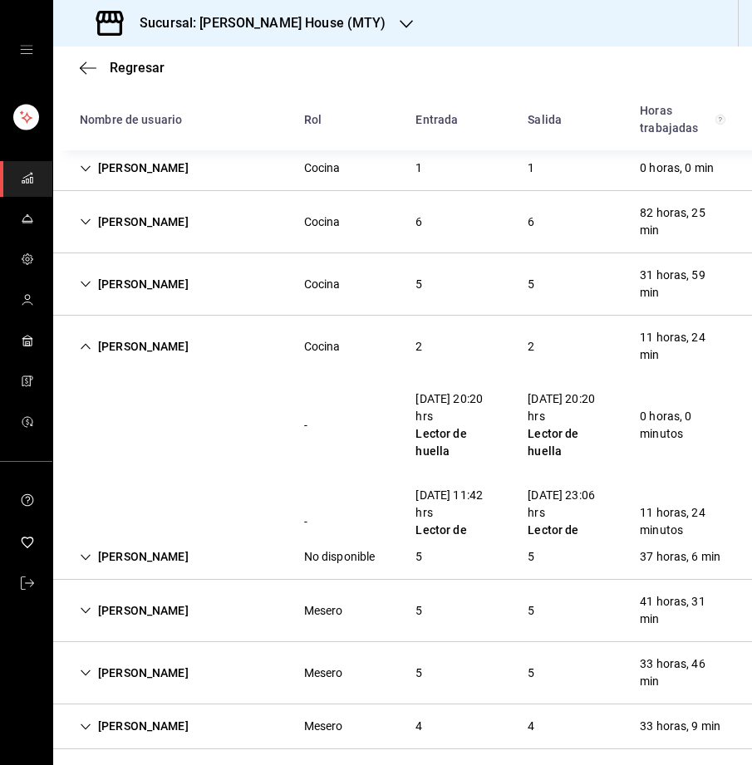
scroll to position [229, 0]
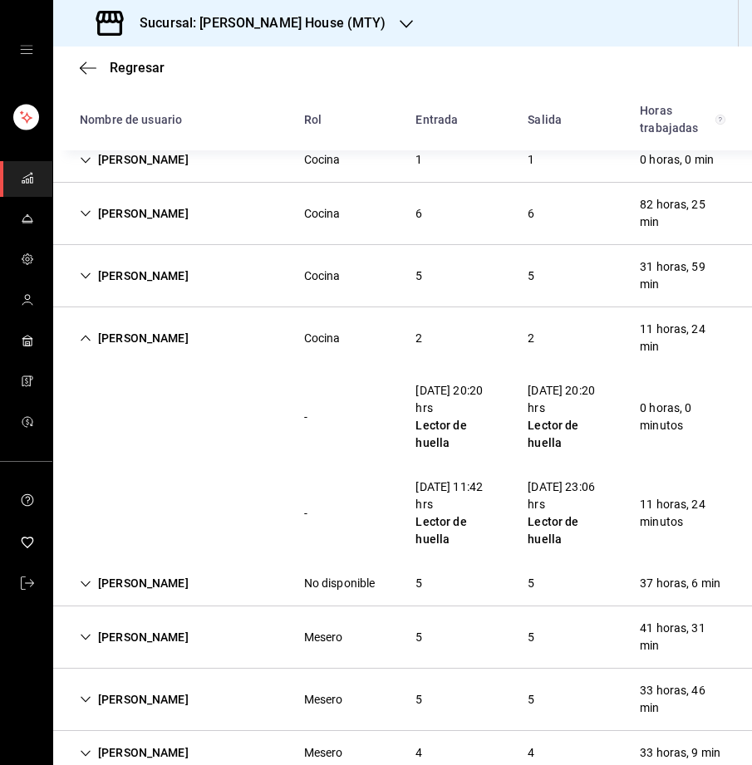
click at [82, 336] on icon "Cell" at bounding box center [86, 338] width 12 height 12
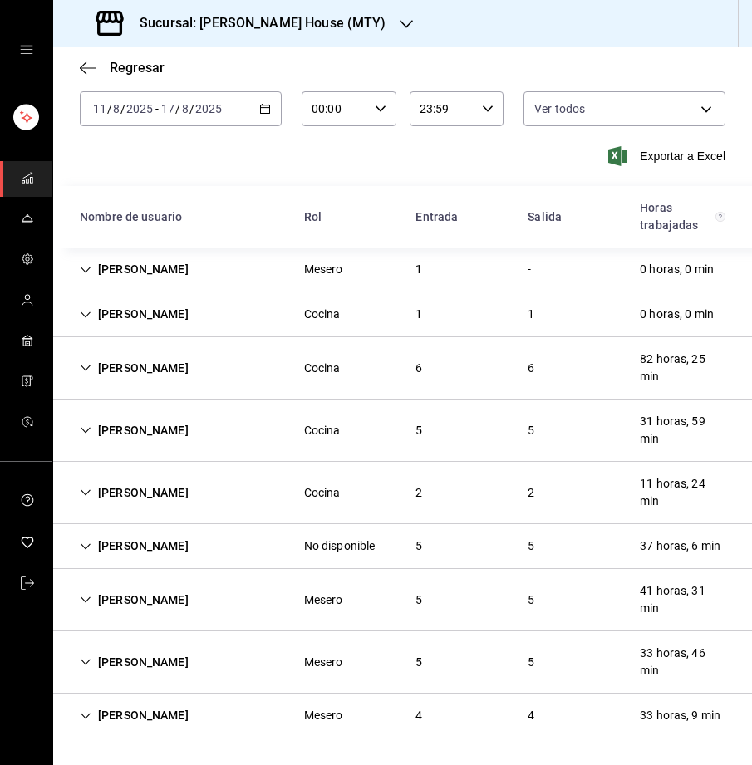
scroll to position [71, 0]
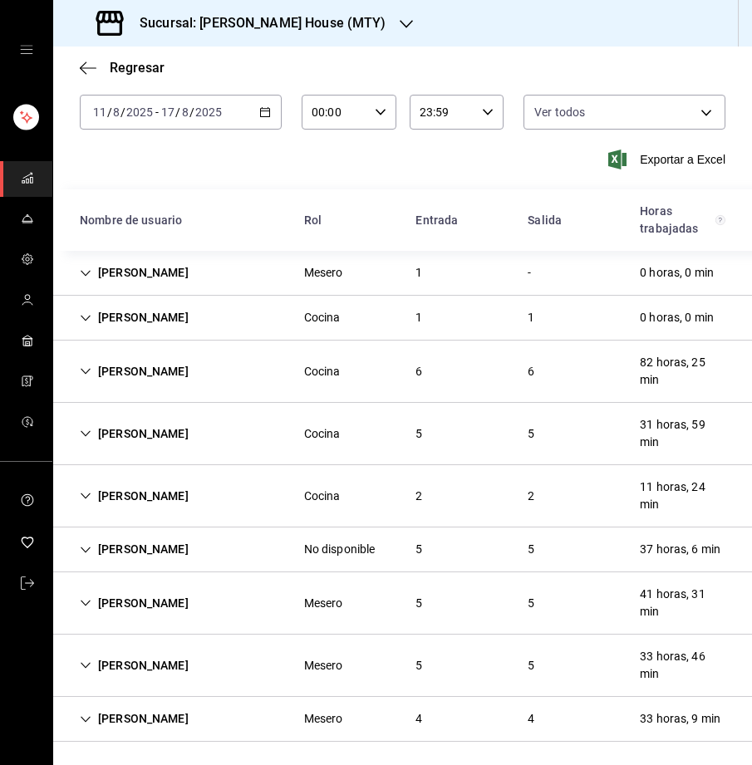
click at [86, 545] on icon "Cell" at bounding box center [86, 550] width 12 height 12
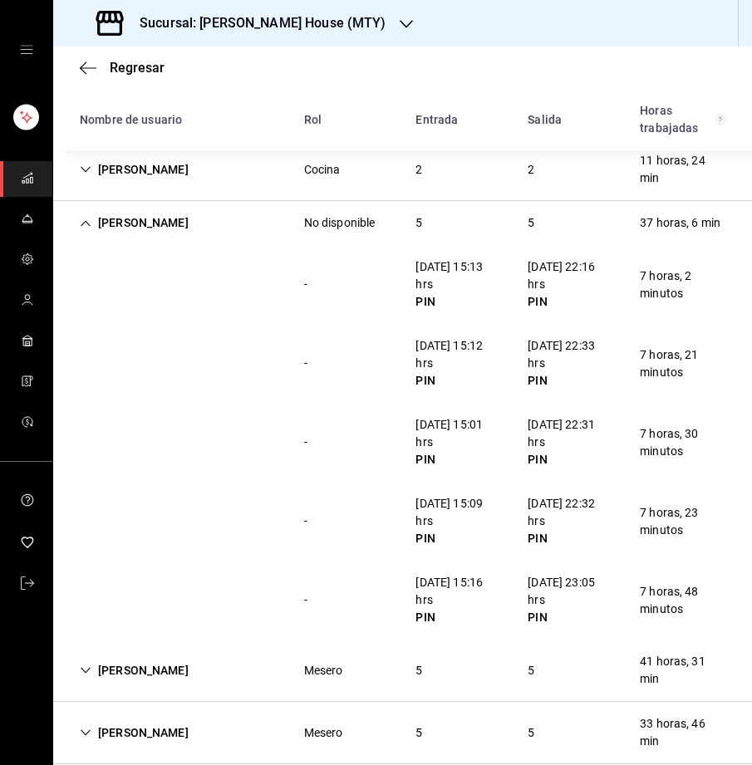
scroll to position [401, 0]
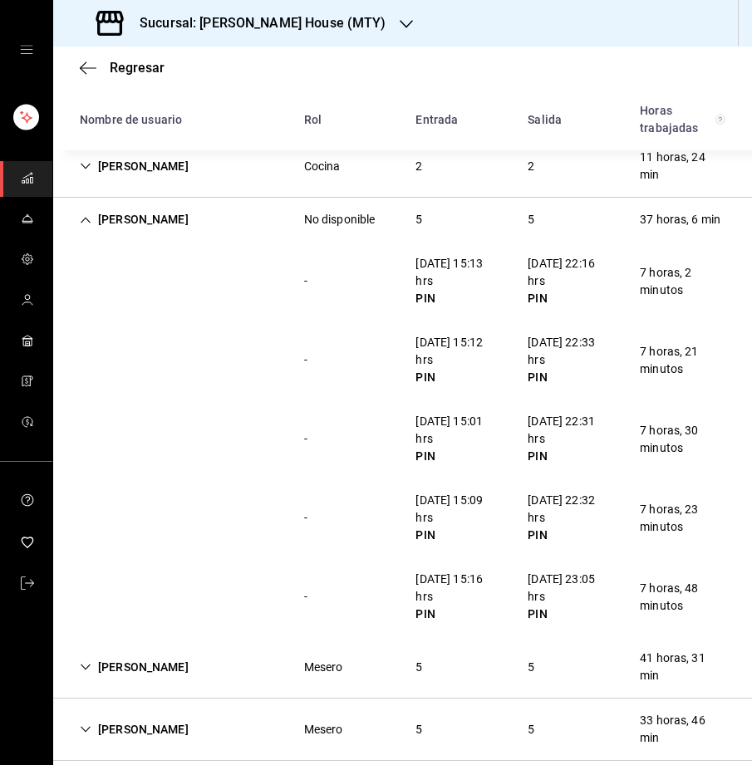
click at [90, 214] on icon "Cell" at bounding box center [86, 220] width 12 height 12
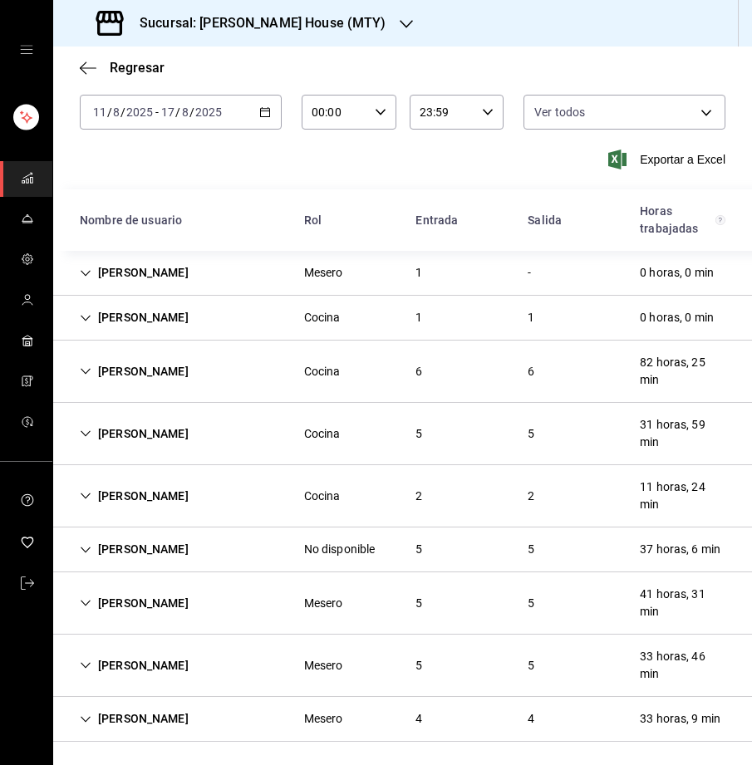
scroll to position [71, 0]
click at [86, 602] on icon "Cell" at bounding box center [86, 603] width 12 height 12
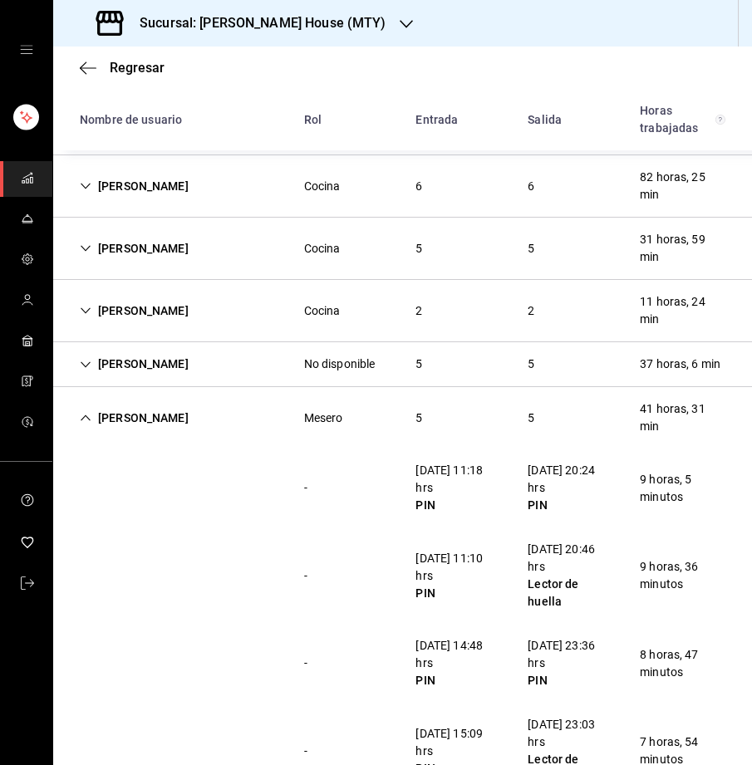
scroll to position [465, 0]
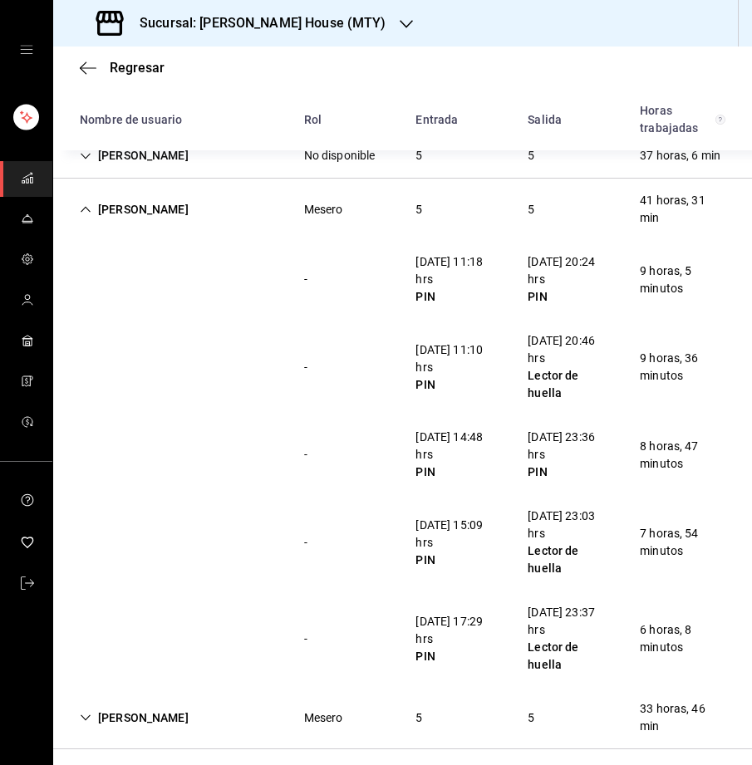
click at [86, 209] on icon "Cell" at bounding box center [86, 210] width 12 height 12
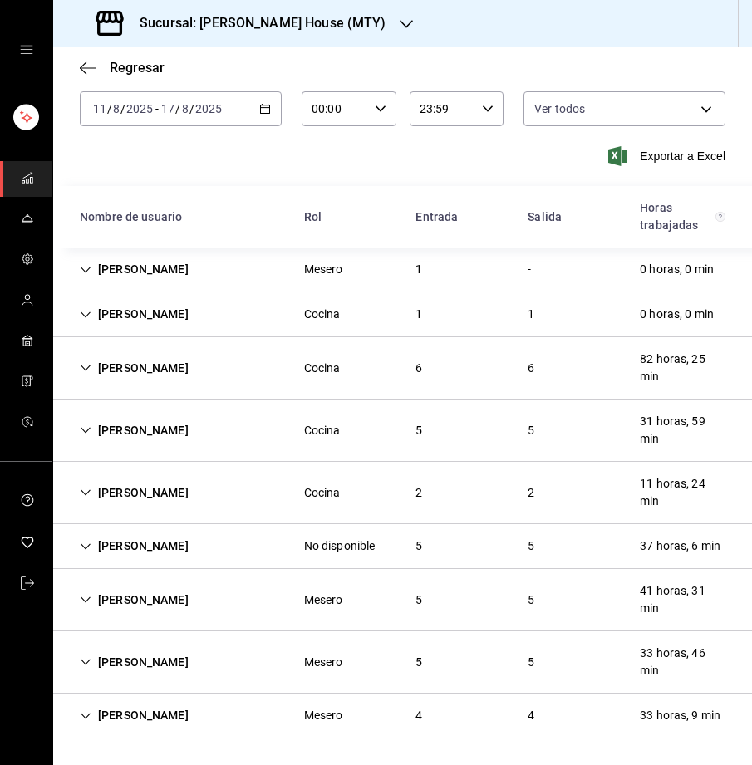
scroll to position [71, 0]
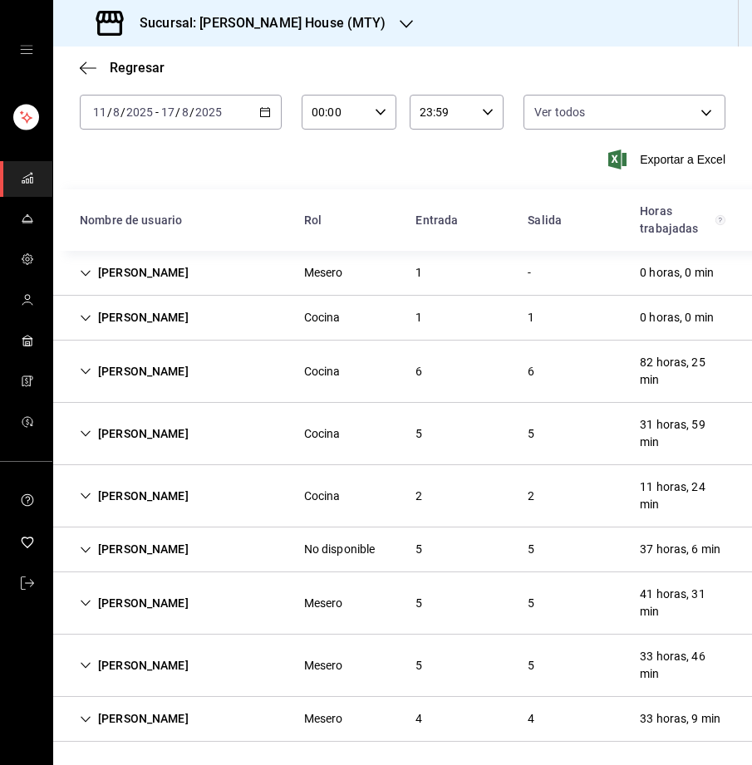
click at [87, 661] on icon "Cell" at bounding box center [86, 666] width 12 height 12
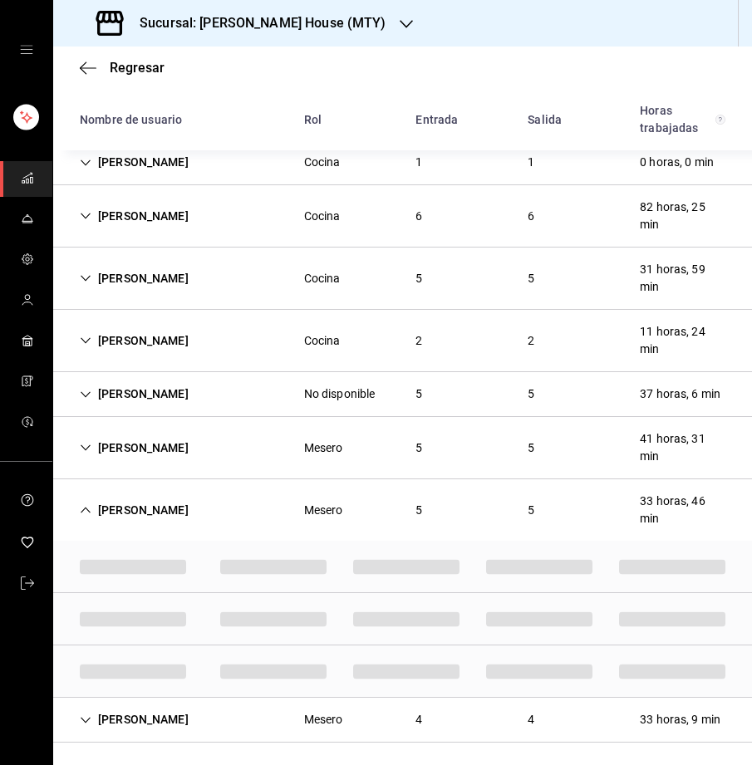
scroll to position [465, 0]
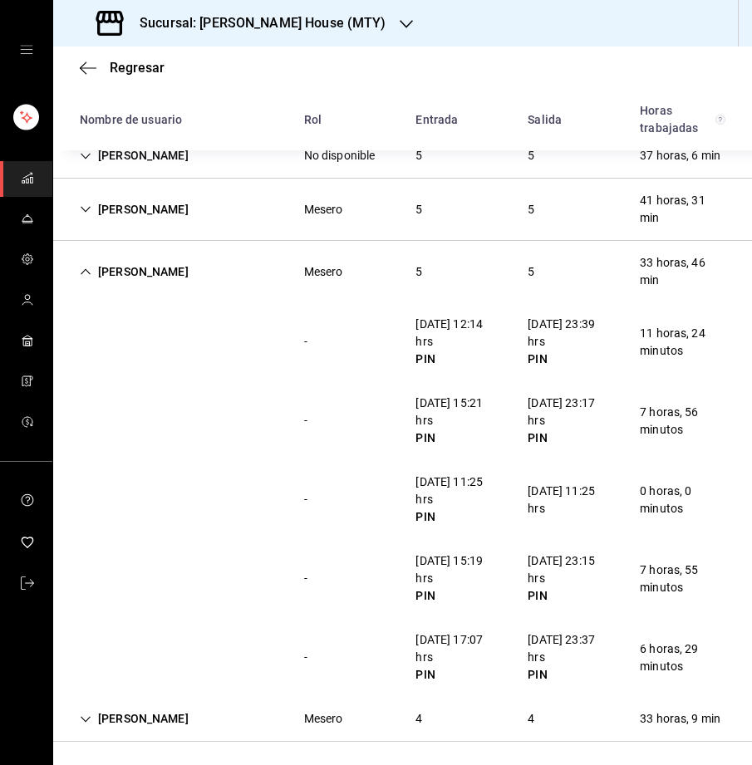
click at [81, 268] on icon "Cell" at bounding box center [86, 272] width 12 height 12
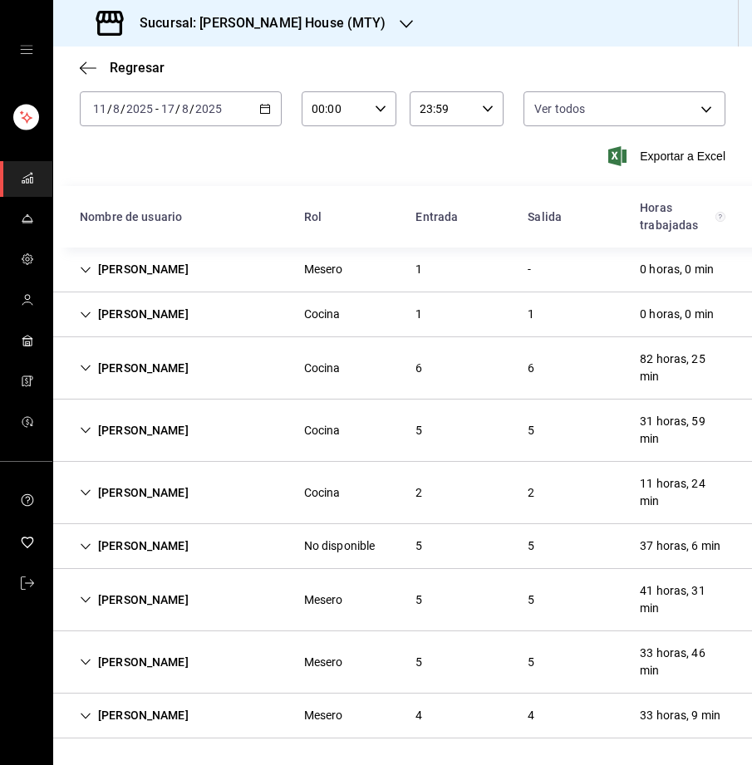
scroll to position [71, 0]
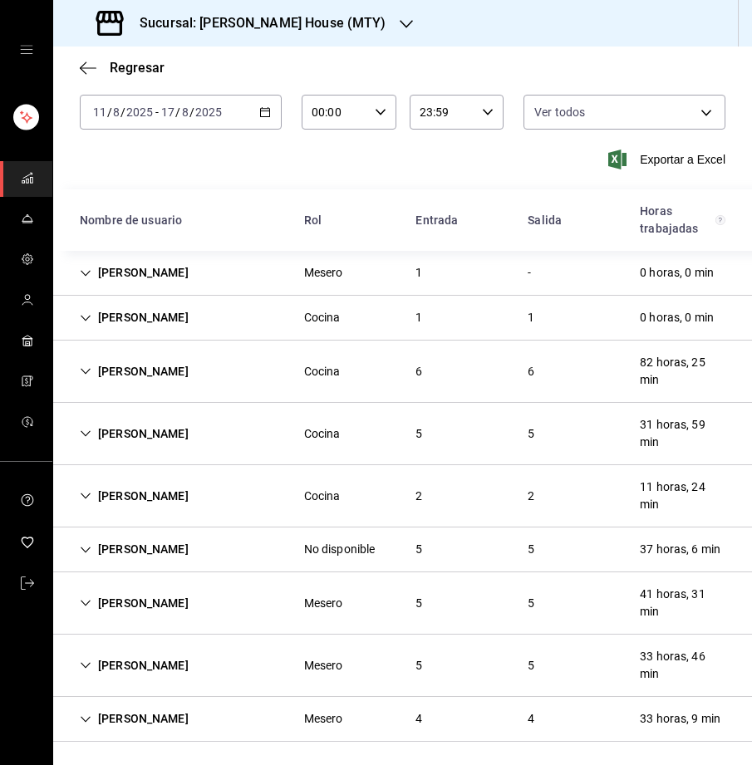
click at [86, 715] on icon "Cell" at bounding box center [86, 720] width 12 height 12
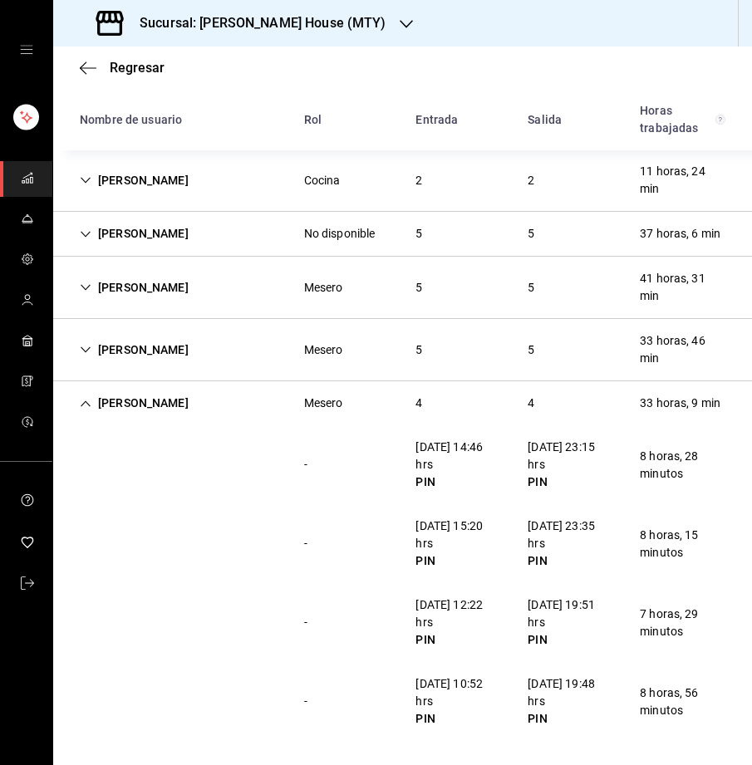
scroll to position [386, 0]
click at [85, 400] on icon "Cell" at bounding box center [86, 405] width 12 height 12
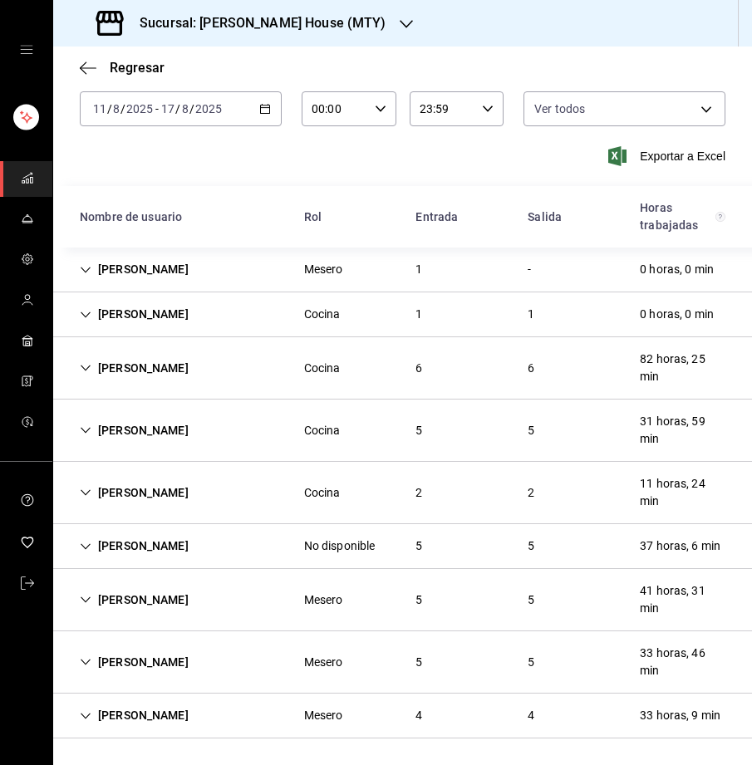
scroll to position [71, 0]
